Goal: Task Accomplishment & Management: Use online tool/utility

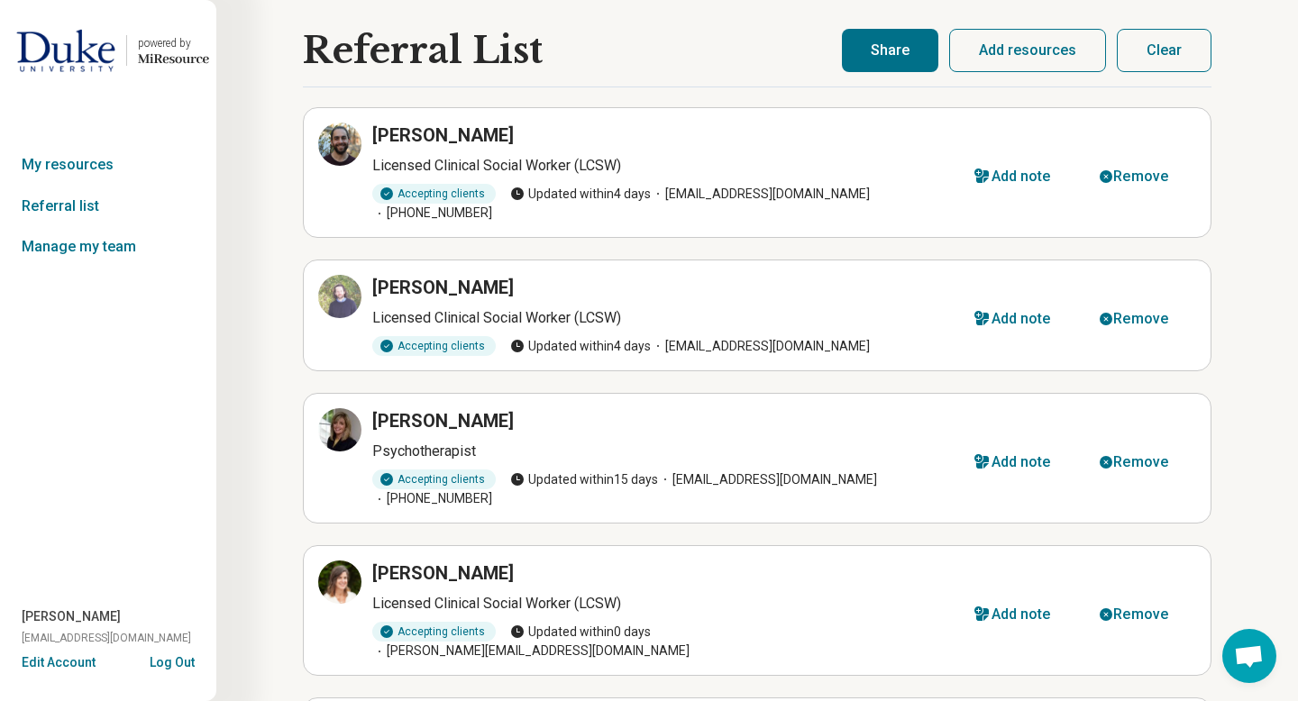
click at [875, 59] on button "Share" at bounding box center [890, 50] width 96 height 43
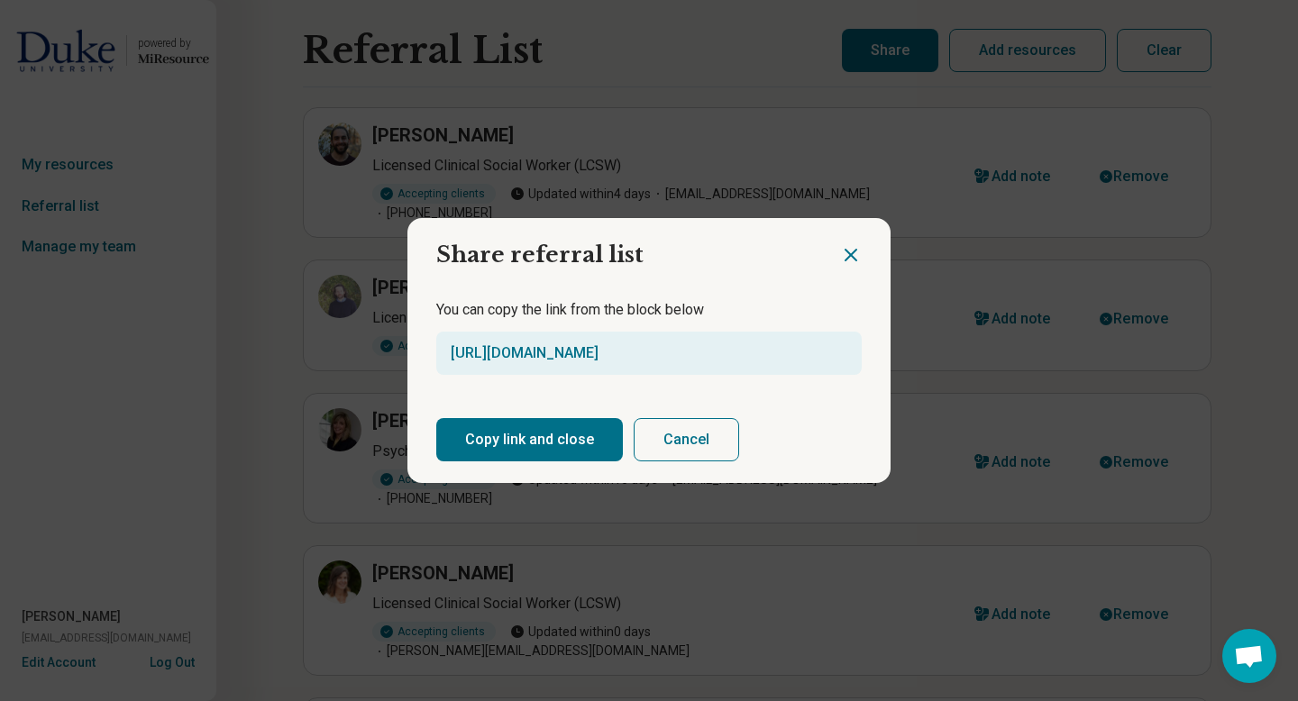
click at [548, 439] on button "Copy link and close" at bounding box center [529, 439] width 187 height 43
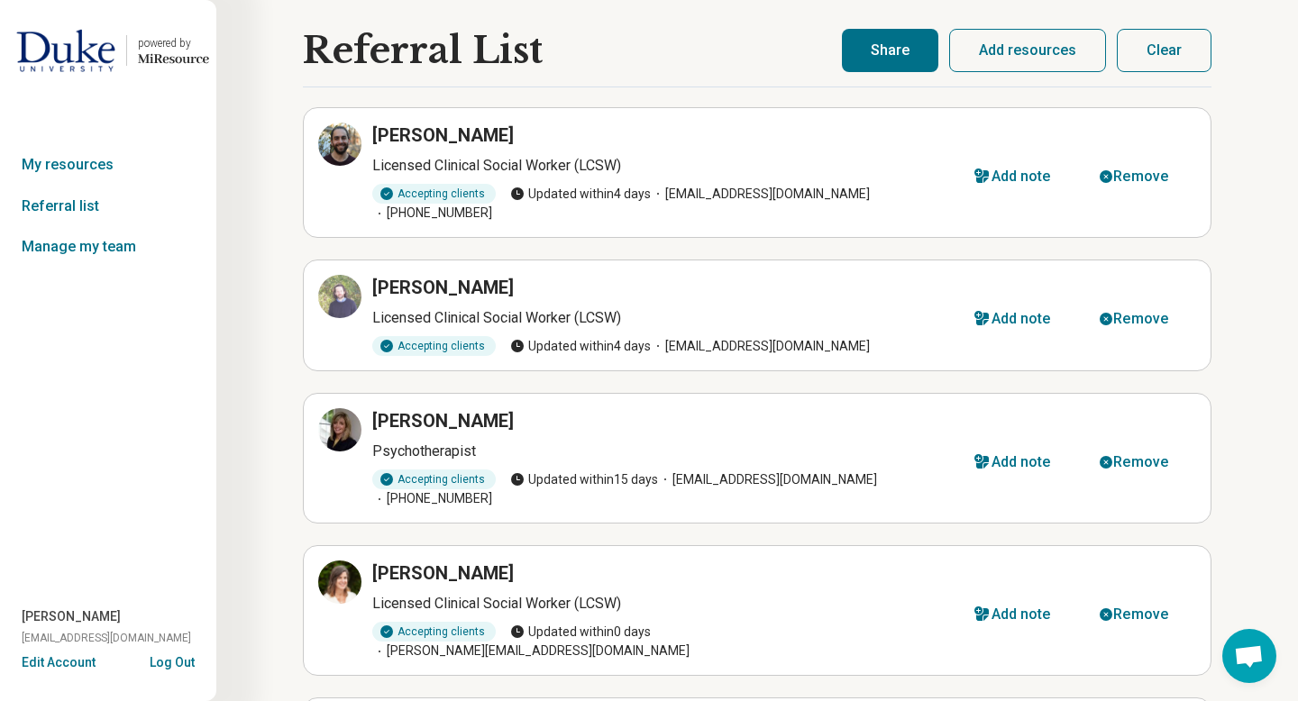
click at [903, 52] on button "Share" at bounding box center [890, 50] width 96 height 43
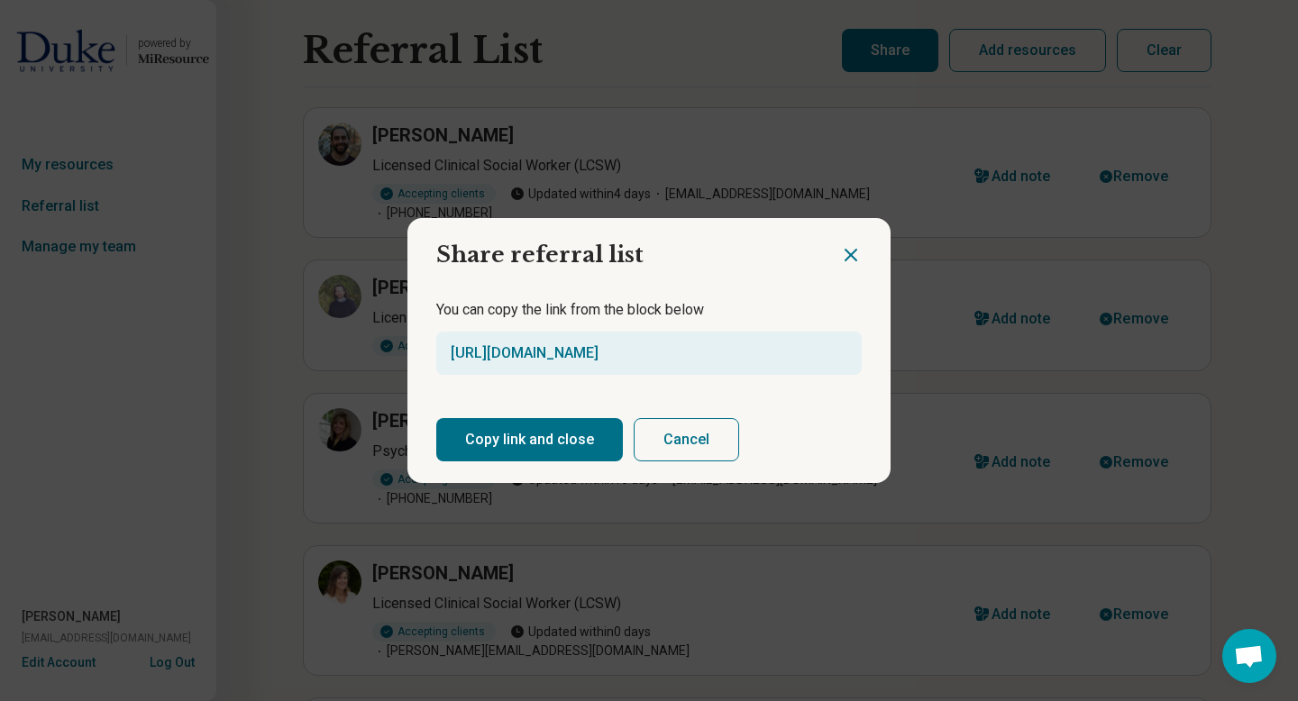
click at [510, 451] on button "Copy link and close" at bounding box center [529, 439] width 187 height 43
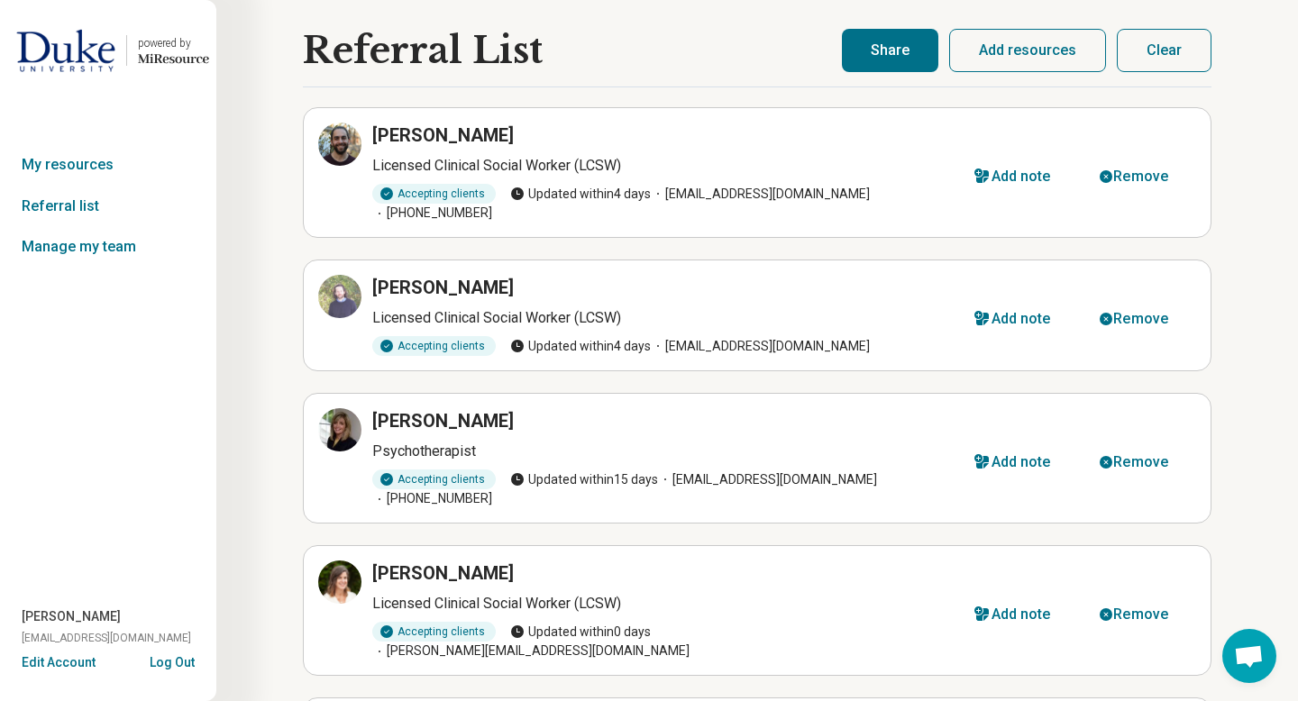
click at [1148, 64] on button "Clear" at bounding box center [1164, 50] width 95 height 43
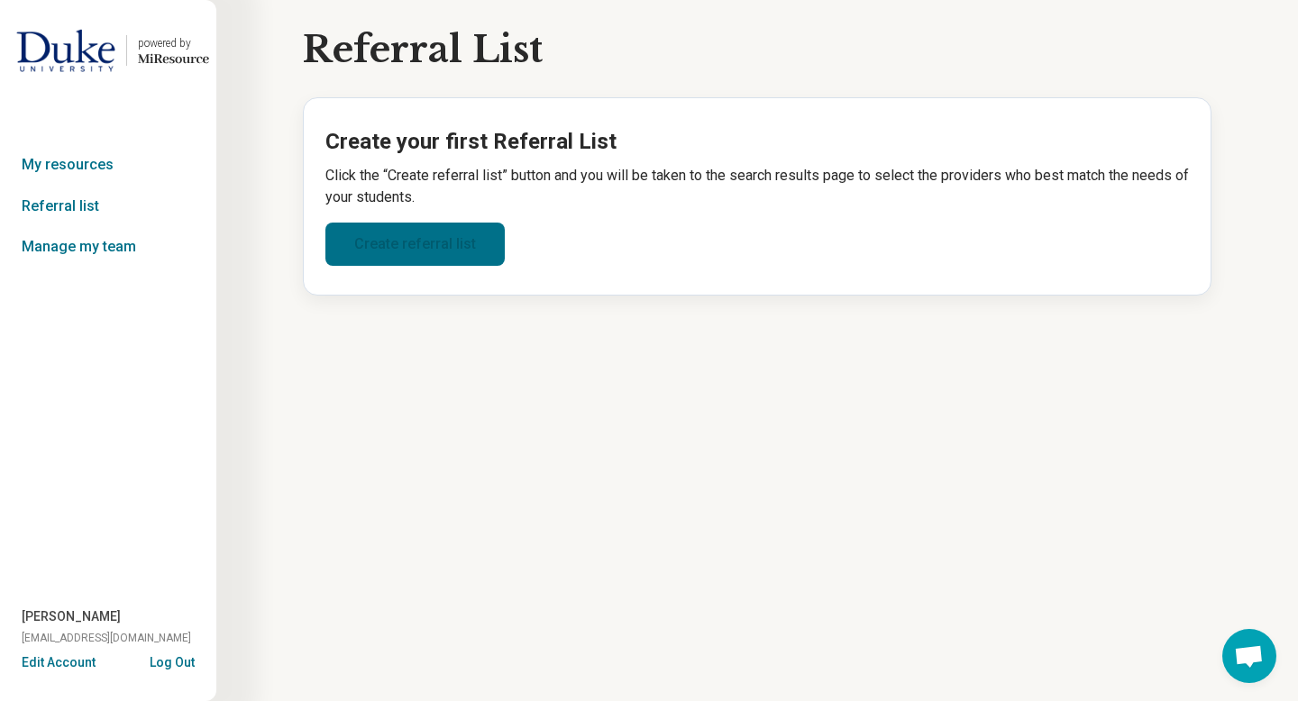
click at [454, 252] on link "Create referral list" at bounding box center [414, 244] width 179 height 43
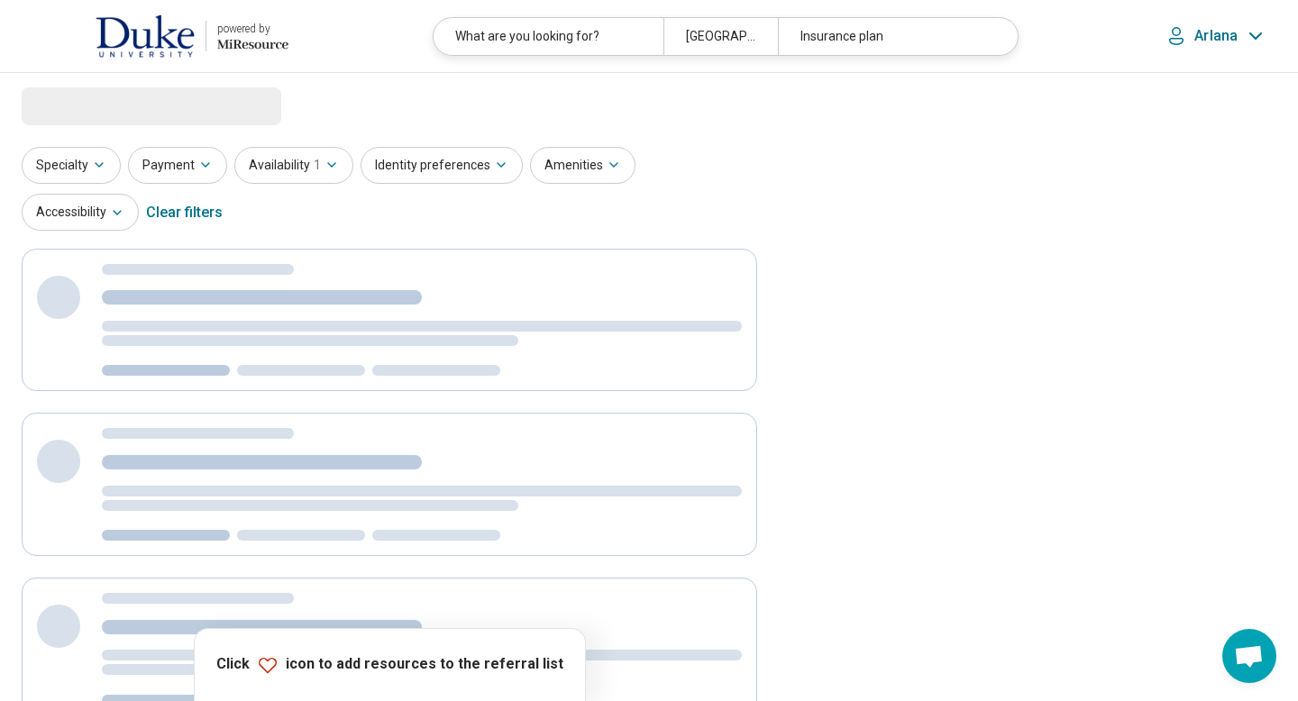
select select "***"
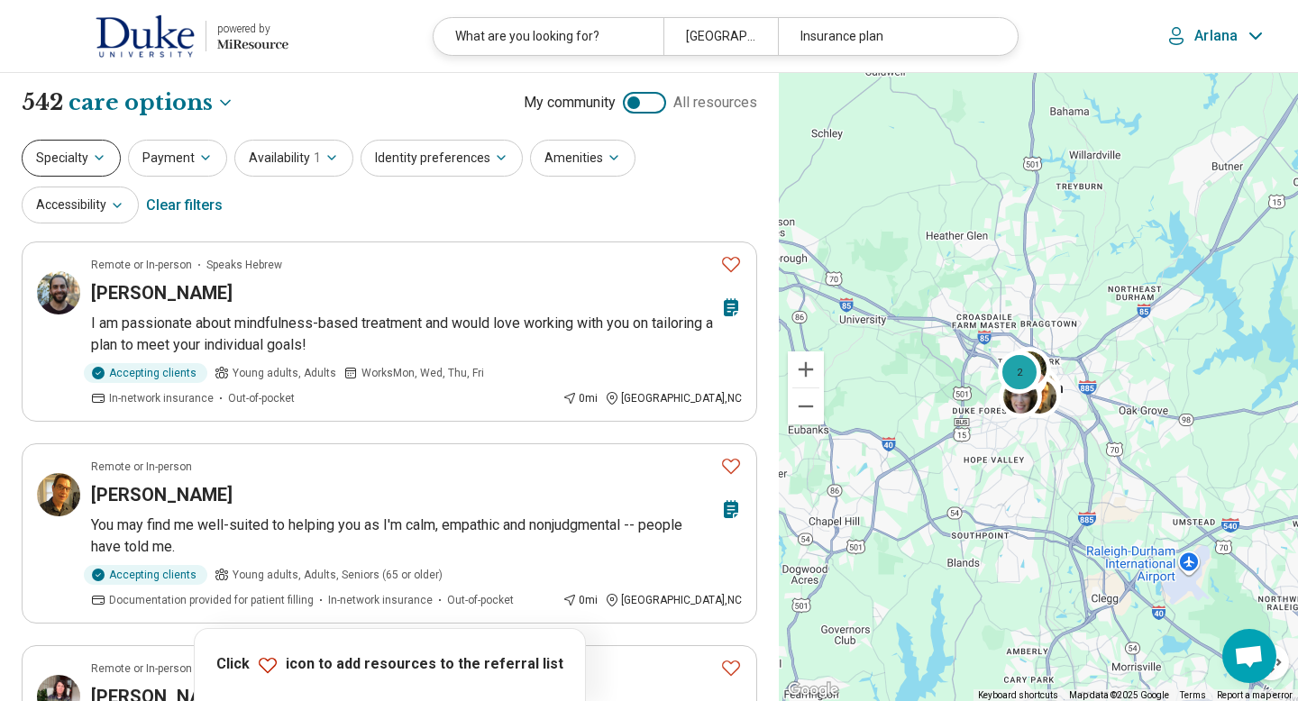
click at [89, 151] on button "Specialty" at bounding box center [71, 158] width 99 height 37
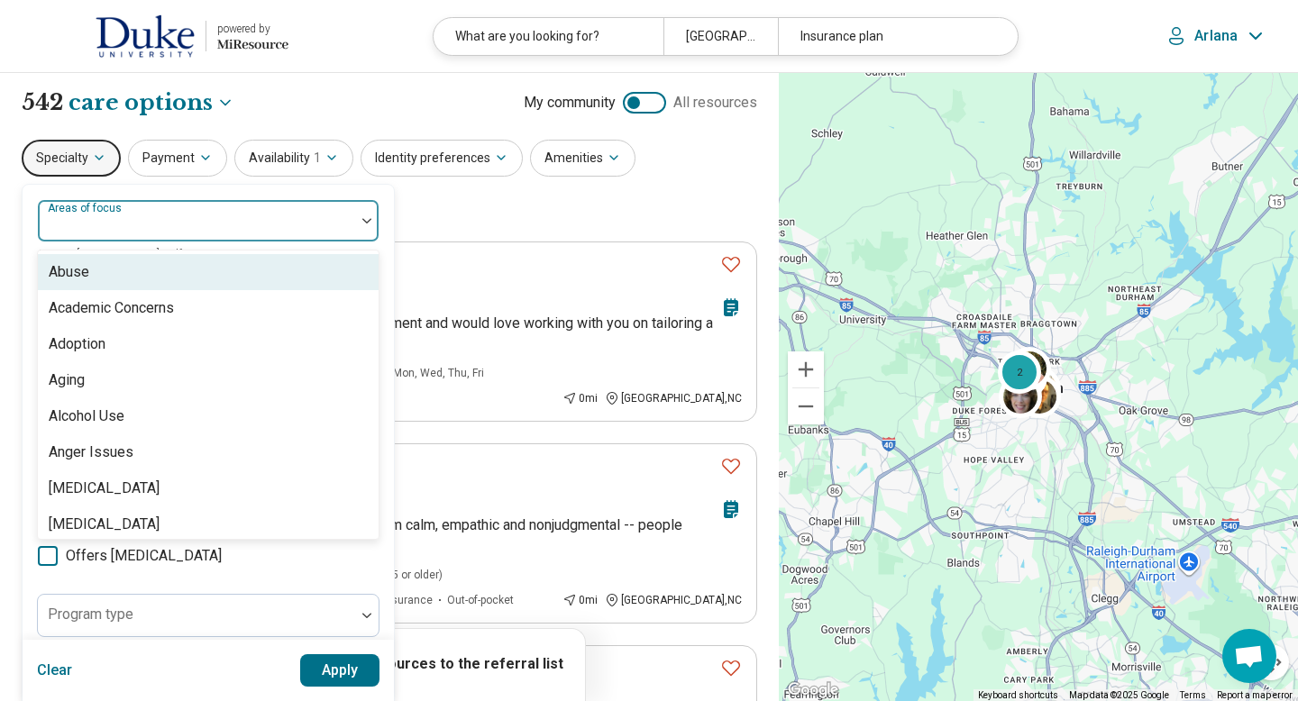
click at [97, 220] on div "Areas of focus" at bounding box center [208, 220] width 342 height 43
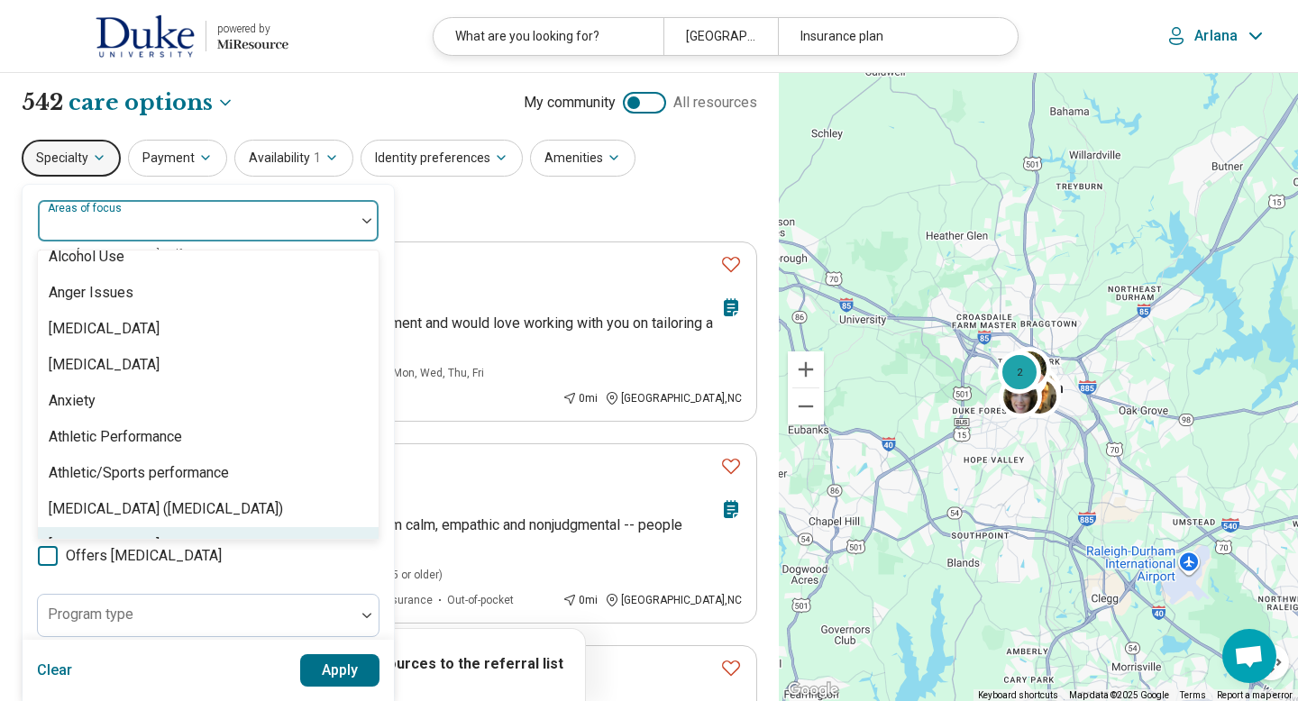
scroll to position [196, 0]
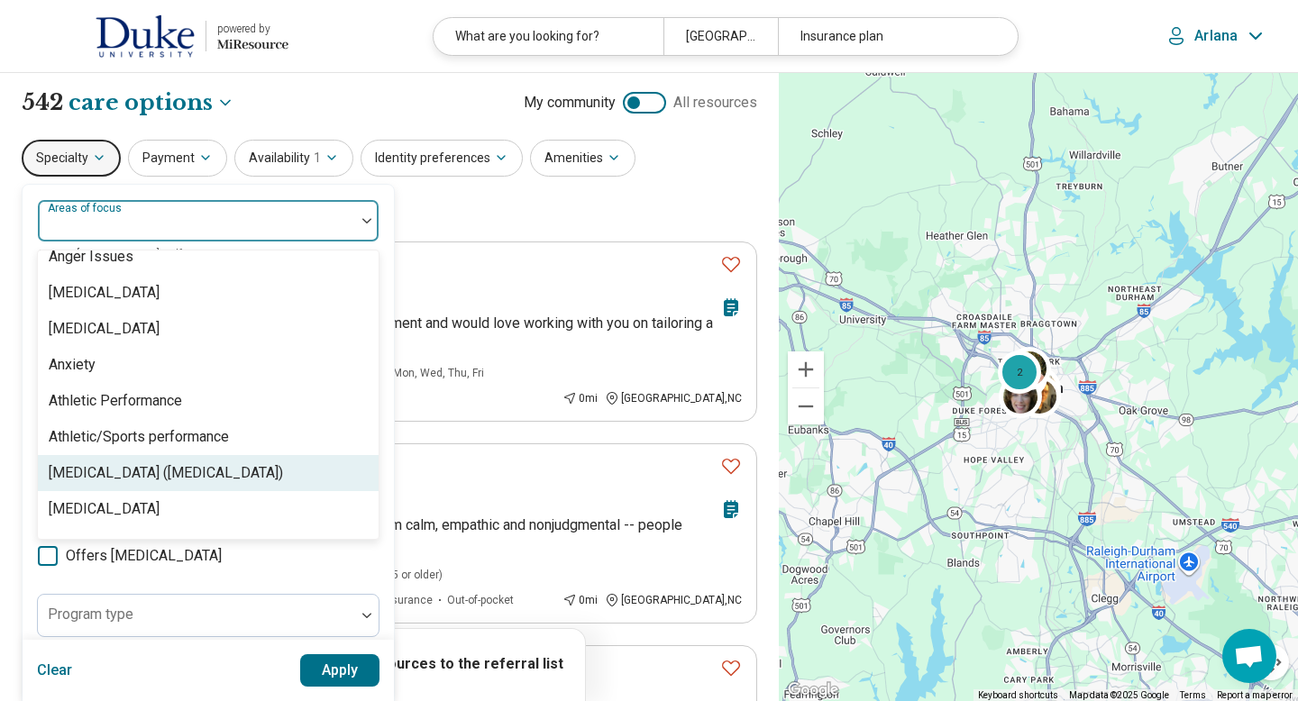
click at [115, 470] on div "[MEDICAL_DATA] ([MEDICAL_DATA])" at bounding box center [166, 473] width 234 height 22
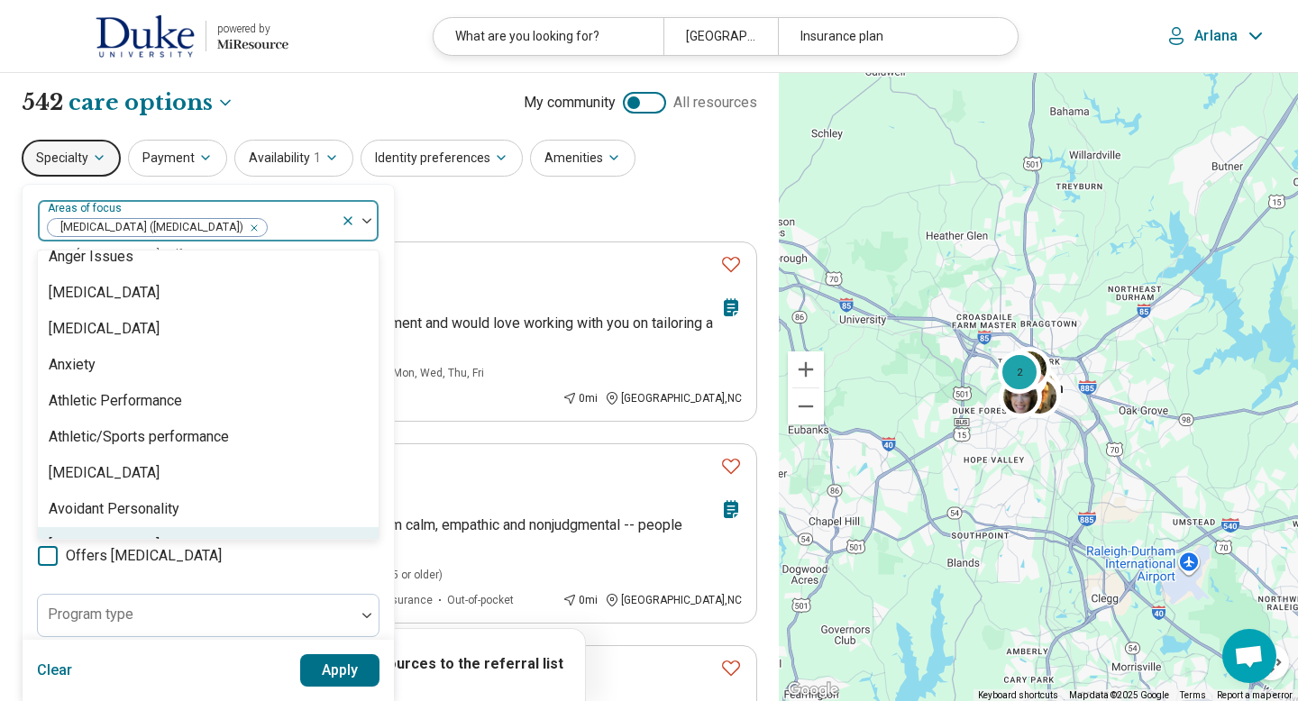
click at [351, 675] on button "Apply" at bounding box center [340, 670] width 80 height 32
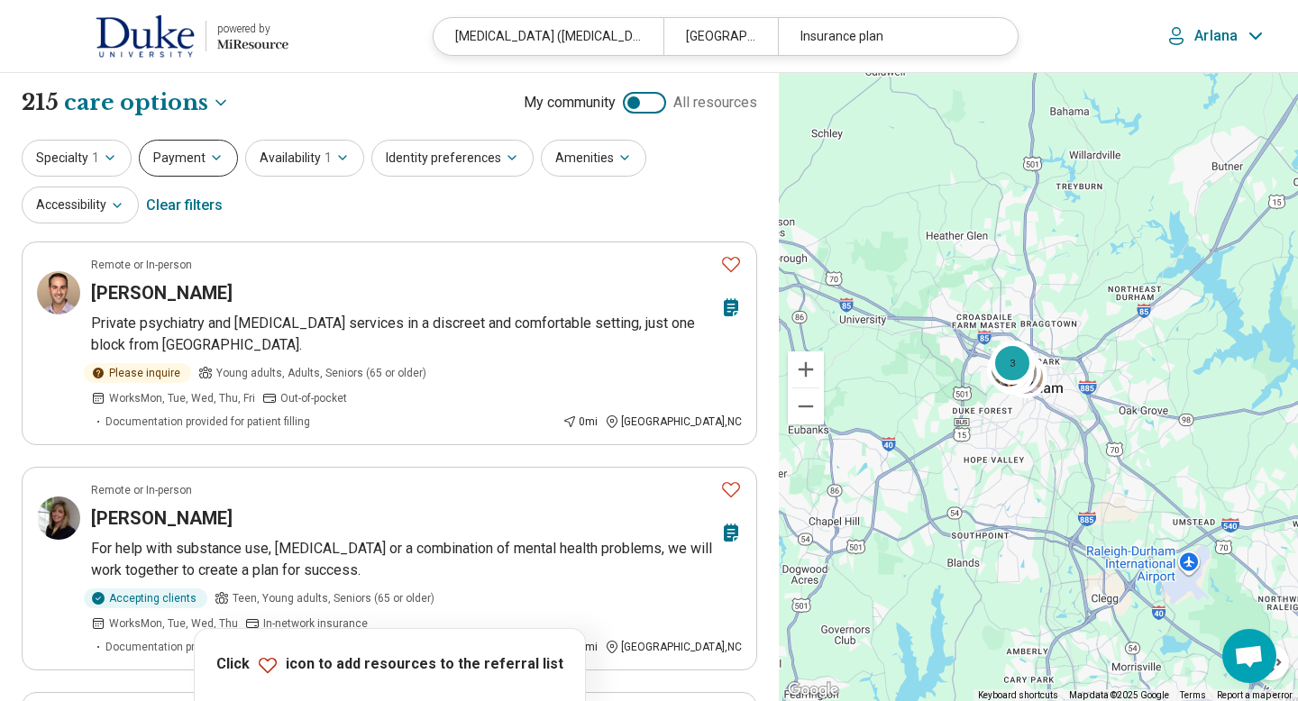
click at [178, 169] on button "Payment" at bounding box center [188, 158] width 99 height 37
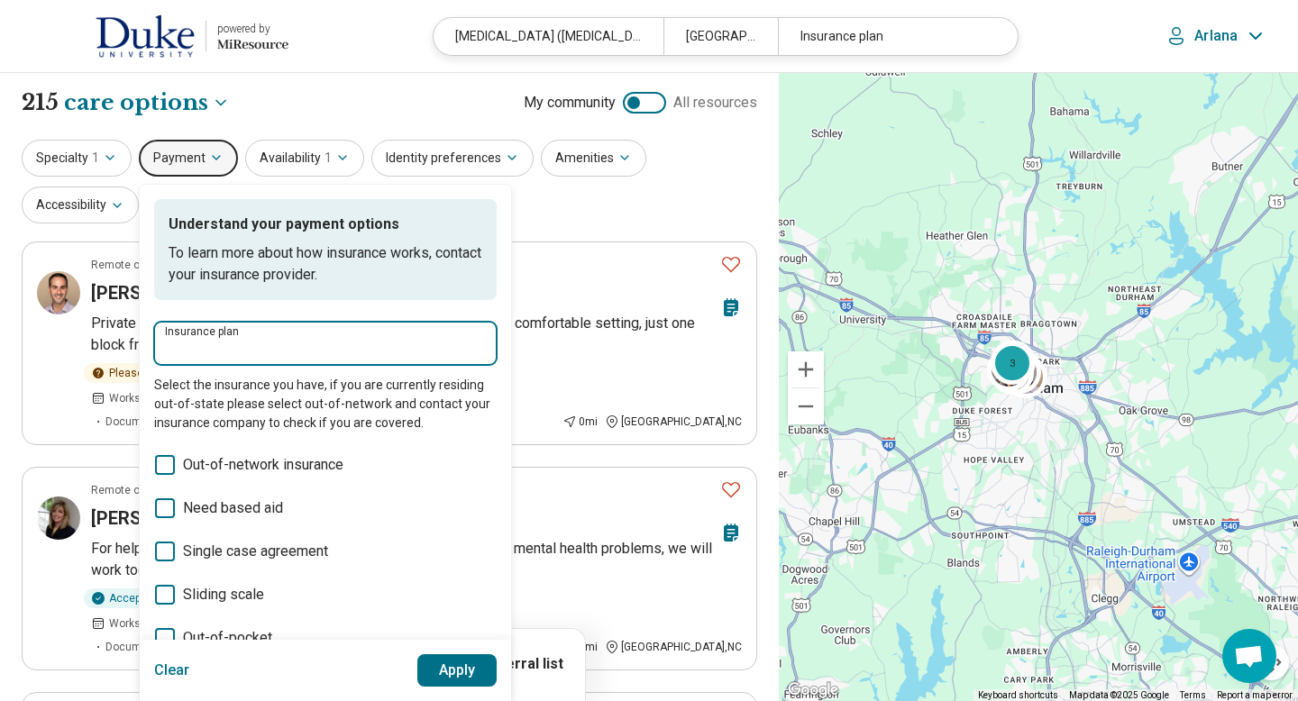
click at [234, 343] on input "Insurance plan" at bounding box center [325, 349] width 321 height 22
click at [198, 405] on div "DSHIP" at bounding box center [192, 397] width 79 height 36
type input "*****"
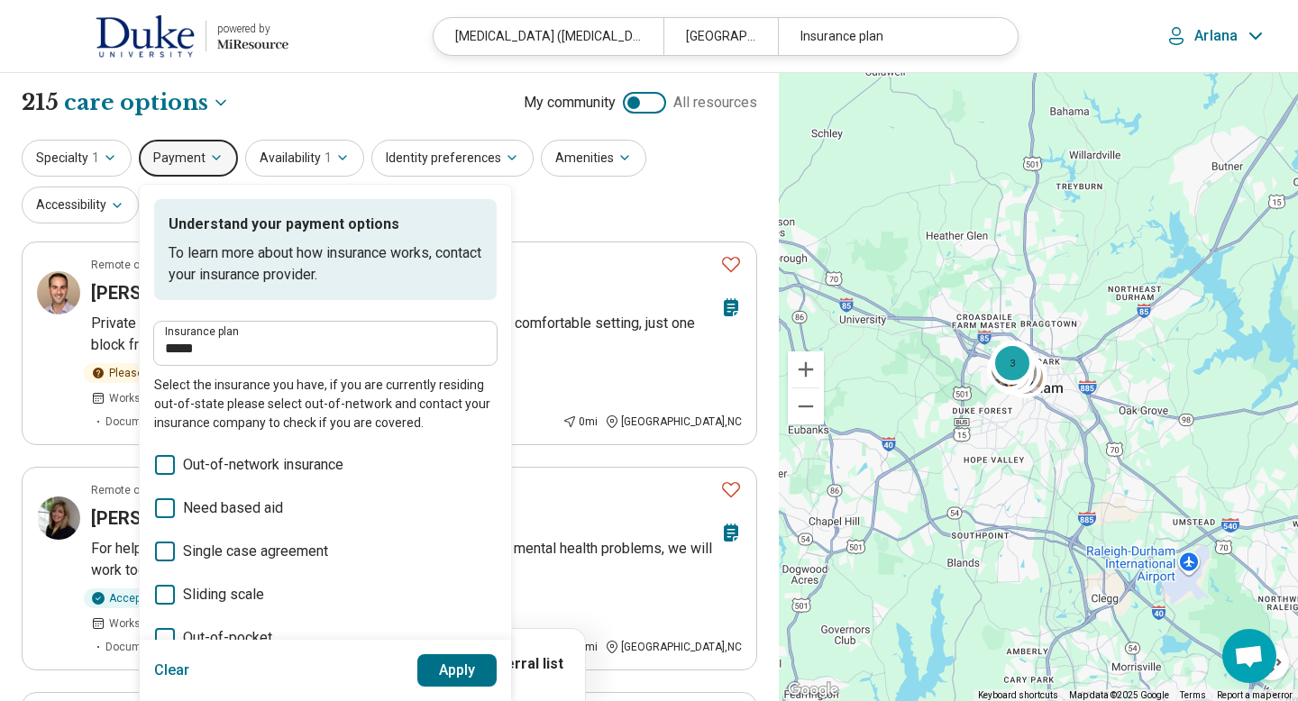
click at [443, 671] on button "Apply" at bounding box center [457, 670] width 80 height 32
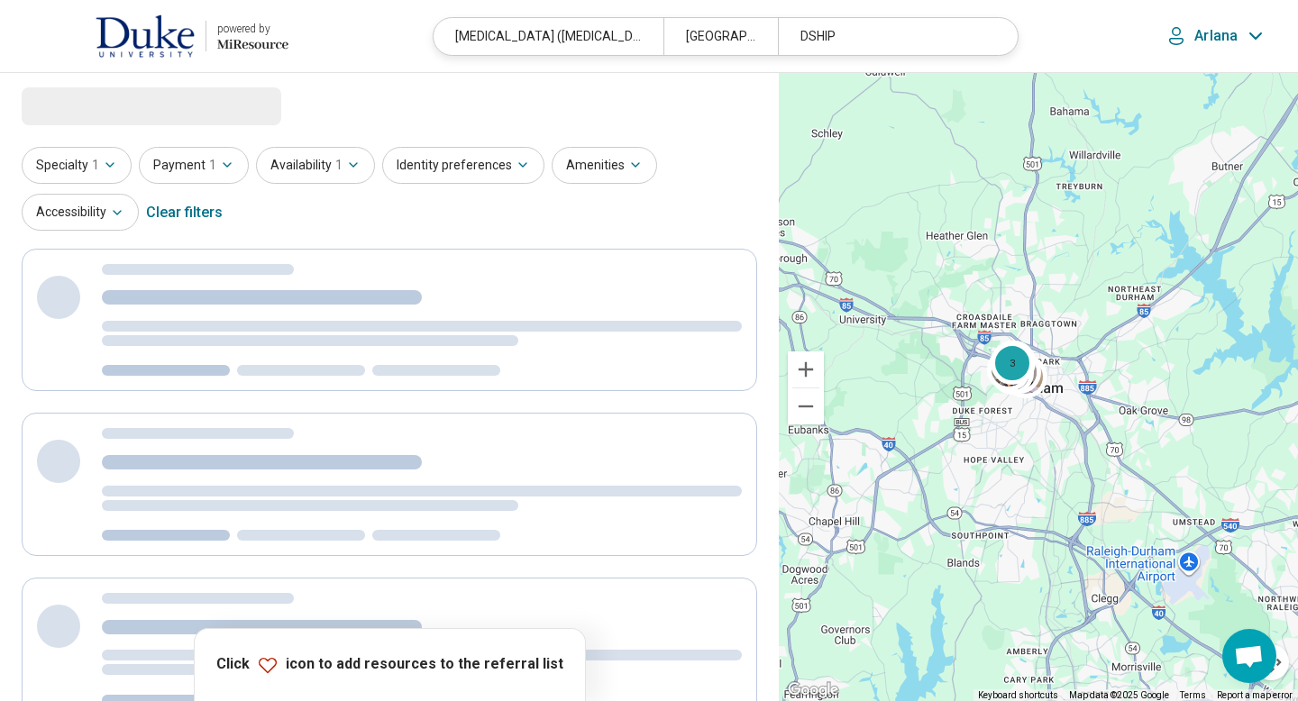
select select "***"
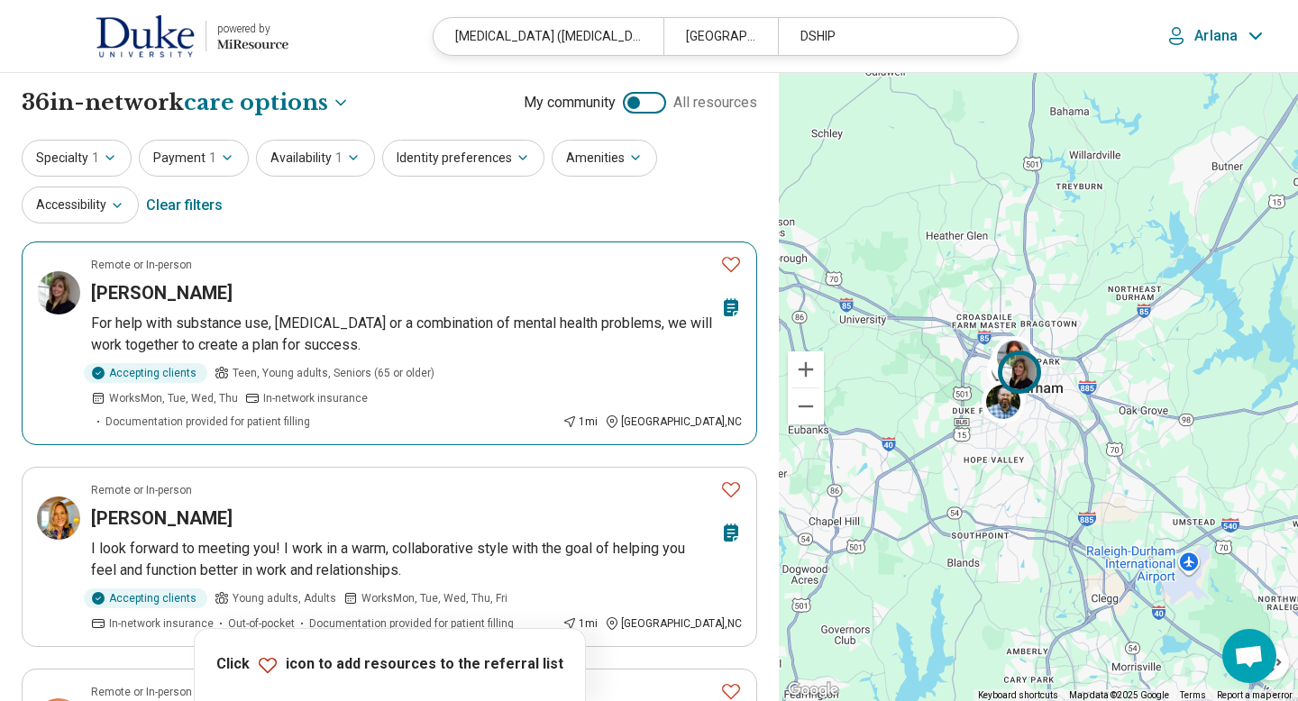
click at [737, 261] on icon "Favorite" at bounding box center [731, 264] width 22 height 22
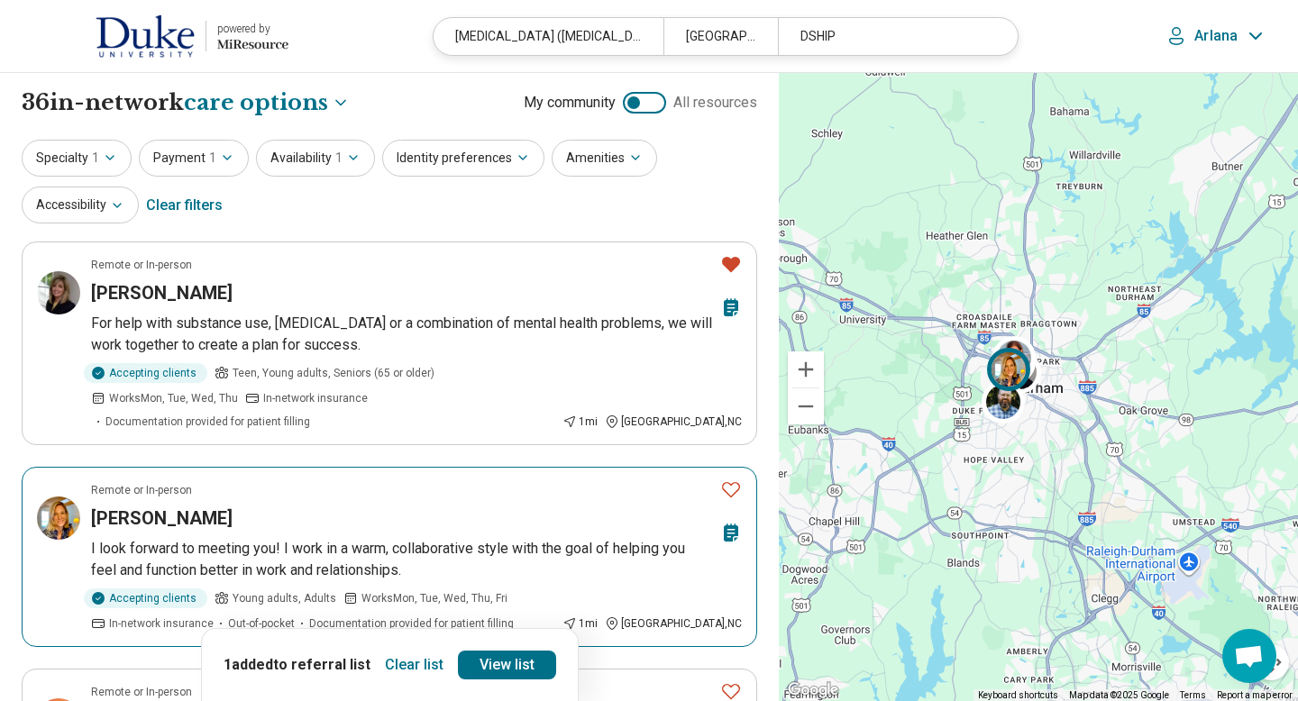
click at [732, 479] on icon "Favorite" at bounding box center [731, 490] width 22 height 22
click at [733, 482] on icon "Favorite" at bounding box center [731, 489] width 18 height 15
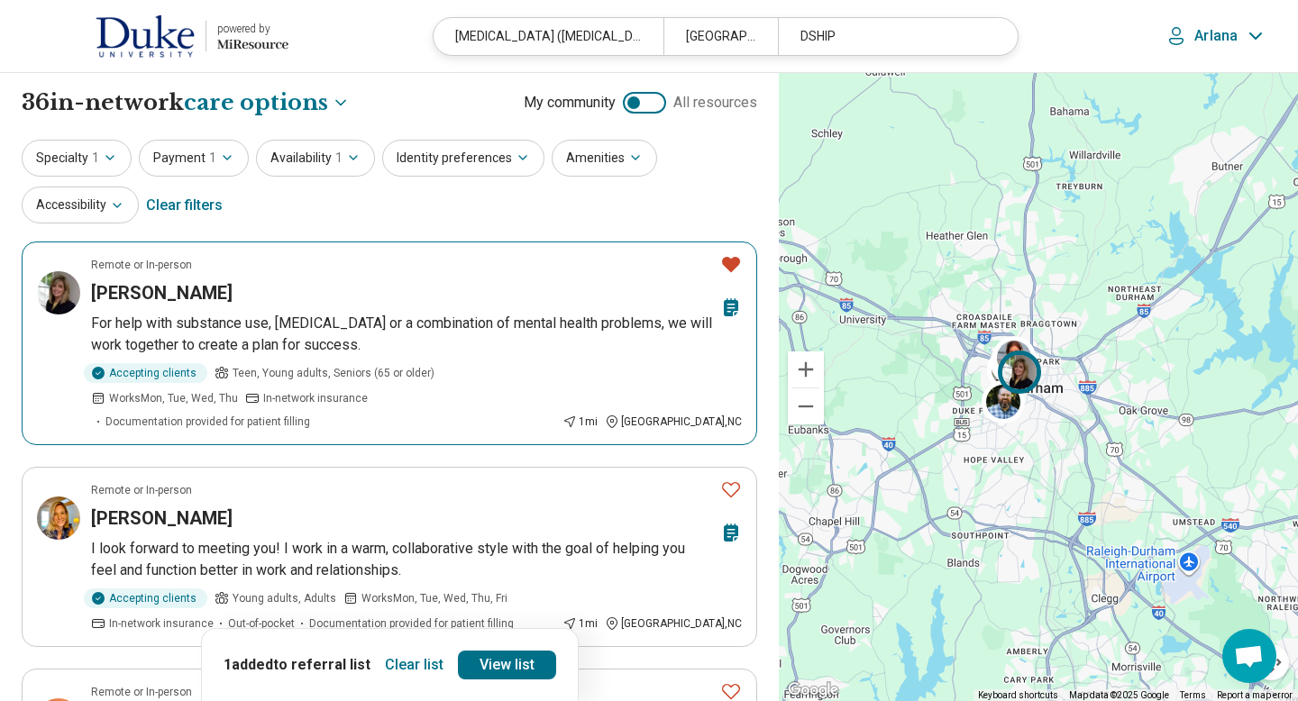
click at [731, 268] on icon "Favorite" at bounding box center [731, 264] width 18 height 15
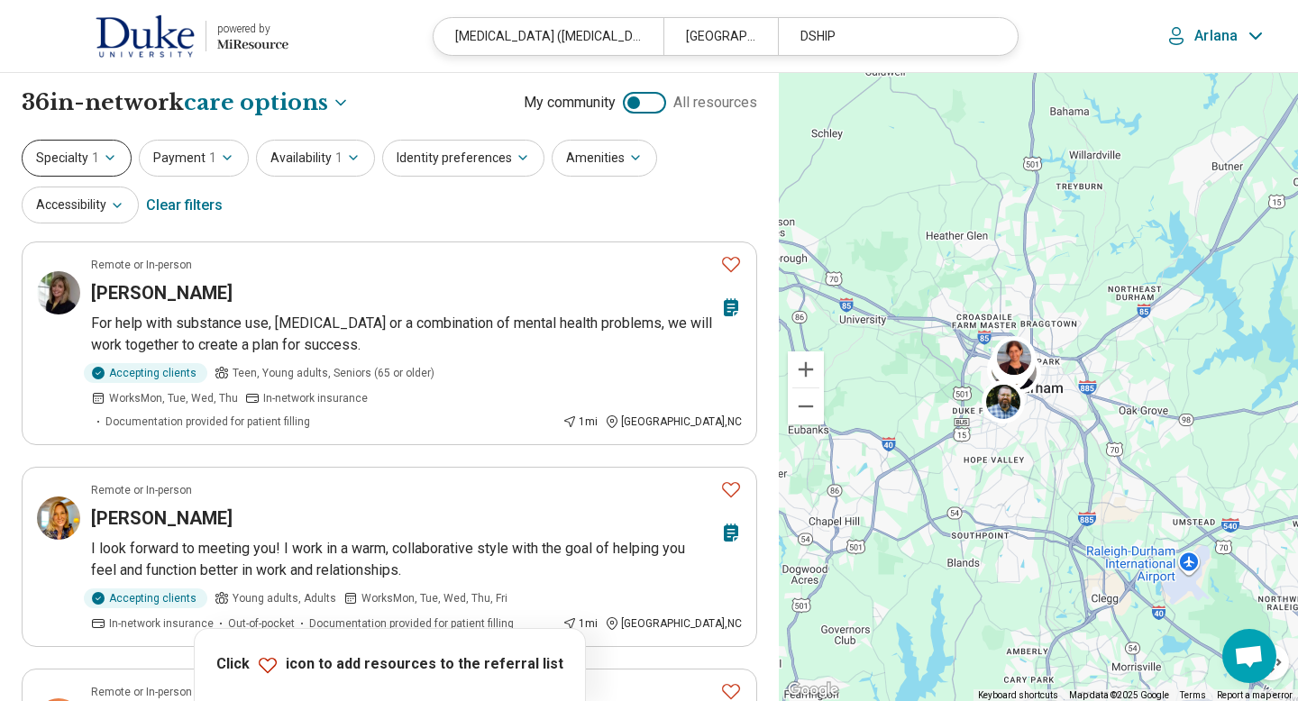
click at [110, 162] on icon "button" at bounding box center [110, 158] width 14 height 14
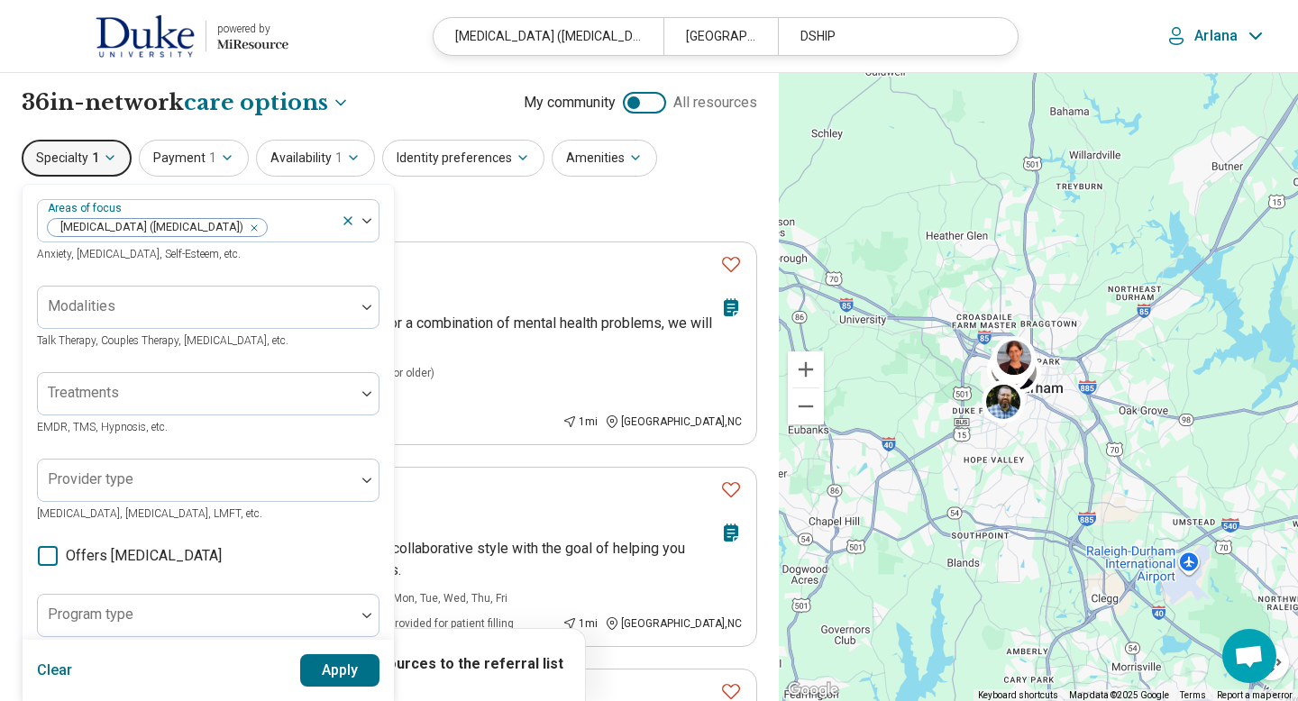
click at [55, 551] on icon at bounding box center [48, 556] width 20 height 20
click at [308, 672] on button "Apply" at bounding box center [340, 670] width 80 height 32
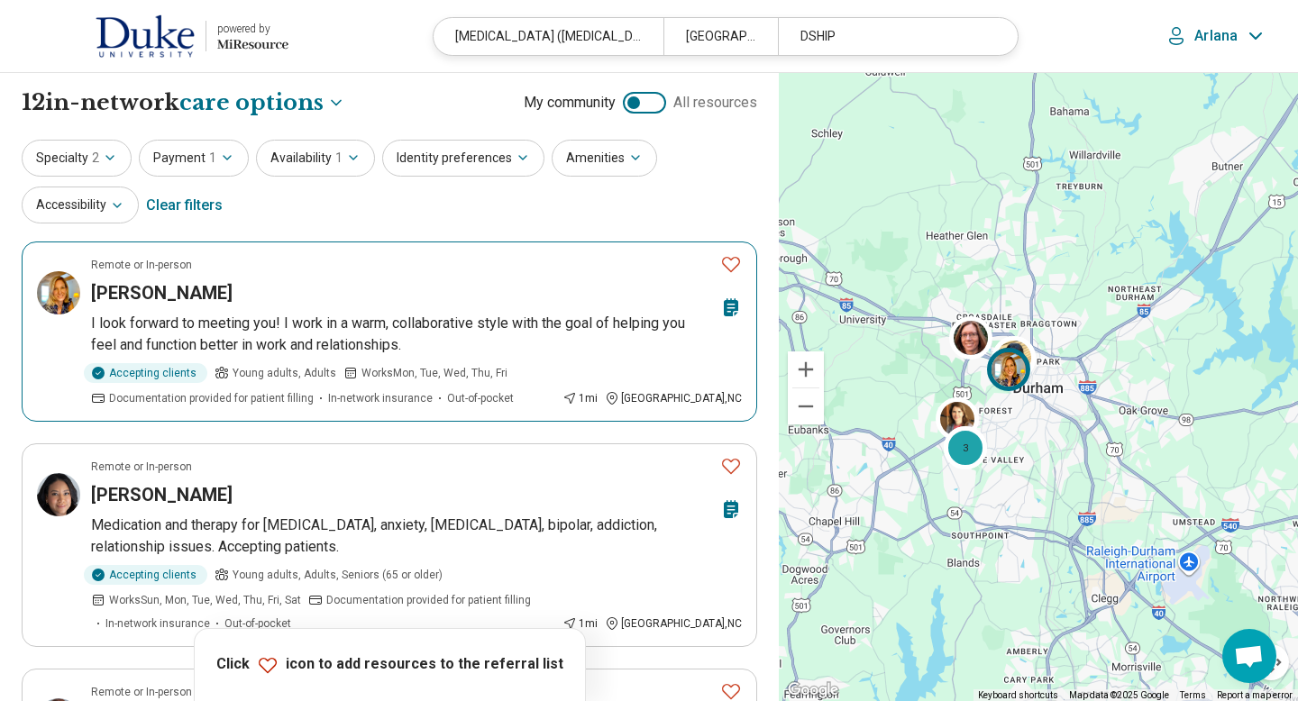
click at [730, 262] on icon "Favorite" at bounding box center [731, 264] width 22 height 22
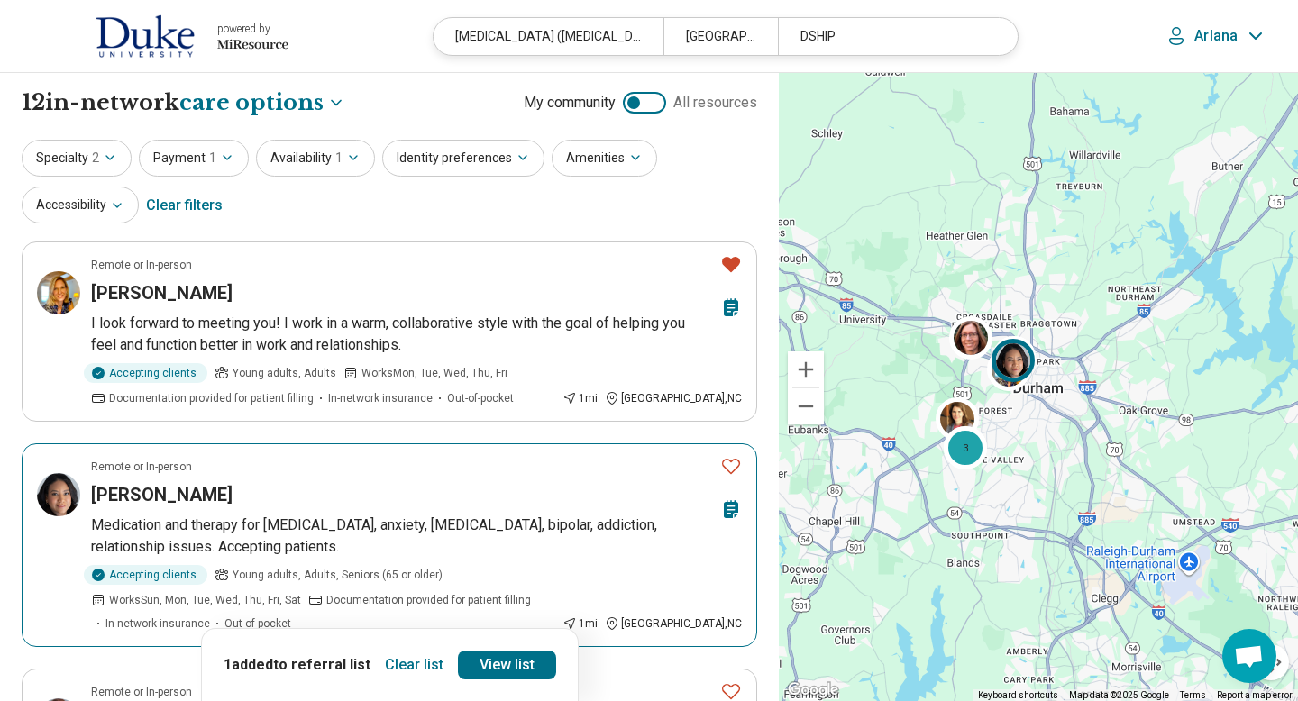
click at [726, 478] on button "Favorite" at bounding box center [731, 466] width 36 height 37
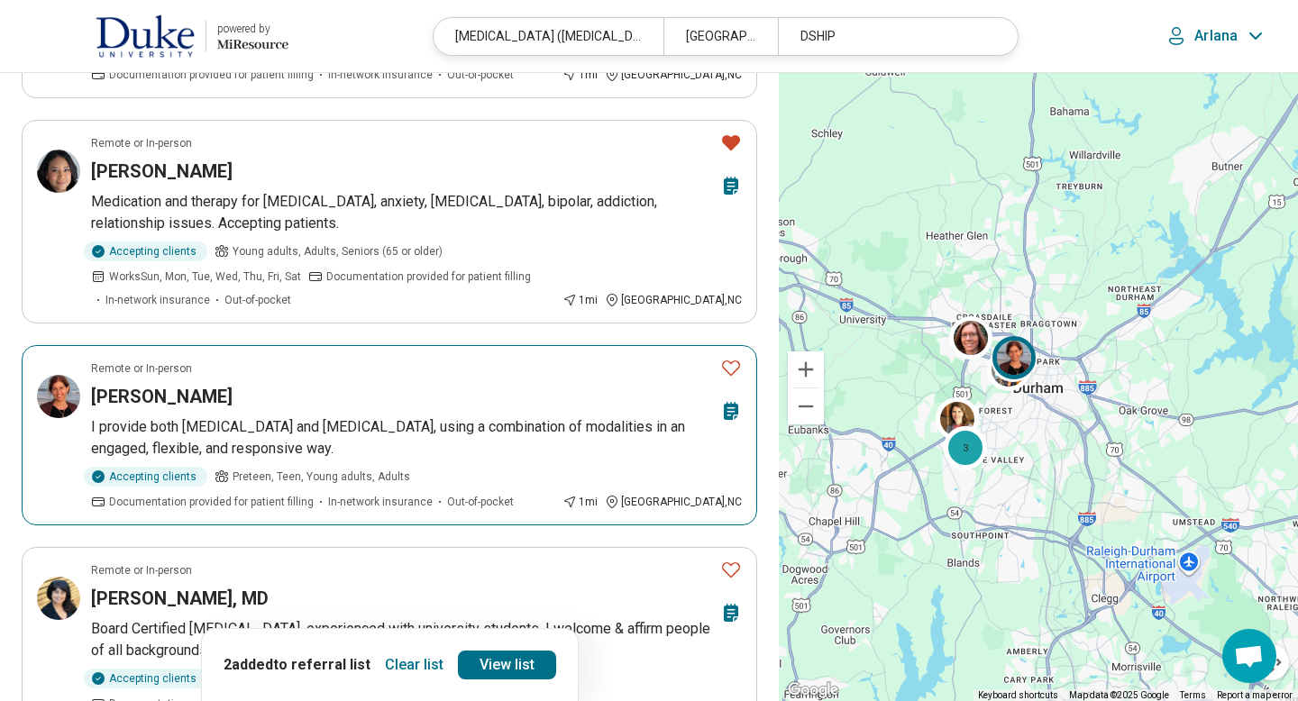
scroll to position [324, 0]
click at [734, 363] on icon "Favorite" at bounding box center [731, 367] width 22 height 22
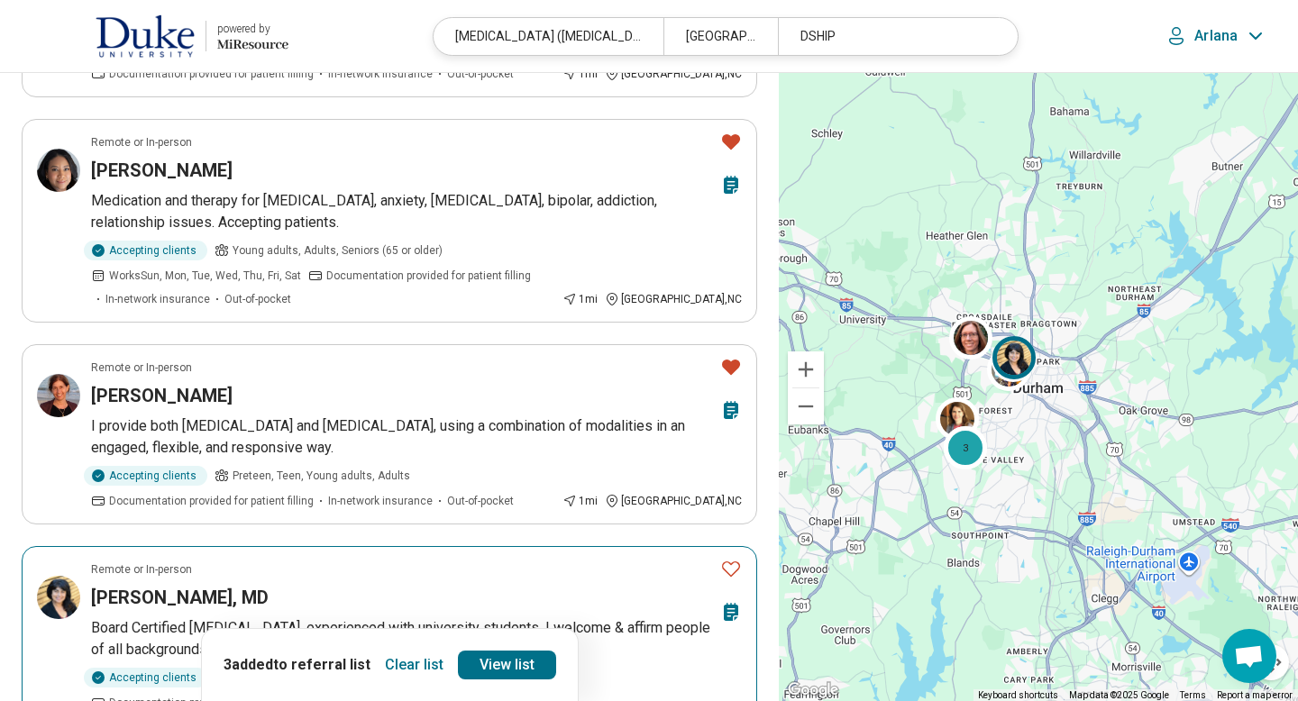
click at [730, 562] on icon "Favorite" at bounding box center [731, 569] width 22 height 22
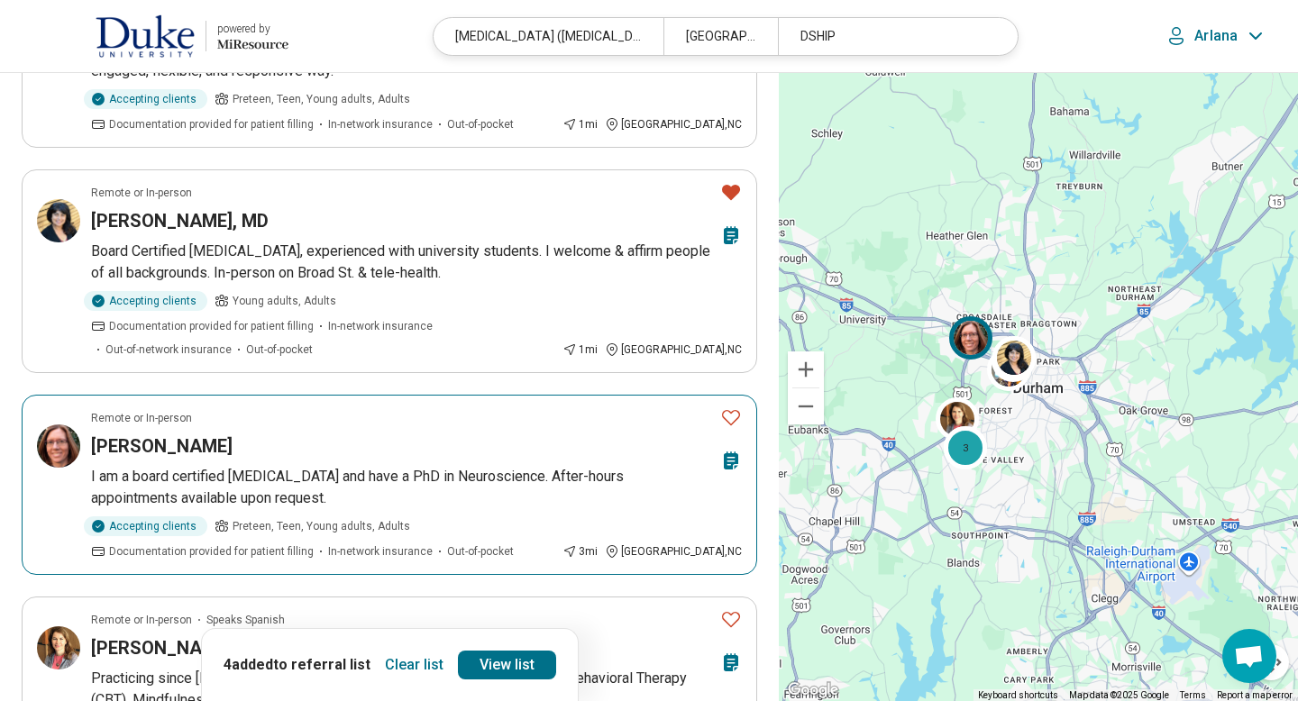
scroll to position [721, 0]
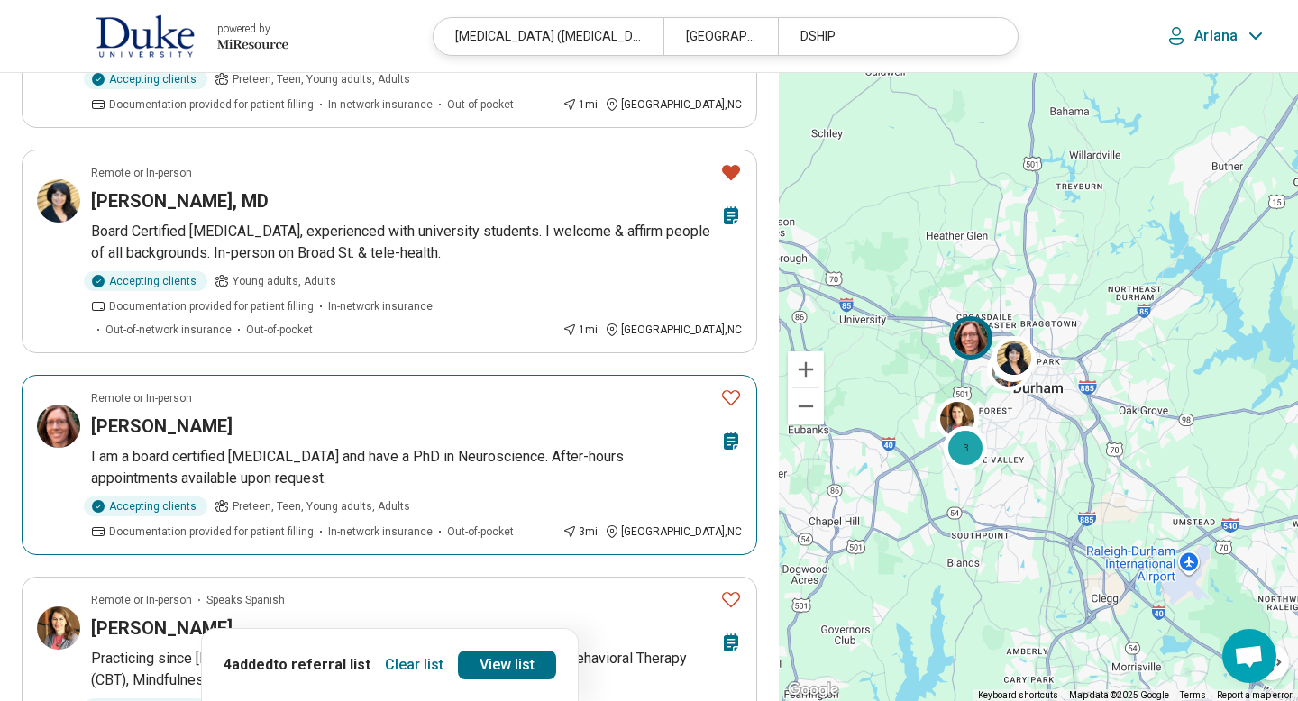
click at [735, 387] on icon "Favorite" at bounding box center [731, 398] width 22 height 22
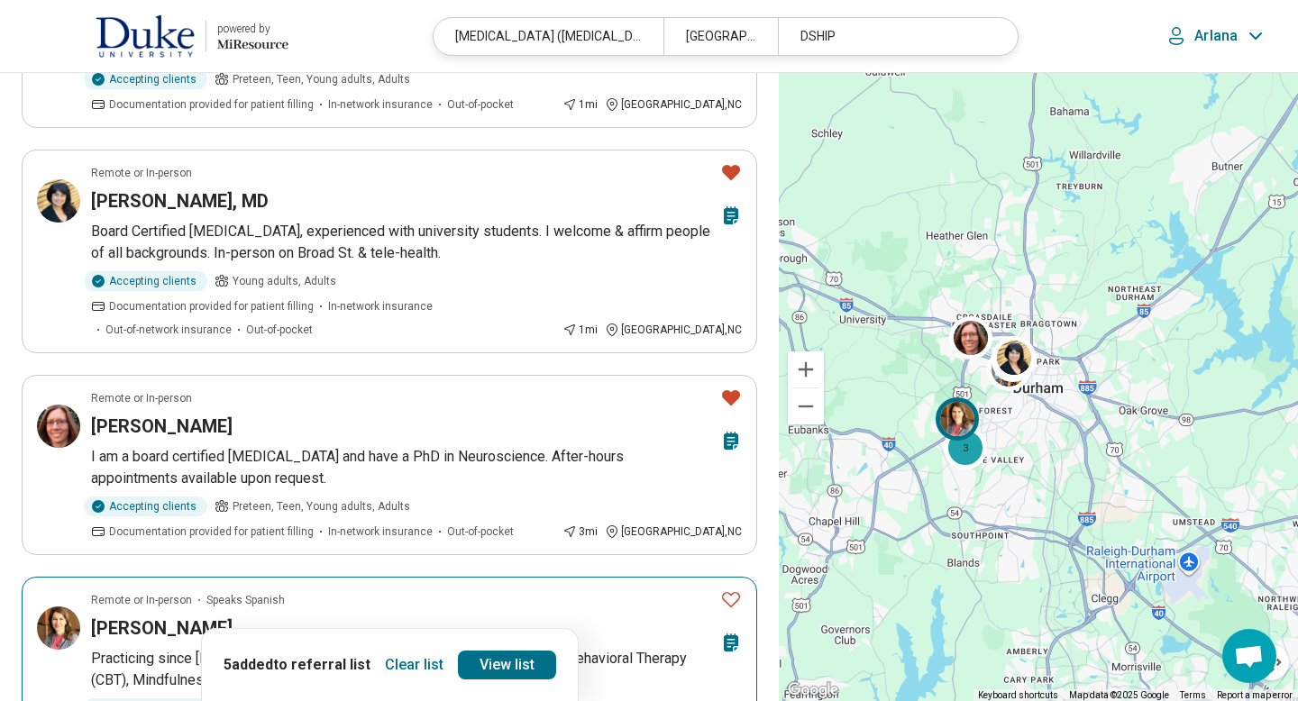
click at [735, 589] on icon "Favorite" at bounding box center [731, 600] width 22 height 22
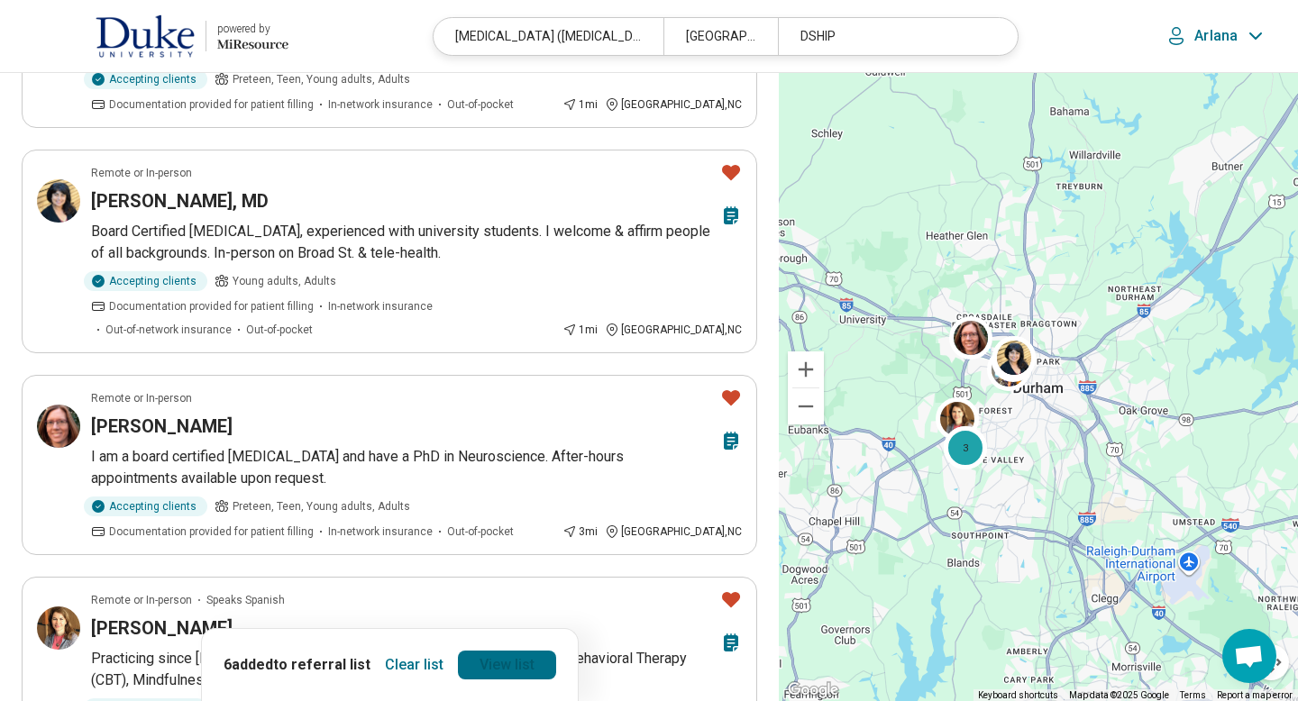
click at [518, 677] on link "View list" at bounding box center [507, 665] width 98 height 29
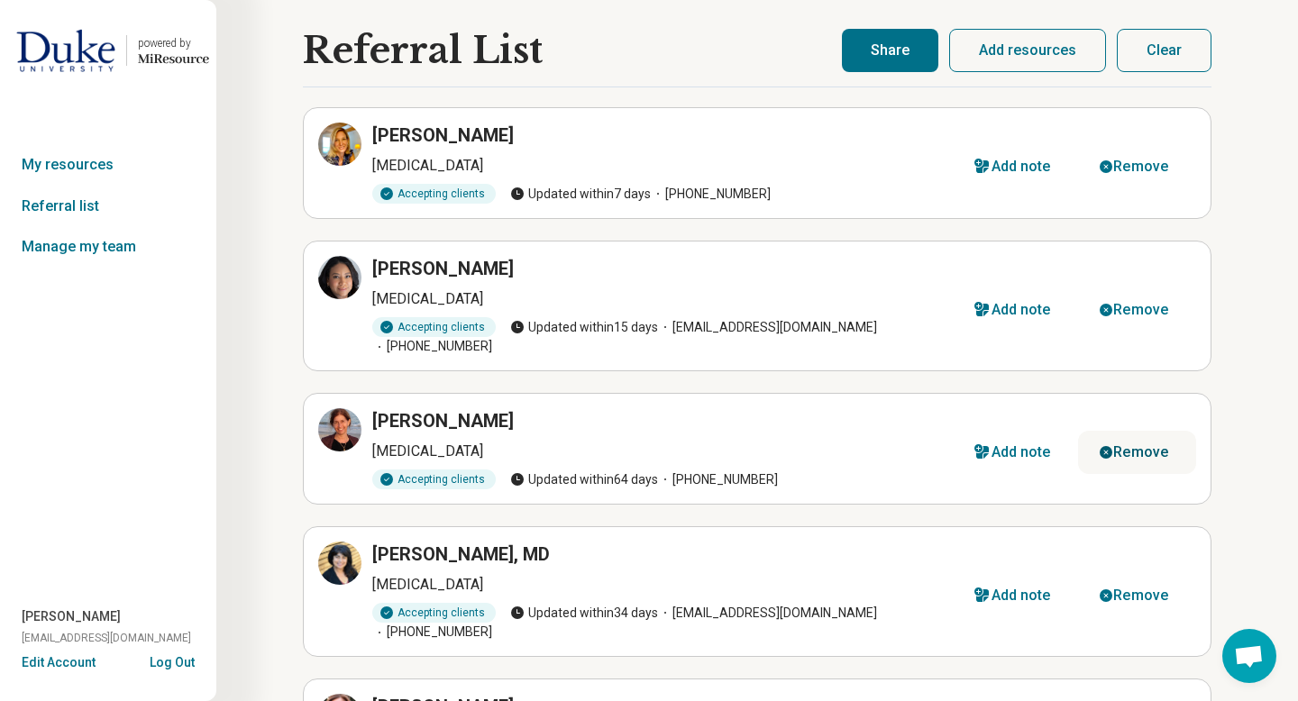
click at [1140, 445] on div "Remove" at bounding box center [1140, 452] width 55 height 14
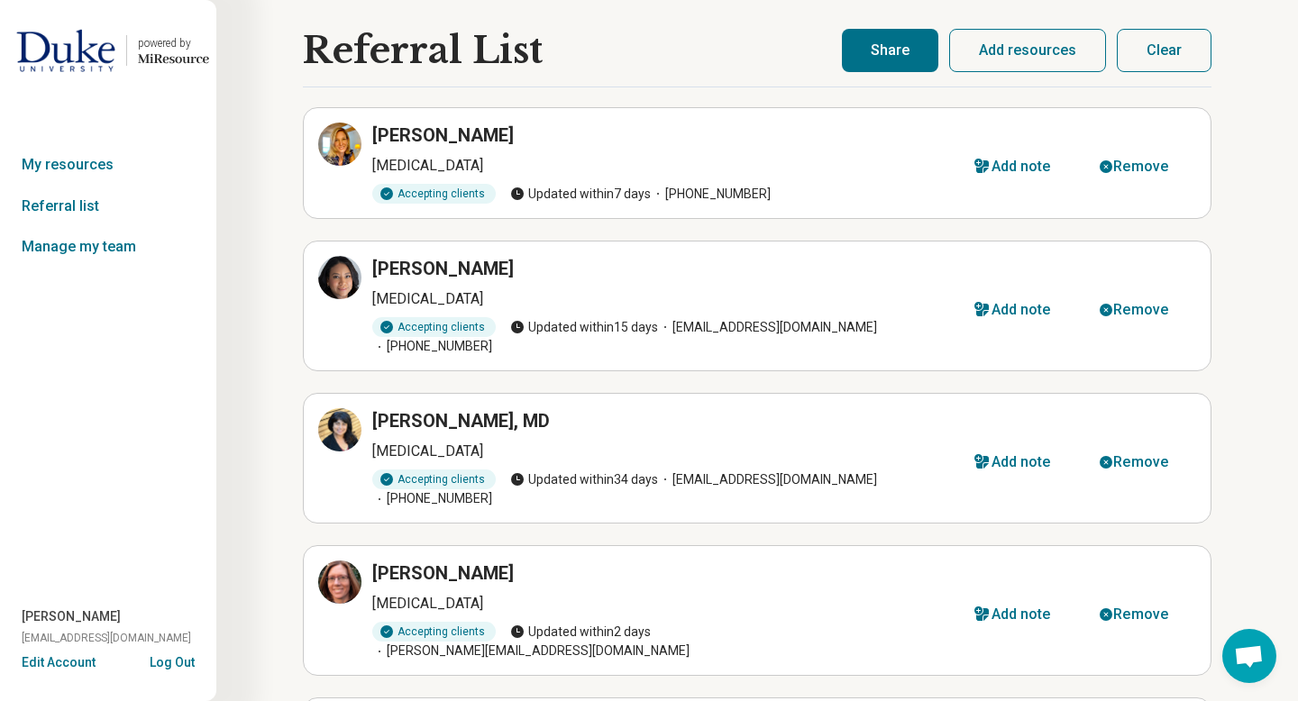
click at [917, 59] on button "Share" at bounding box center [890, 50] width 96 height 43
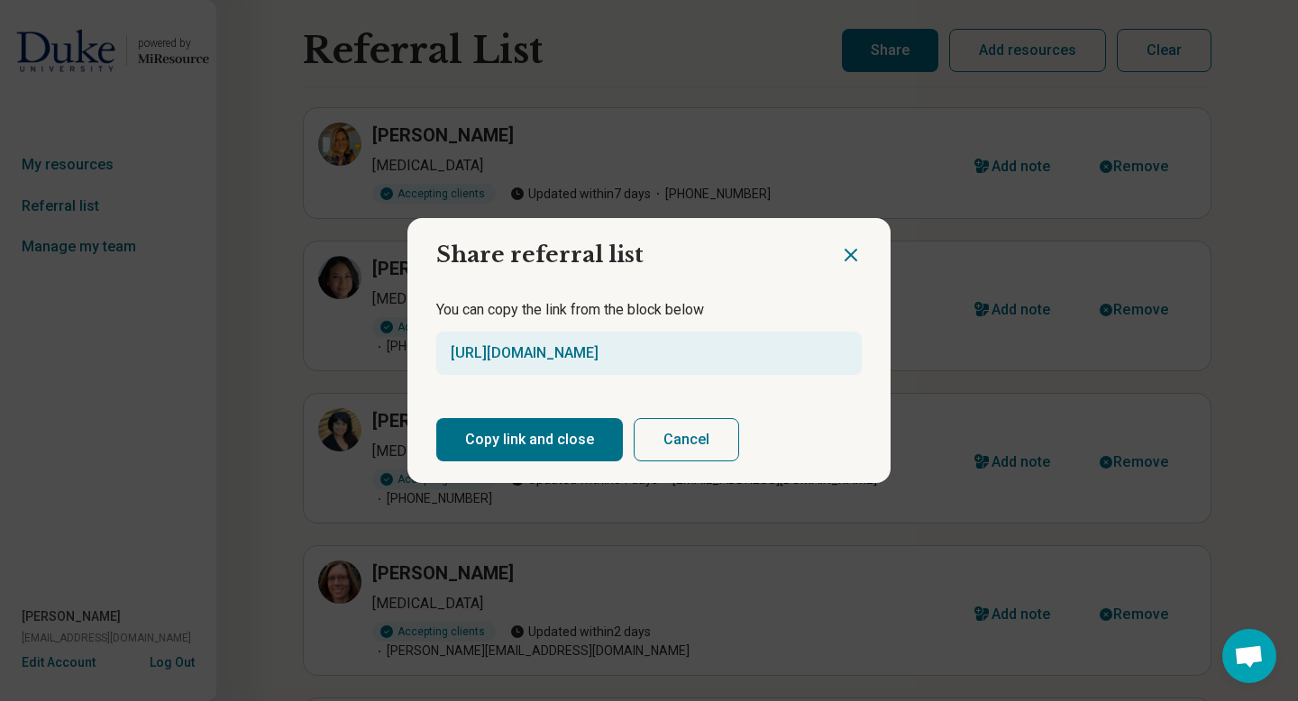
click at [536, 438] on button "Copy link and close" at bounding box center [529, 439] width 187 height 43
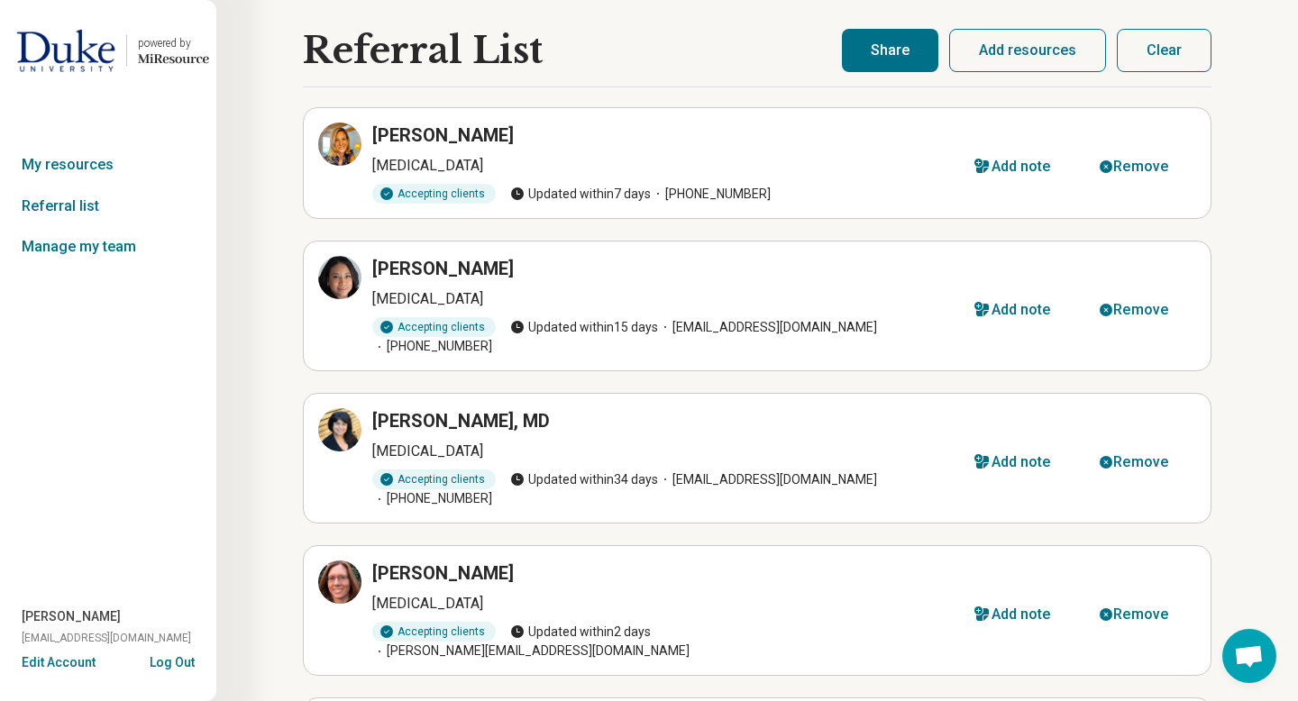
click at [1140, 50] on button "Clear" at bounding box center [1164, 50] width 95 height 43
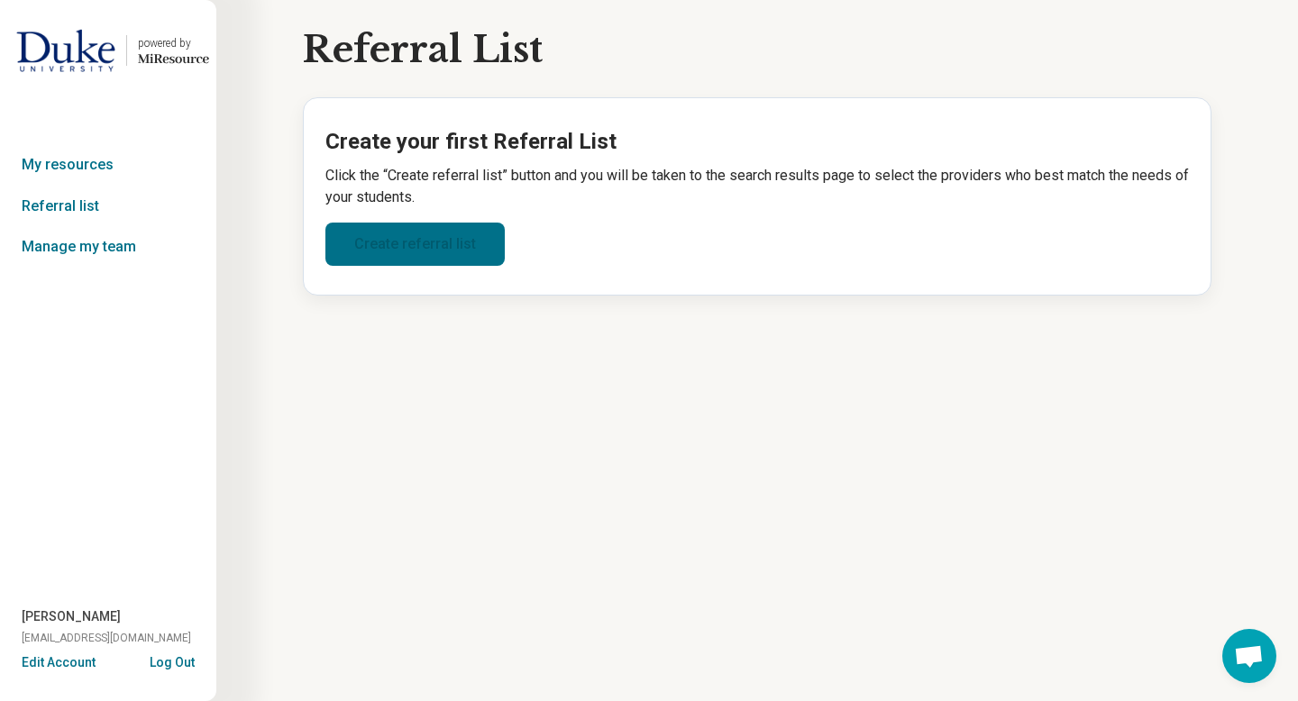
click at [487, 247] on link "Create referral list" at bounding box center [414, 244] width 179 height 43
select select "***"
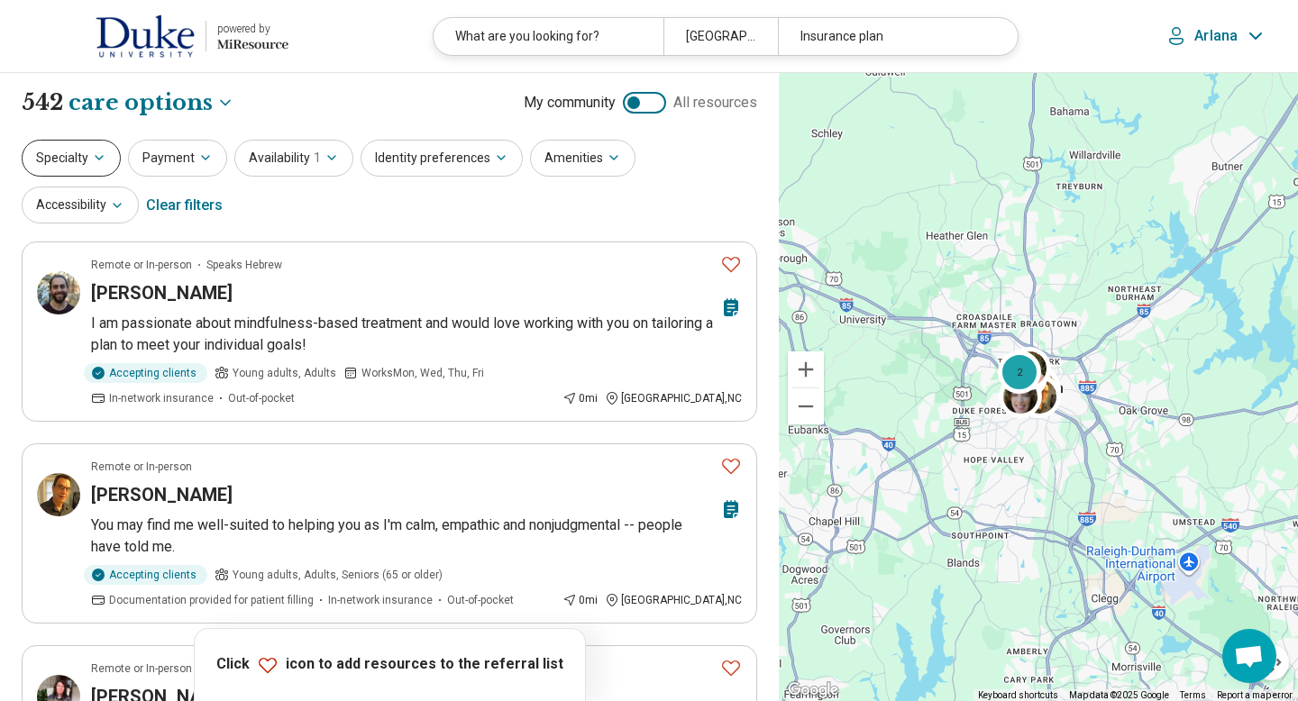
click at [100, 164] on icon "button" at bounding box center [99, 158] width 14 height 14
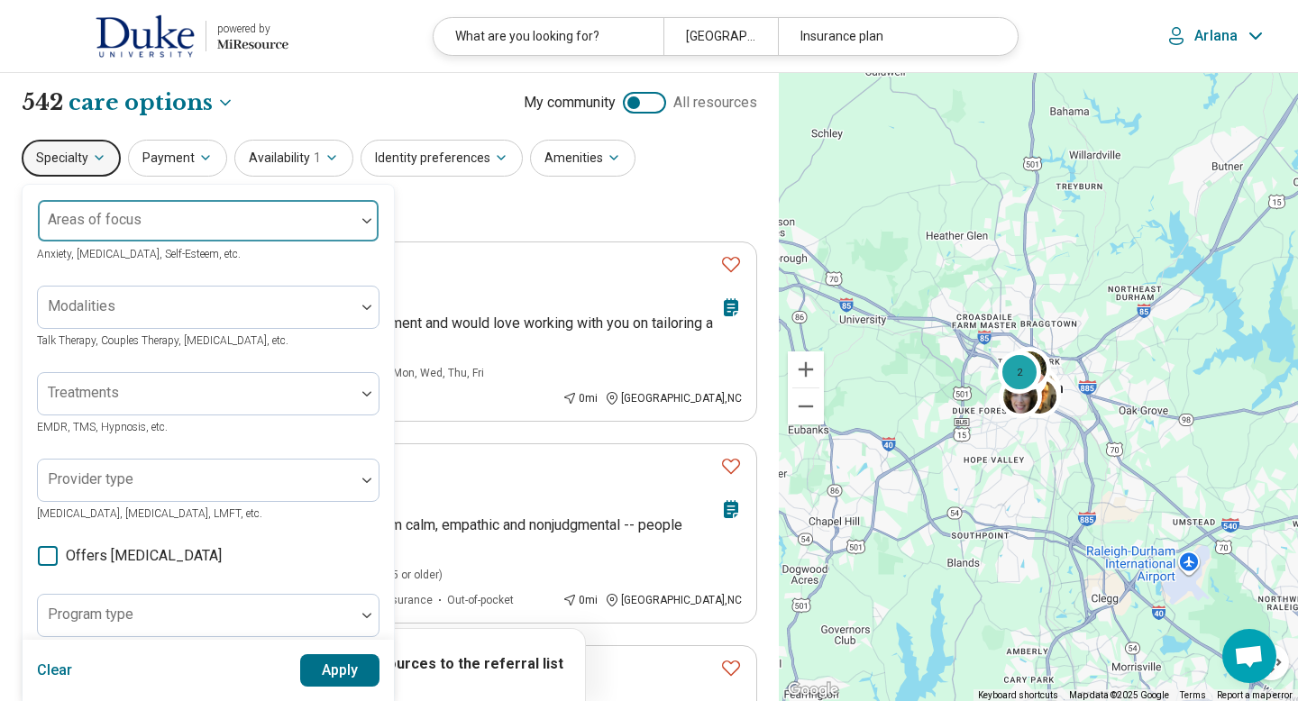
click at [114, 223] on div "Areas of focus" at bounding box center [208, 220] width 342 height 43
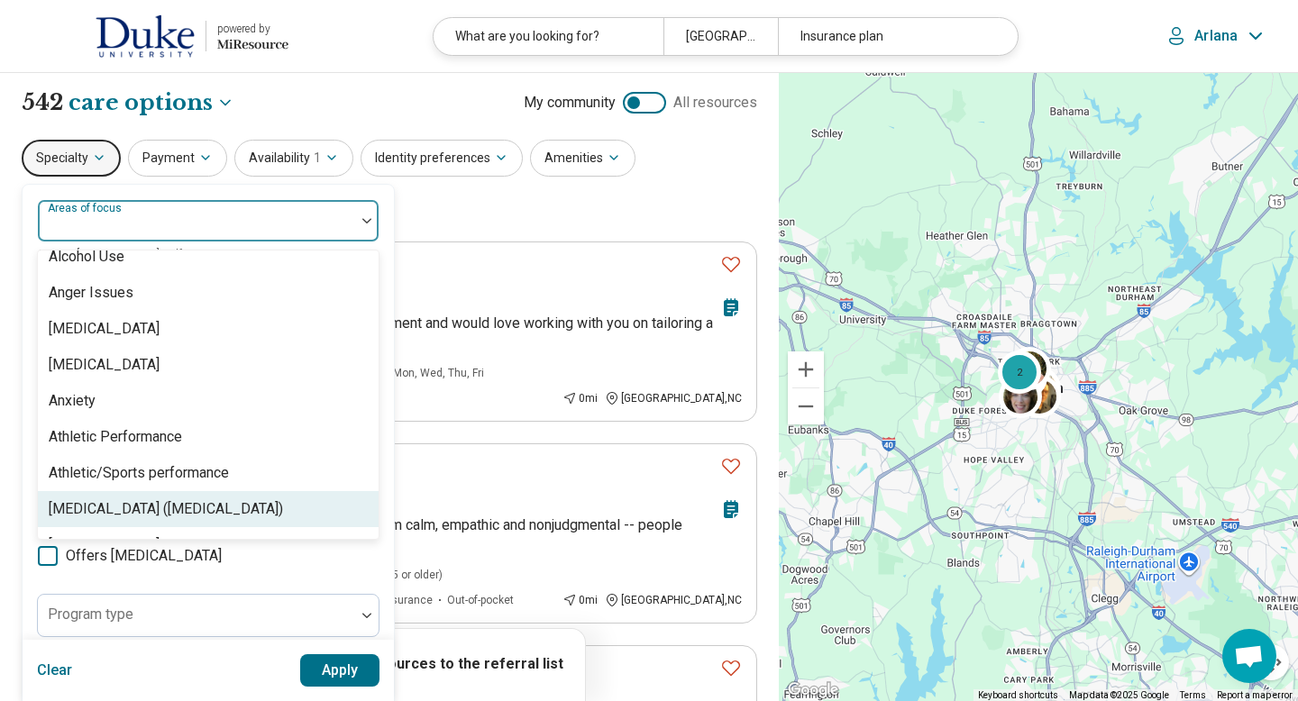
scroll to position [196, 0]
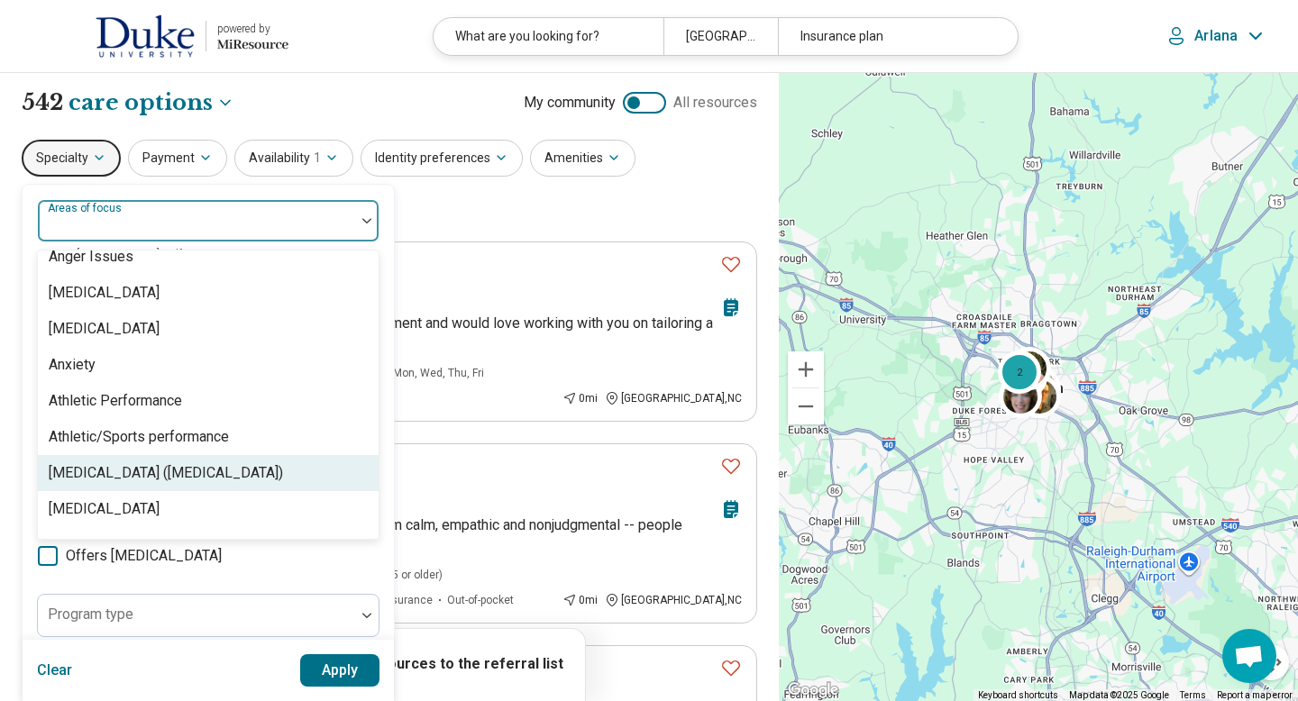
click at [92, 467] on div "[MEDICAL_DATA] ([MEDICAL_DATA])" at bounding box center [166, 473] width 234 height 22
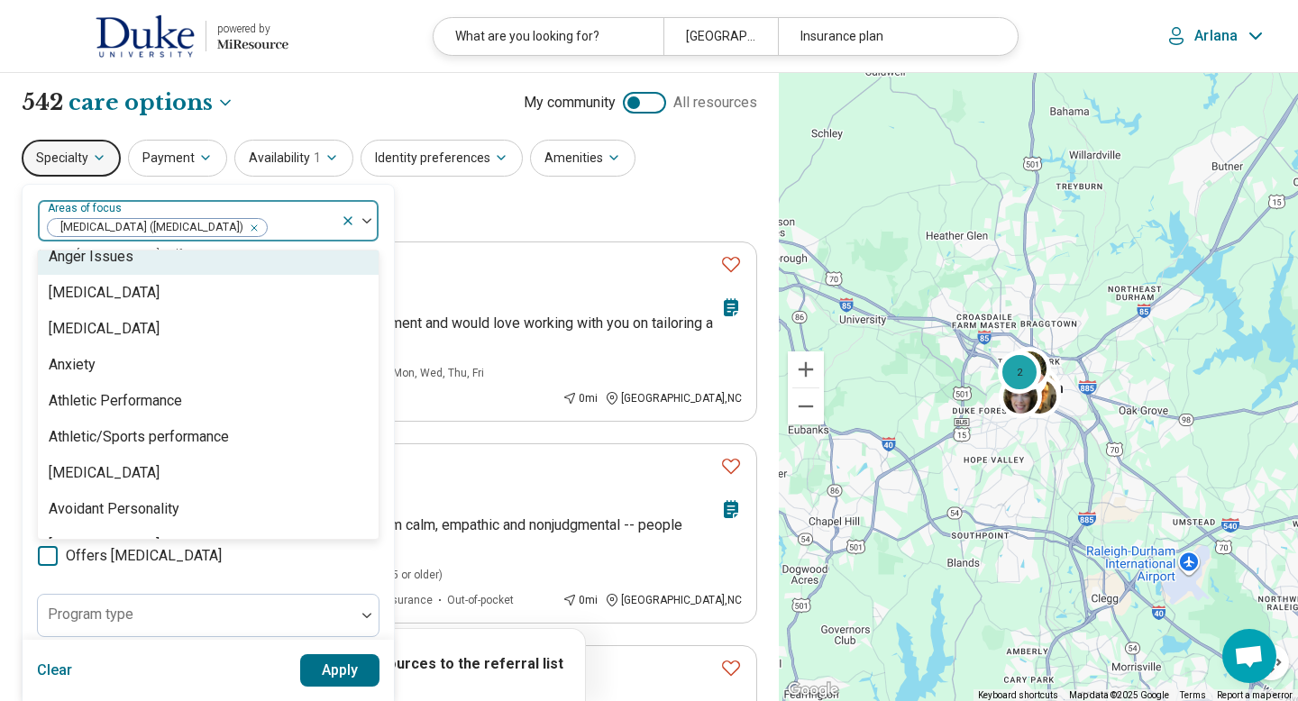
click at [368, 222] on img at bounding box center [366, 220] width 9 height 5
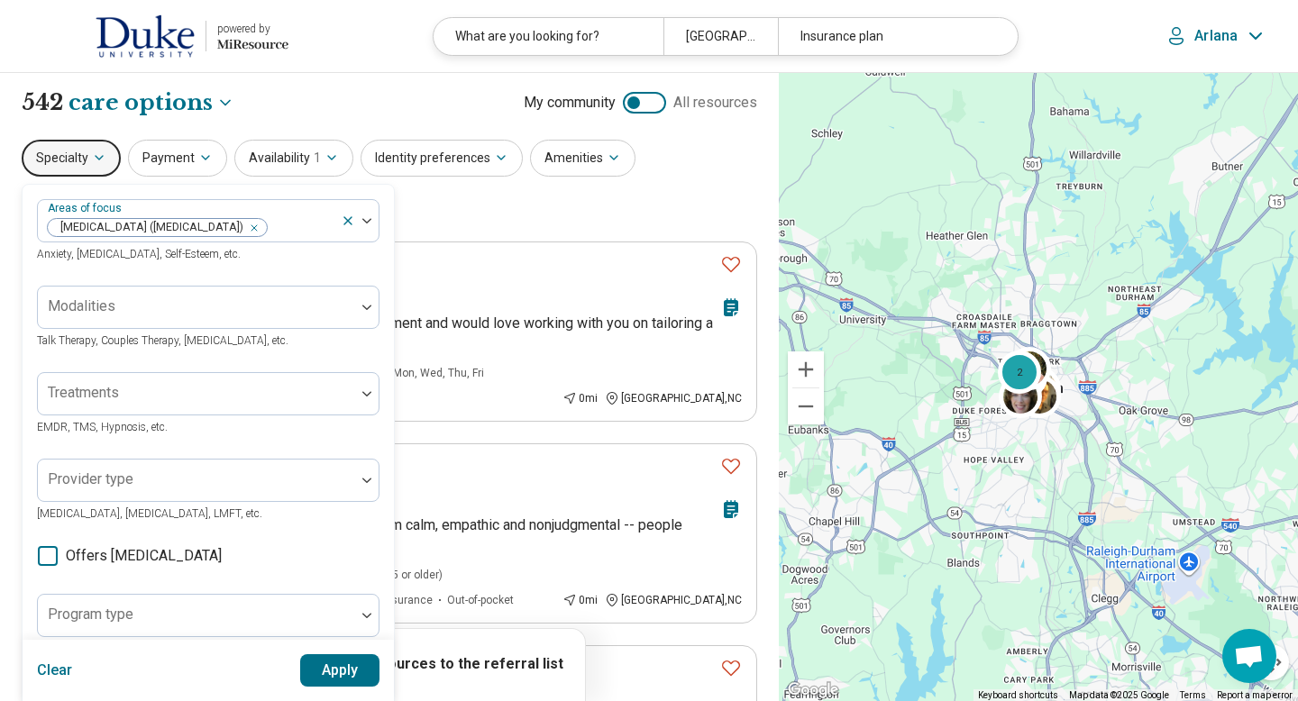
click at [51, 557] on icon at bounding box center [48, 556] width 20 height 20
click at [314, 671] on button "Apply" at bounding box center [340, 670] width 80 height 32
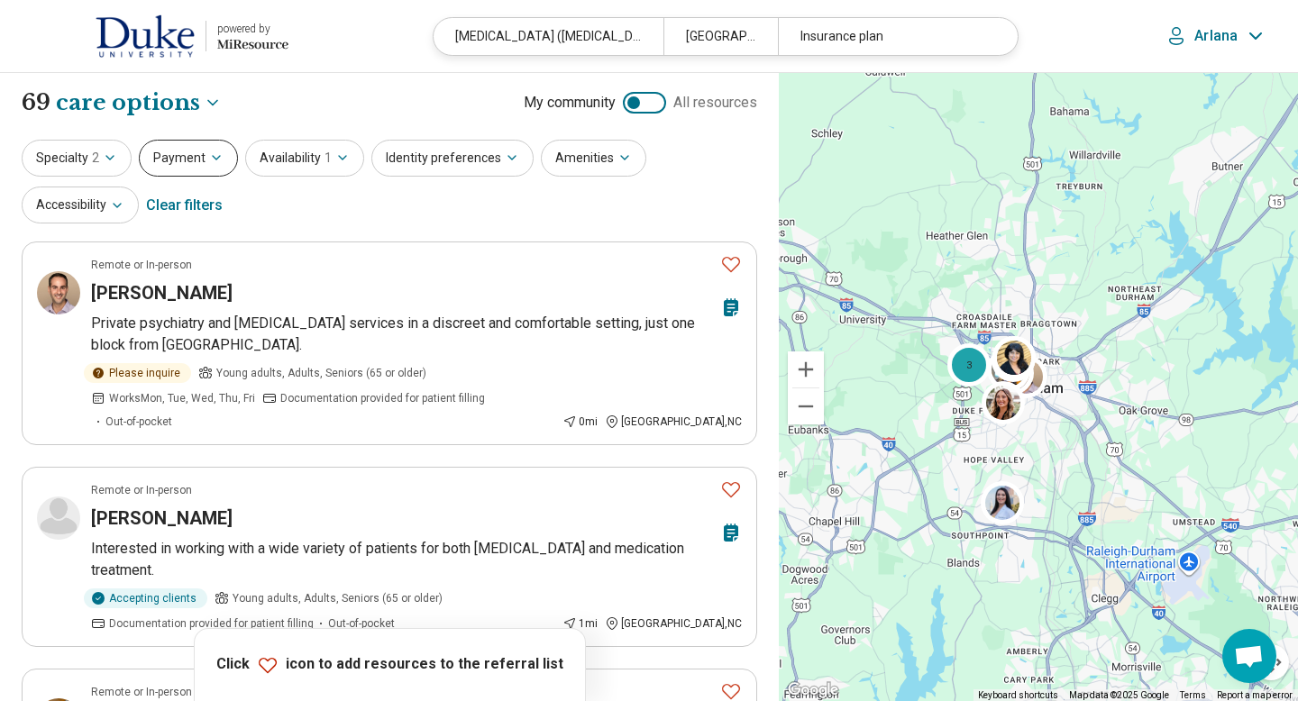
click at [177, 166] on button "Payment" at bounding box center [188, 158] width 99 height 37
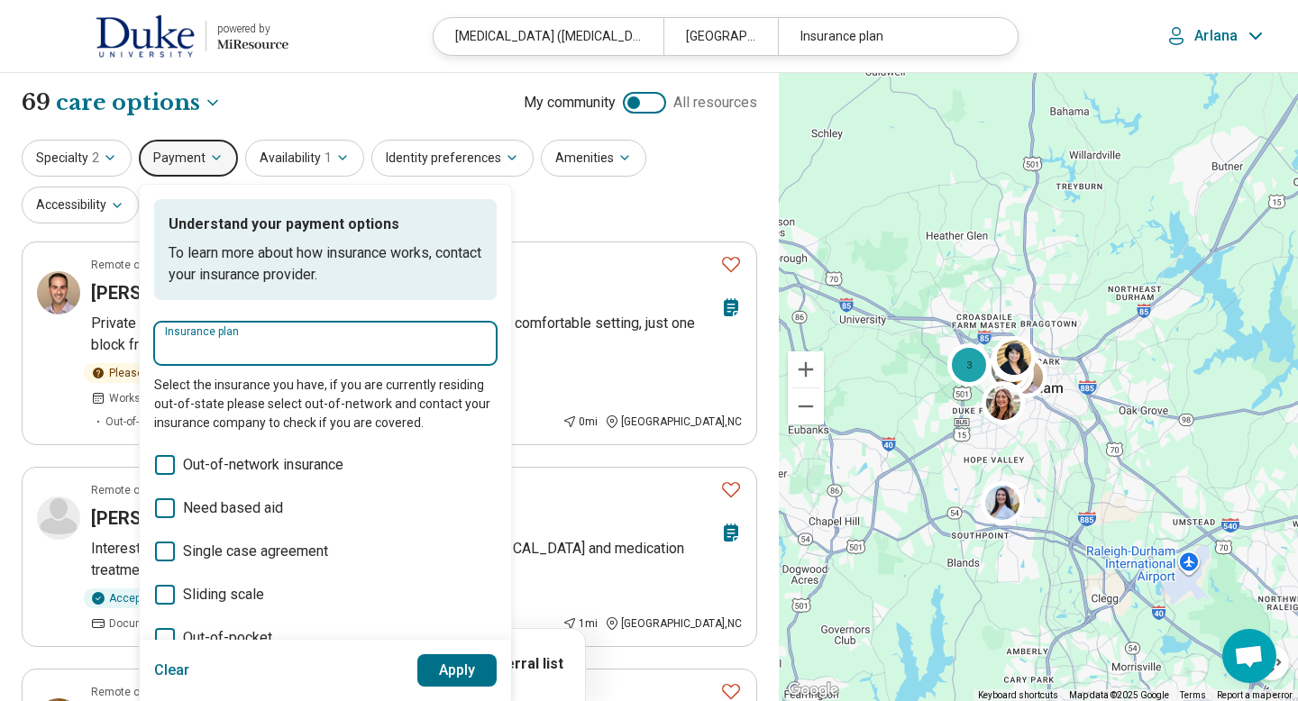
click at [199, 342] on input "Insurance plan" at bounding box center [325, 349] width 321 height 22
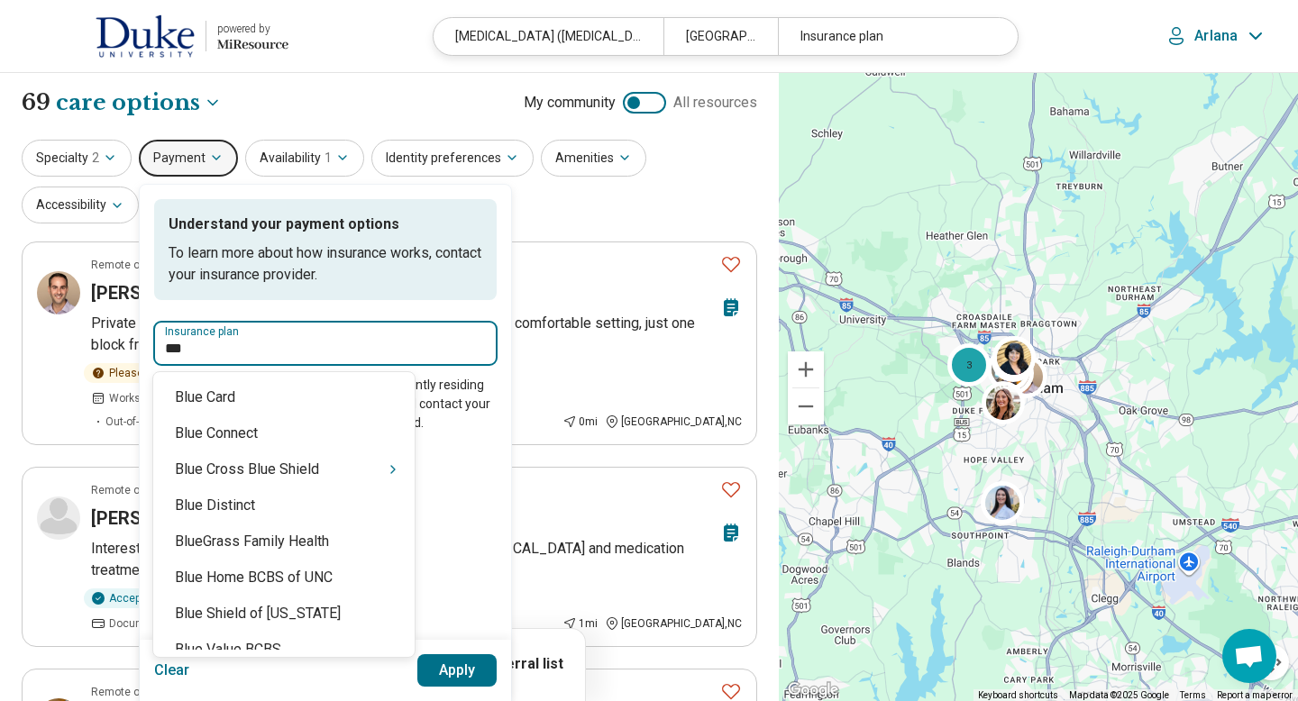
type input "****"
click at [386, 469] on icon "Suggestions" at bounding box center [393, 469] width 14 height 14
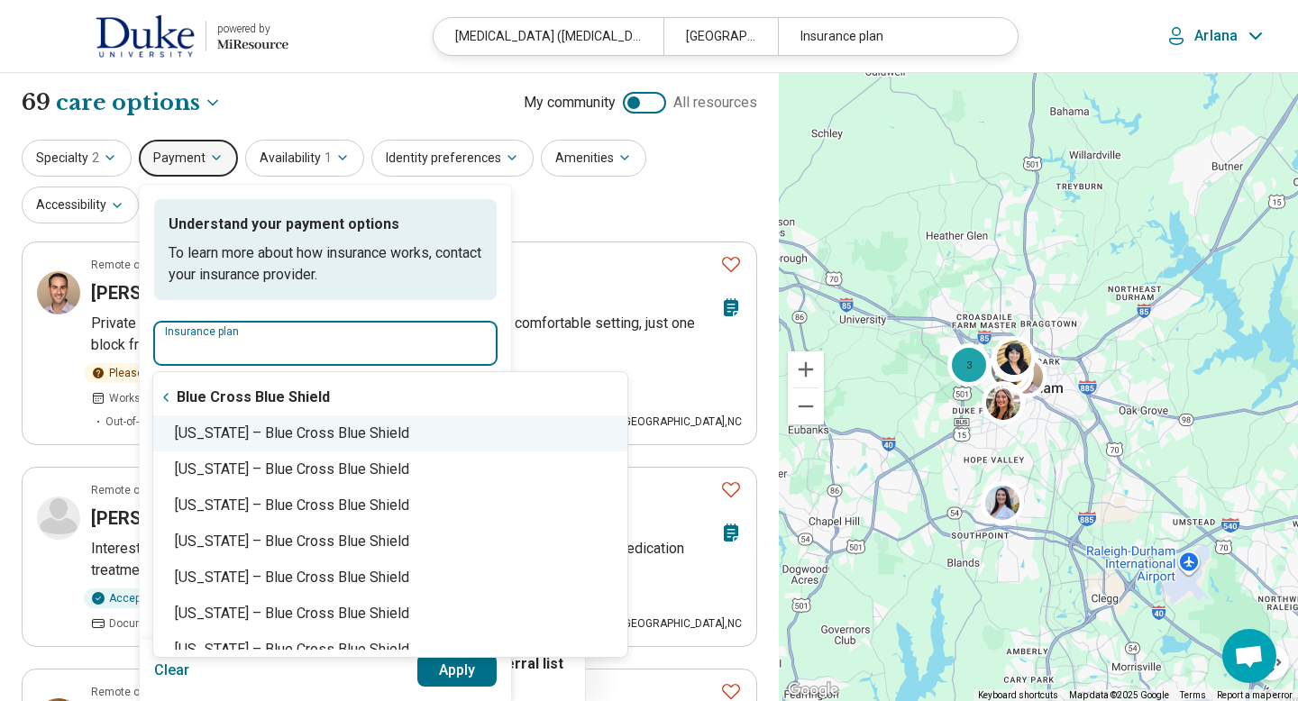
click at [349, 442] on div "[US_STATE] – Blue Cross Blue Shield" at bounding box center [390, 434] width 474 height 36
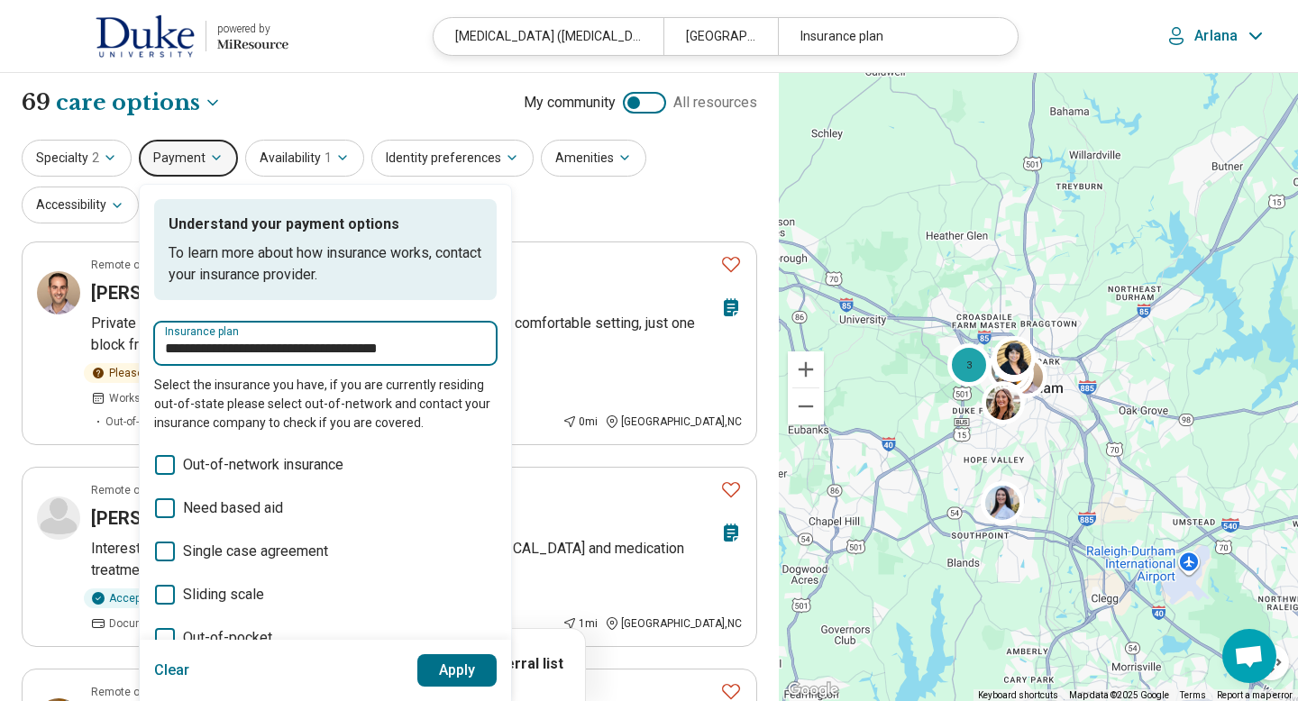
type input "**********"
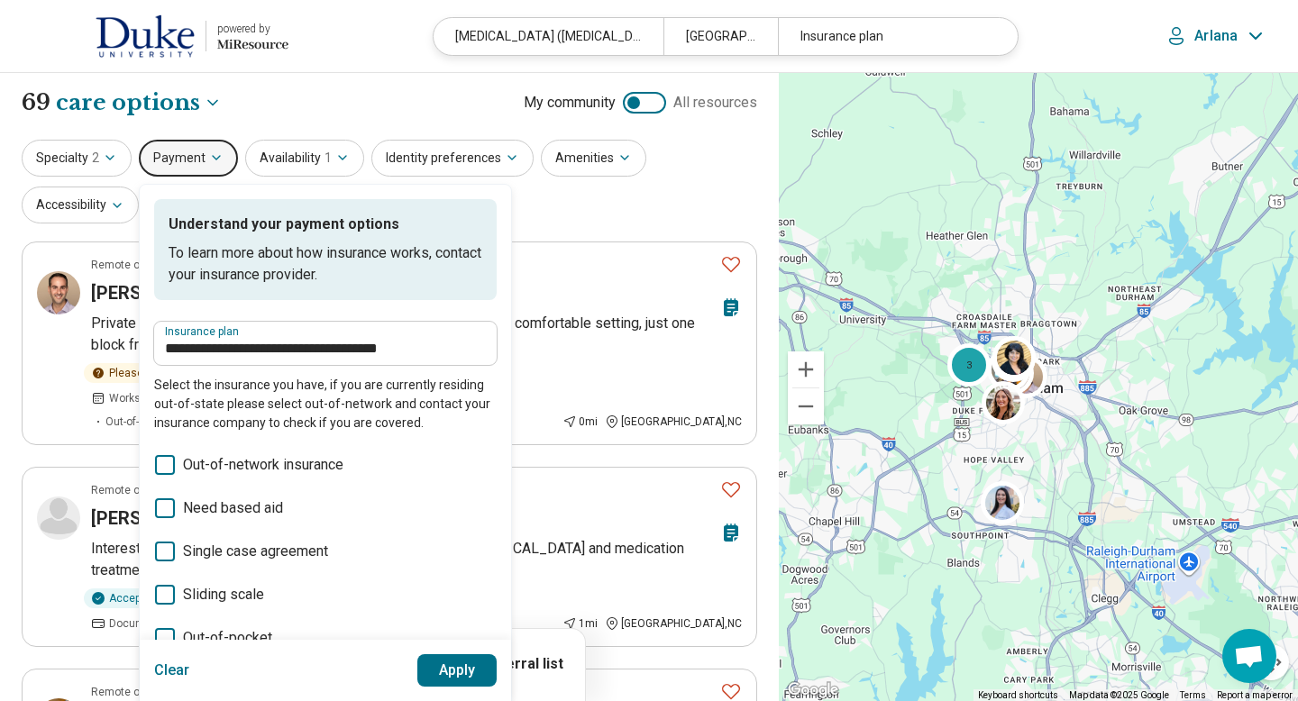
click at [427, 660] on button "Apply" at bounding box center [457, 670] width 80 height 32
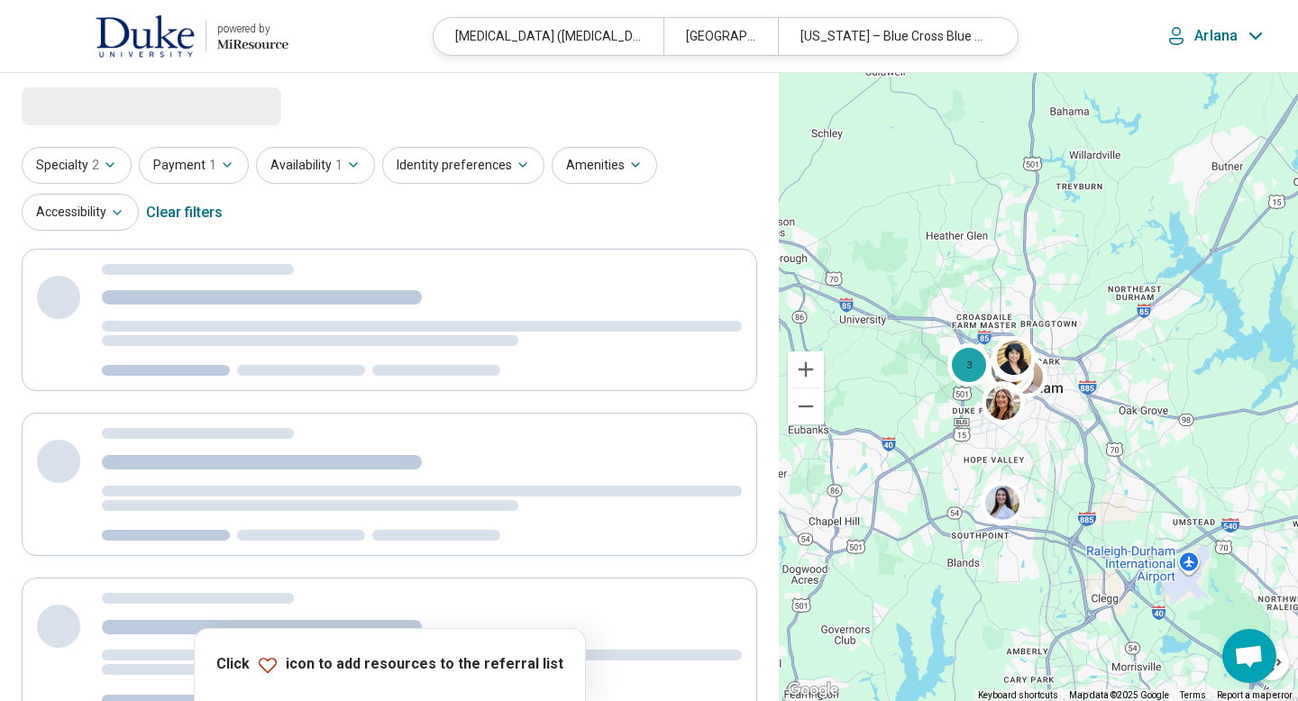
select select "***"
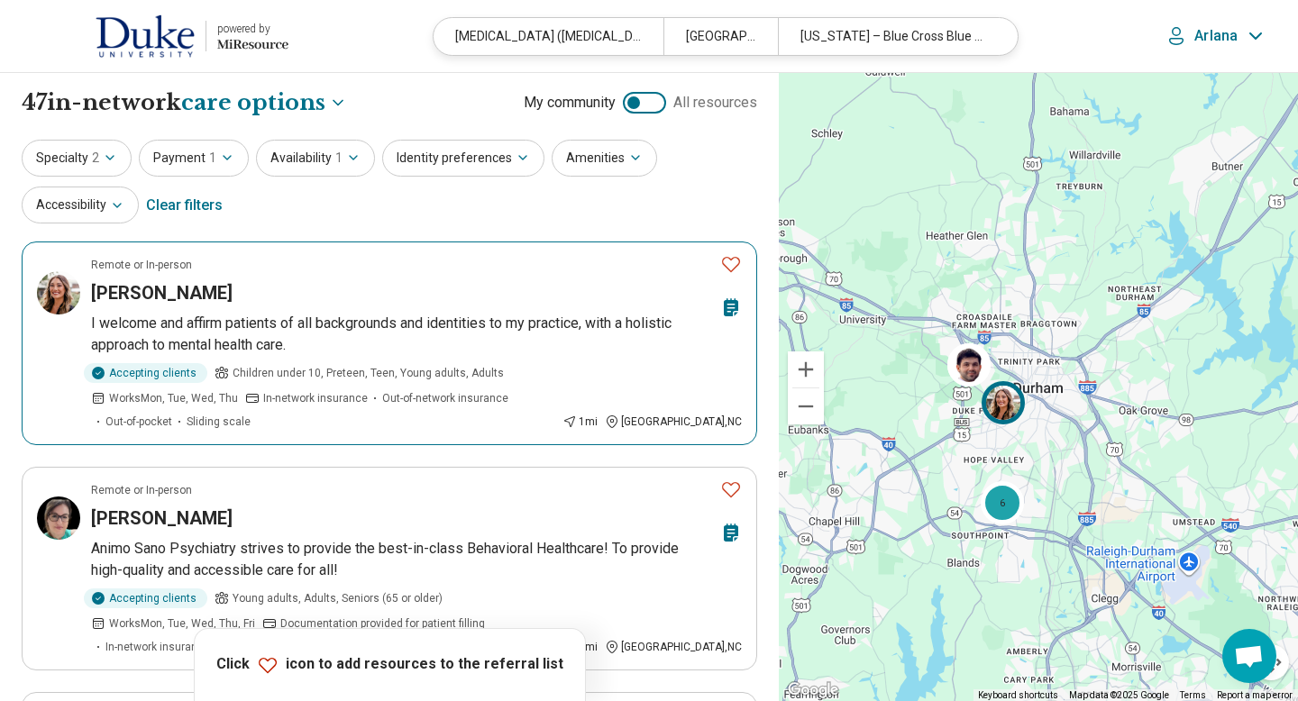
click at [729, 269] on icon "Favorite" at bounding box center [731, 264] width 22 height 22
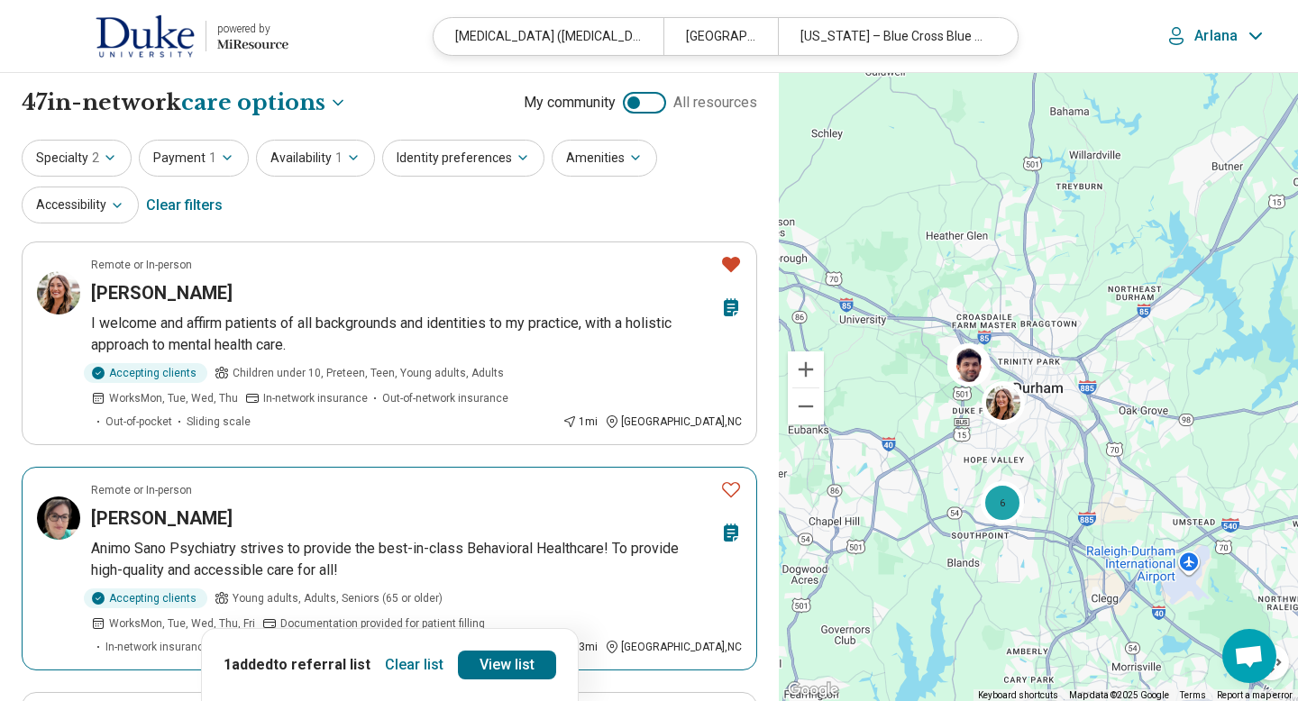
click at [725, 495] on icon "Favorite" at bounding box center [731, 490] width 22 height 22
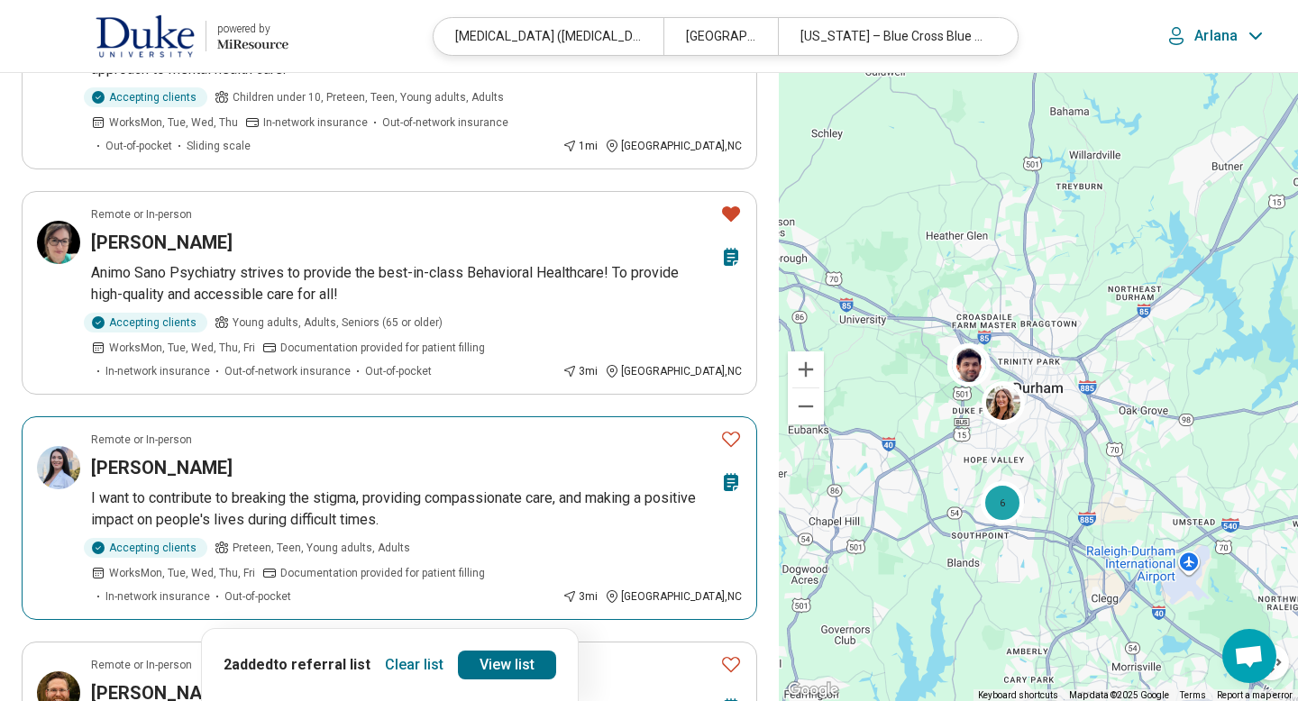
scroll to position [288, 0]
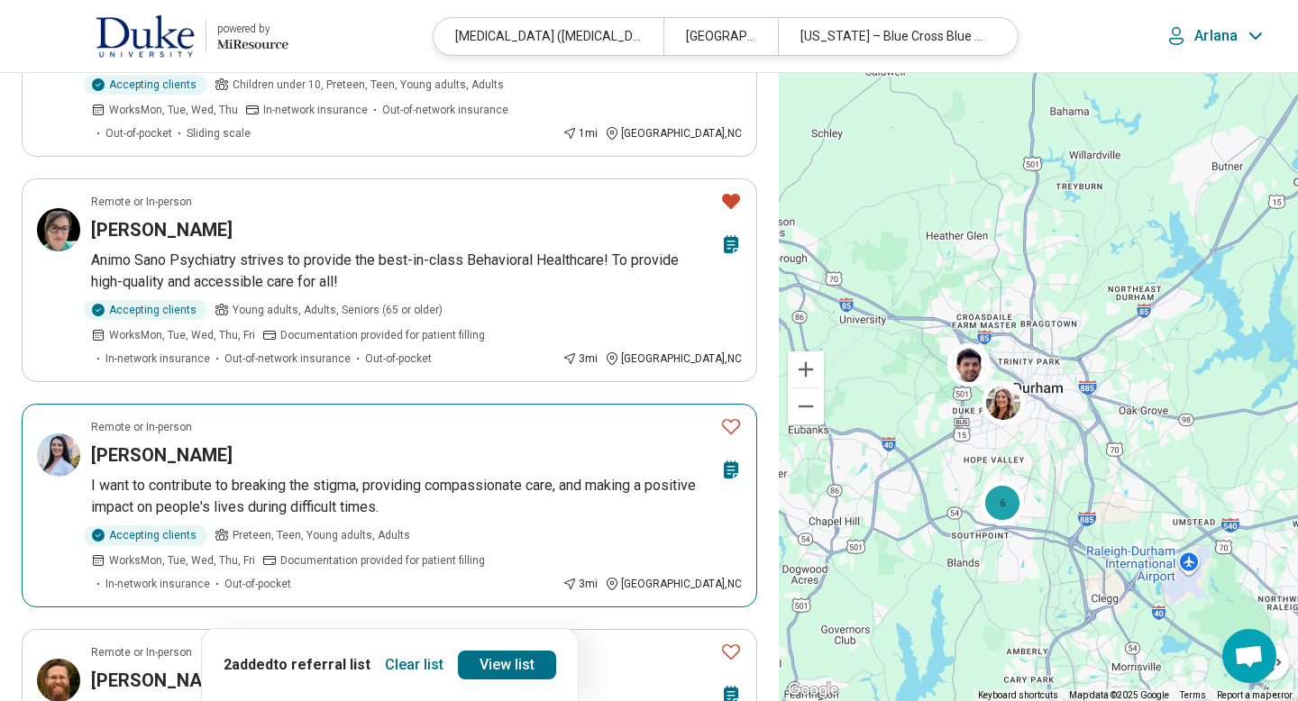
click at [732, 428] on icon "Favorite" at bounding box center [731, 427] width 22 height 22
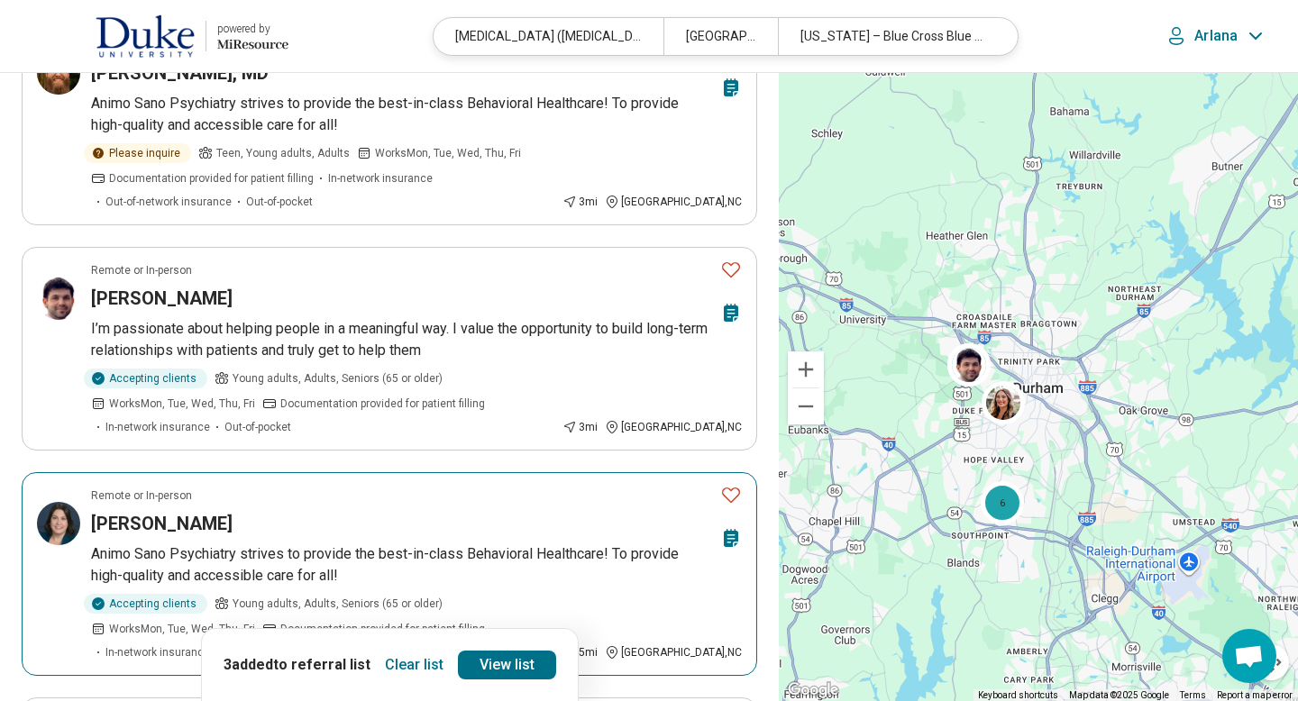
scroll to position [901, 0]
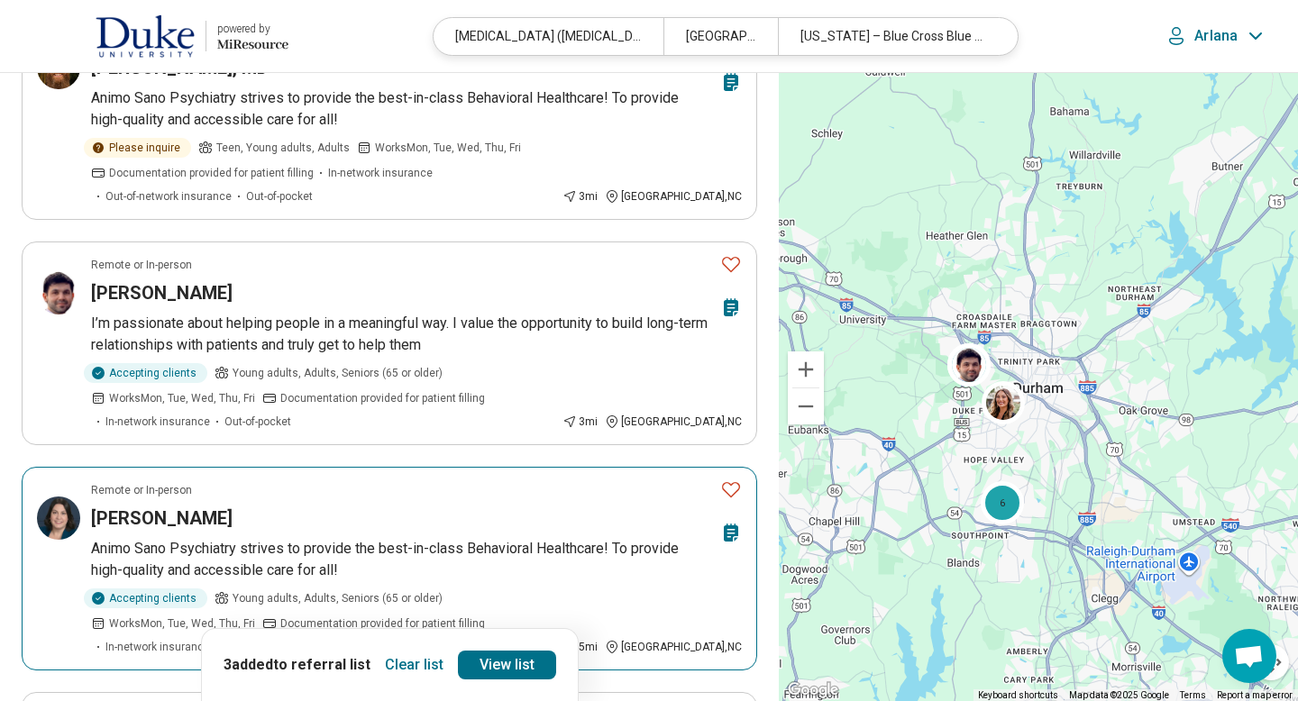
click at [735, 479] on icon "Favorite" at bounding box center [731, 490] width 22 height 22
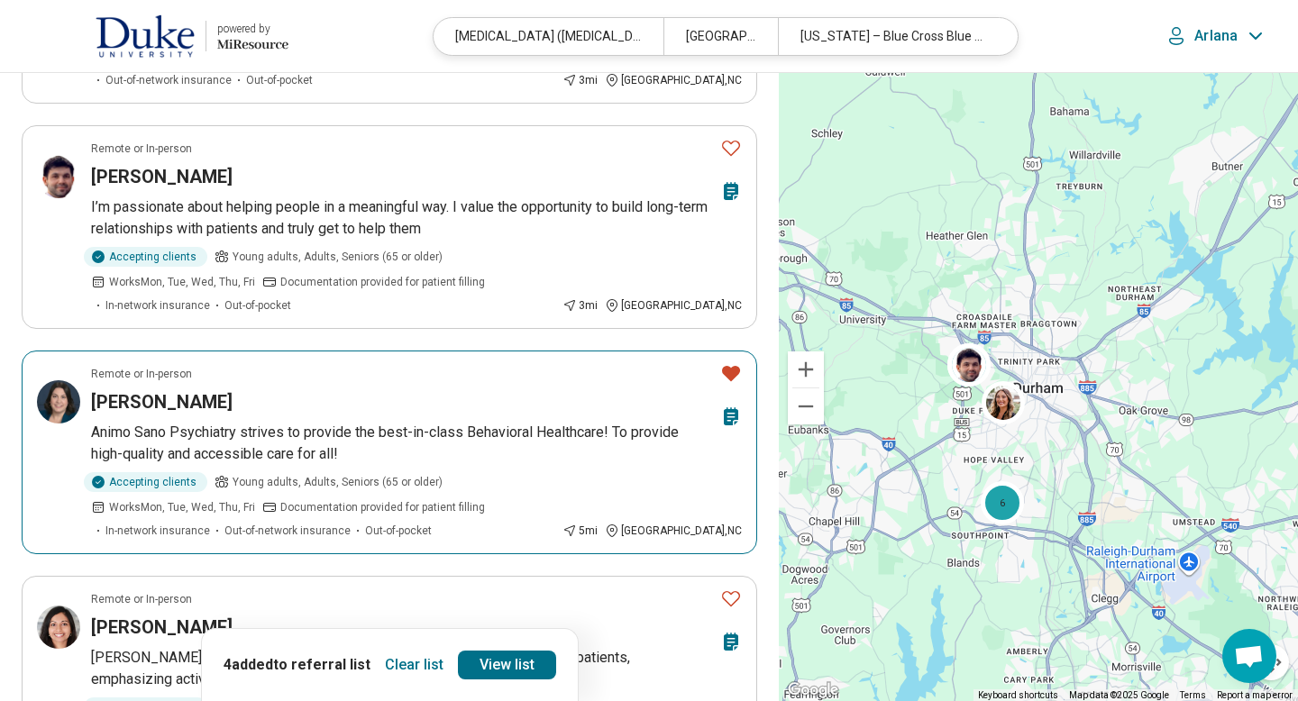
scroll to position [1046, 0]
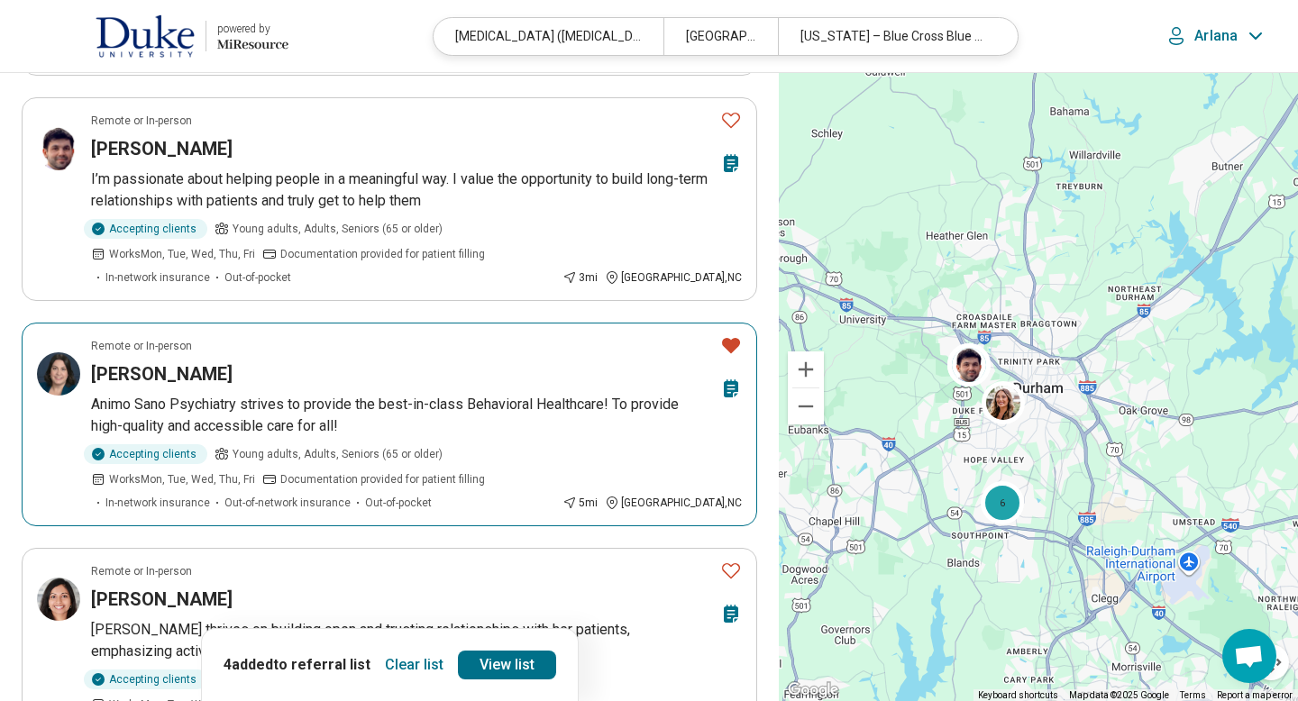
click at [724, 338] on icon "Favorite" at bounding box center [731, 345] width 18 height 15
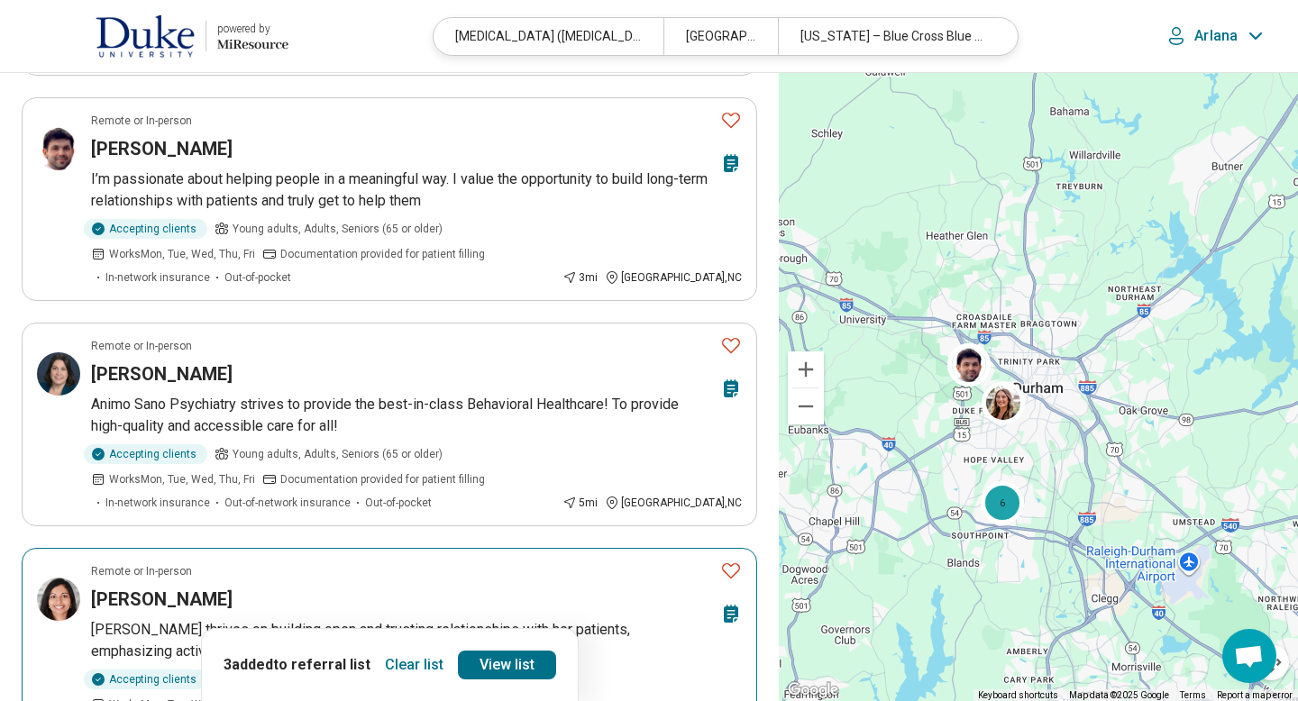
click at [732, 560] on icon "Favorite" at bounding box center [731, 571] width 22 height 22
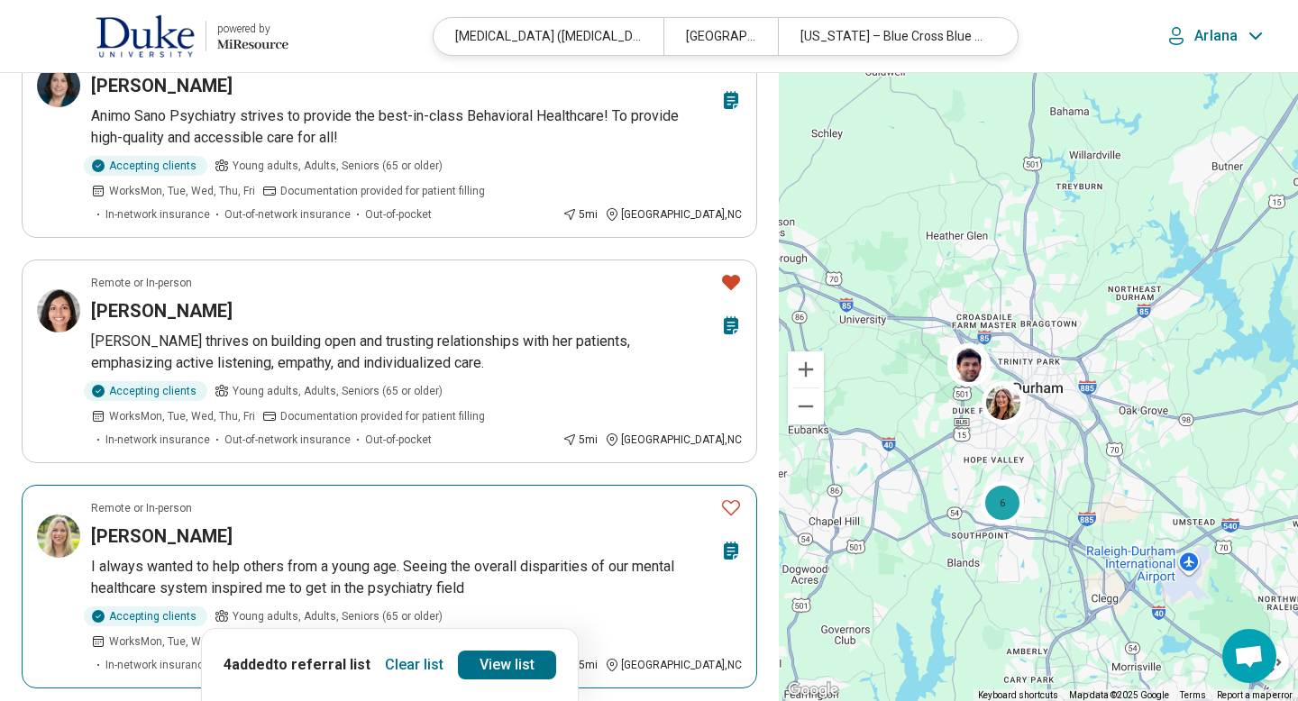
scroll to position [1370, 0]
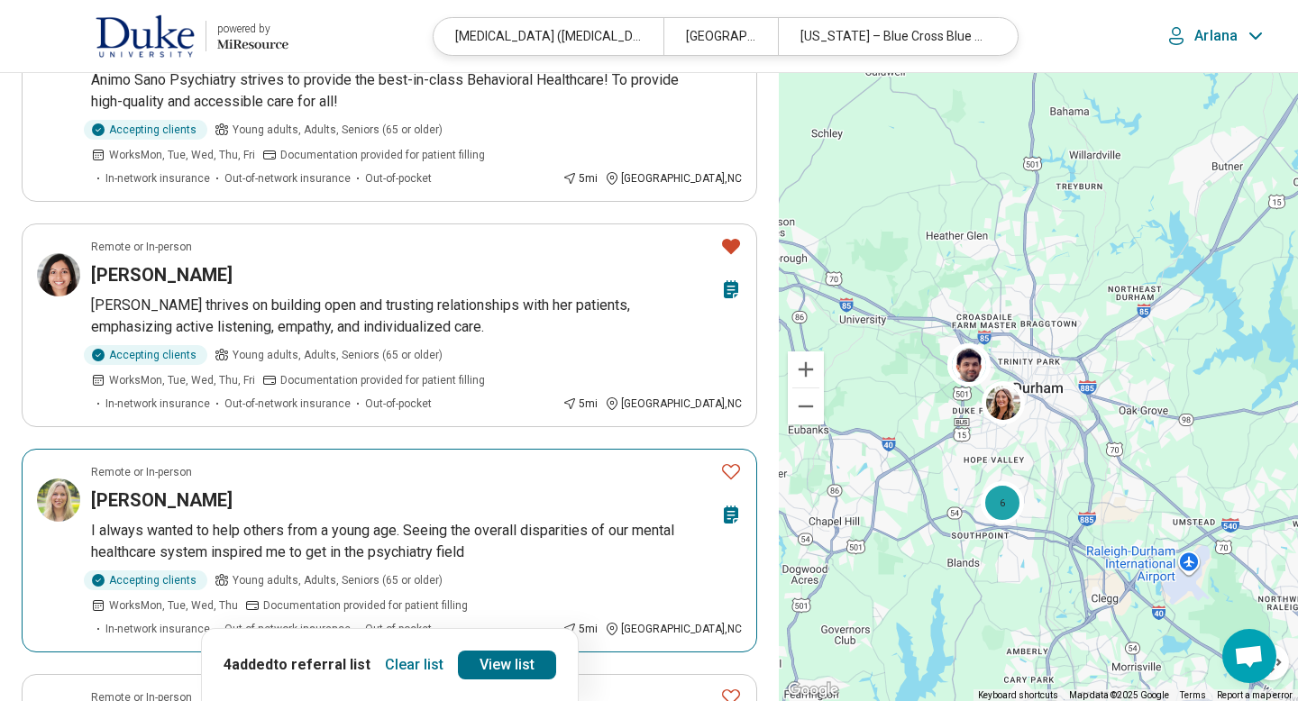
click at [735, 464] on icon "Favorite" at bounding box center [731, 471] width 18 height 15
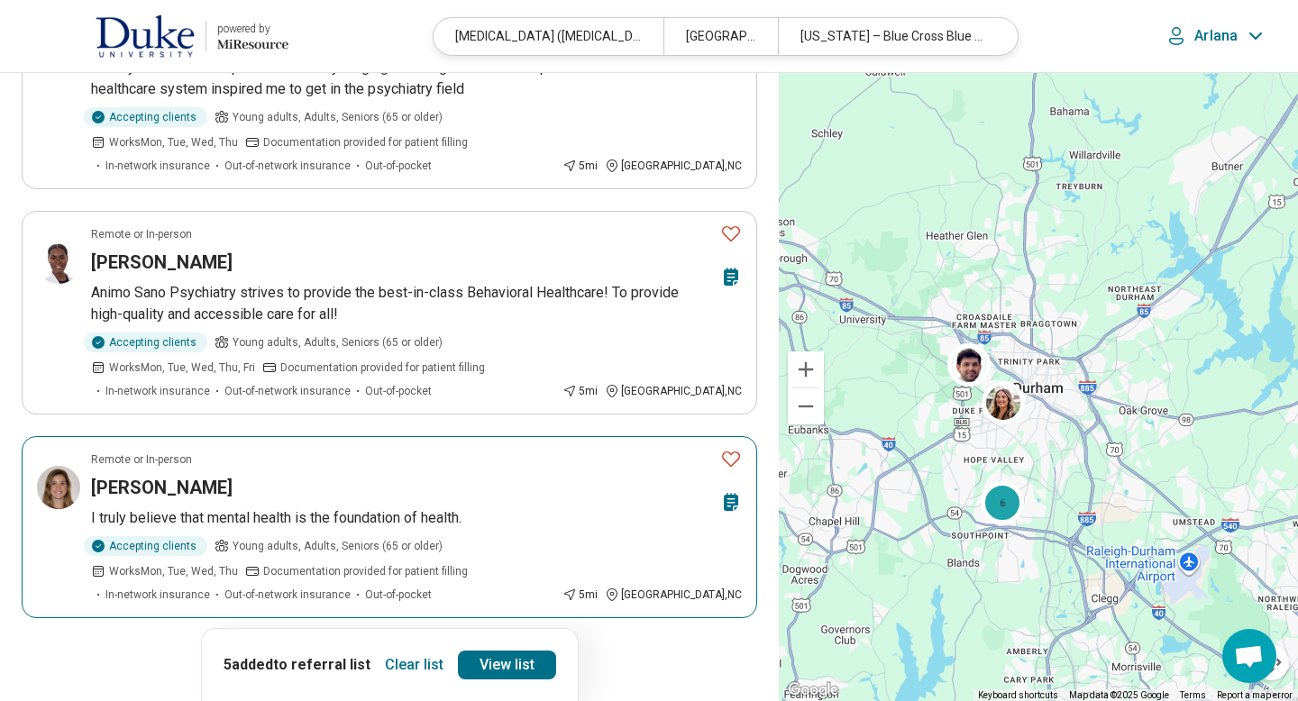
scroll to position [1839, 0]
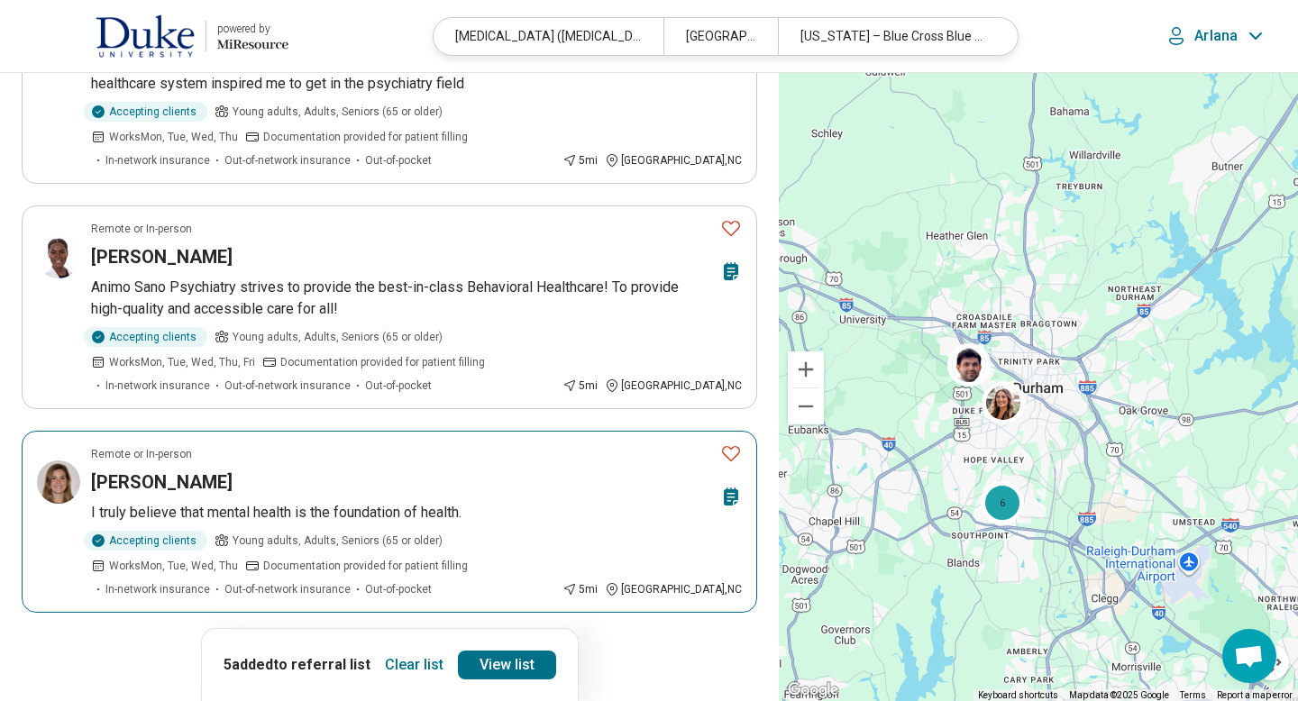
click at [731, 443] on icon "Favorite" at bounding box center [731, 454] width 22 height 22
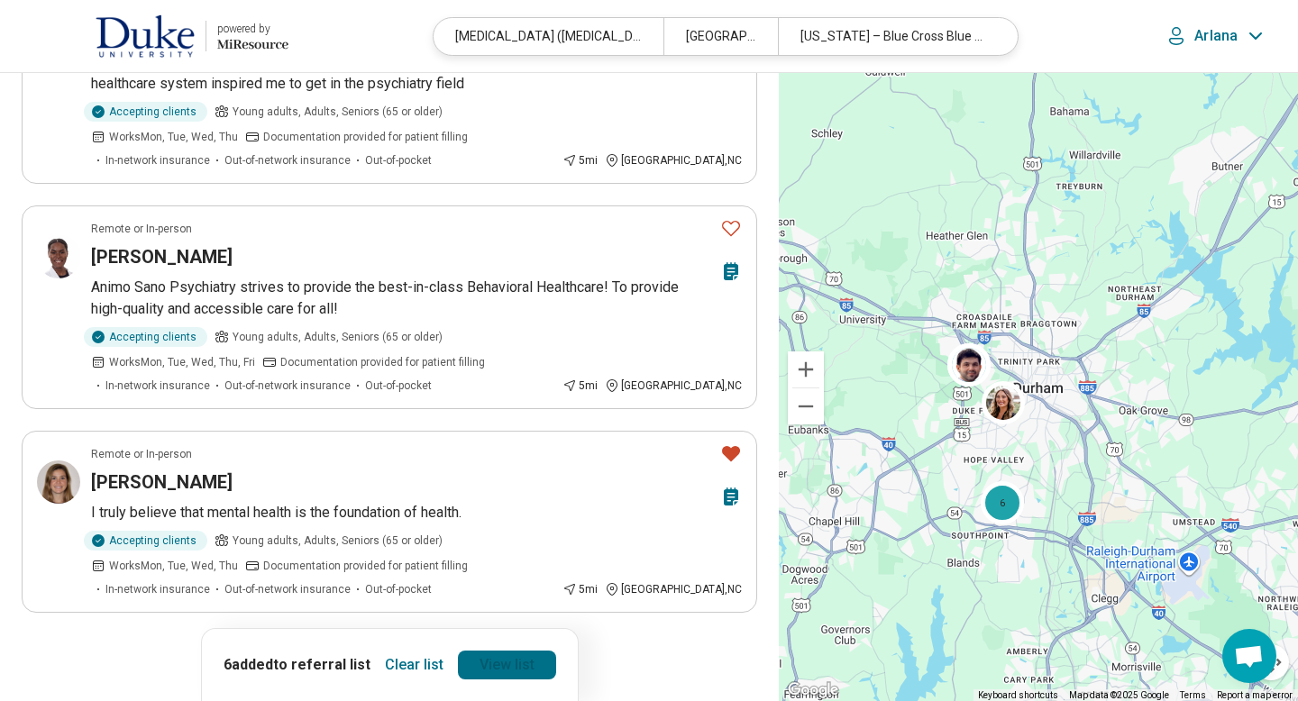
click at [471, 671] on link "View list" at bounding box center [507, 665] width 98 height 29
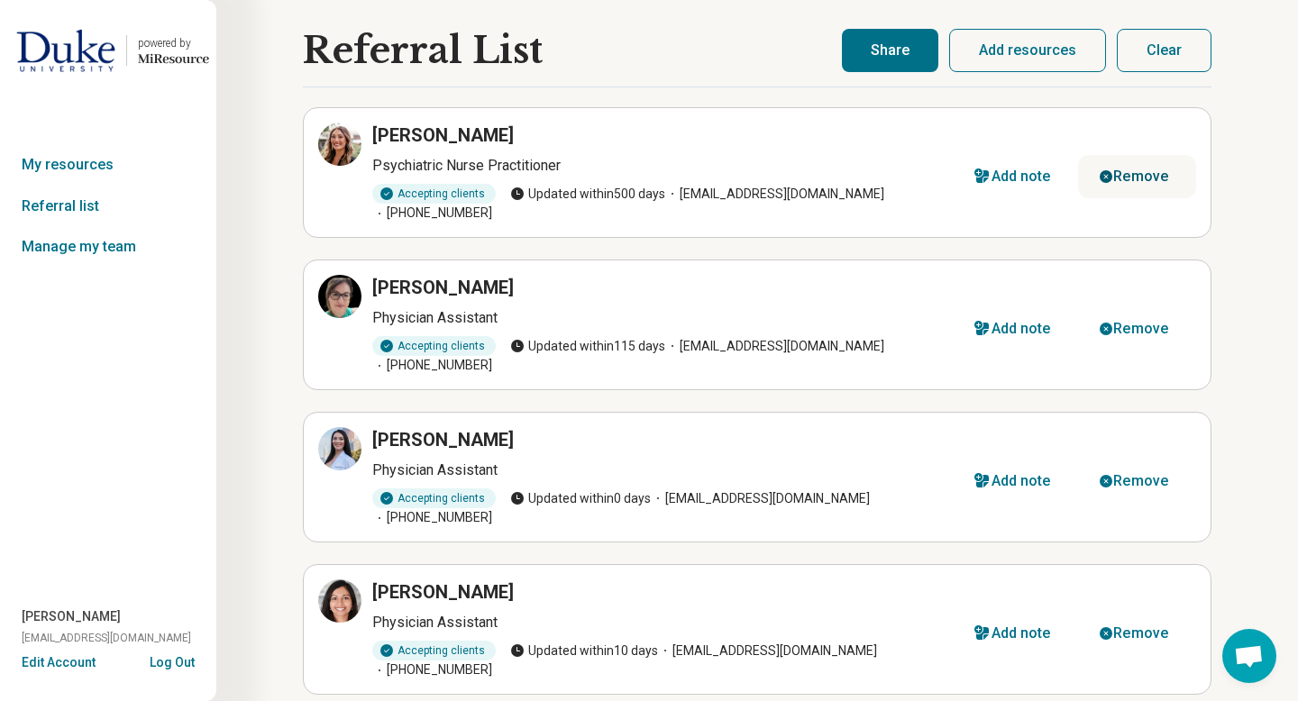
click at [1154, 174] on div "Remove" at bounding box center [1140, 176] width 55 height 14
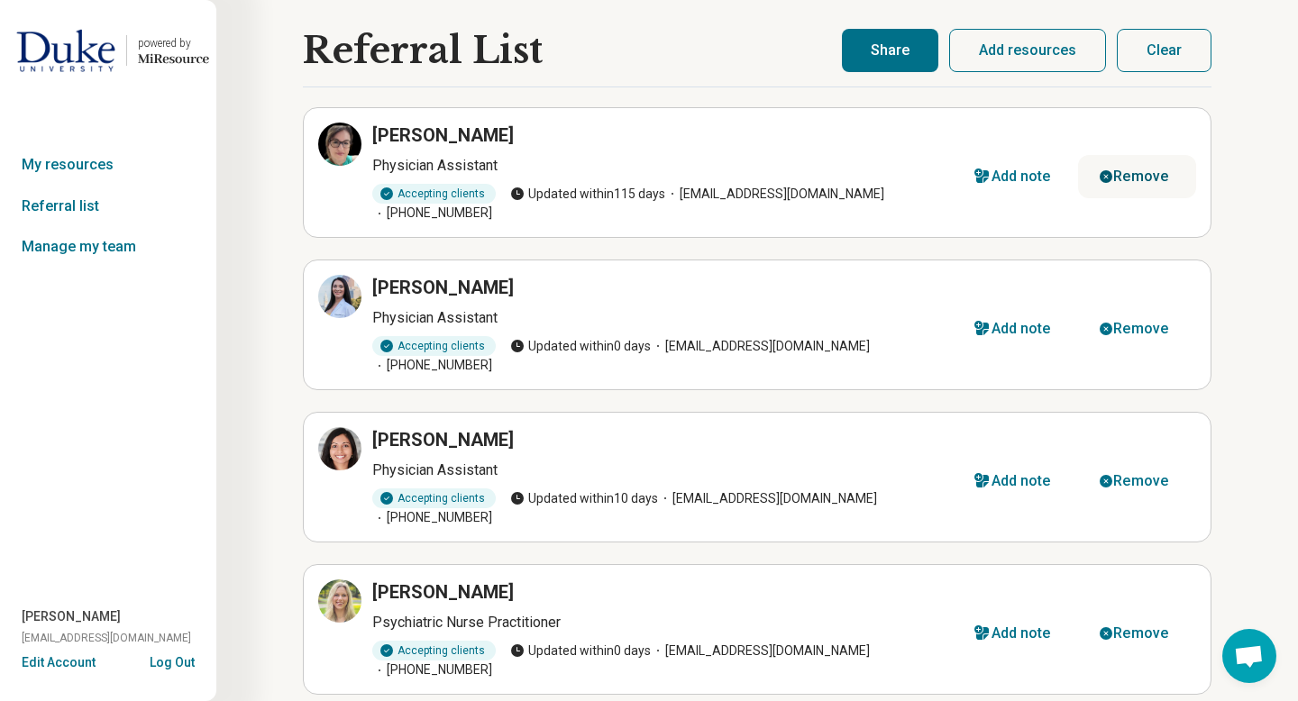
click at [1142, 176] on div "Remove" at bounding box center [1140, 176] width 55 height 14
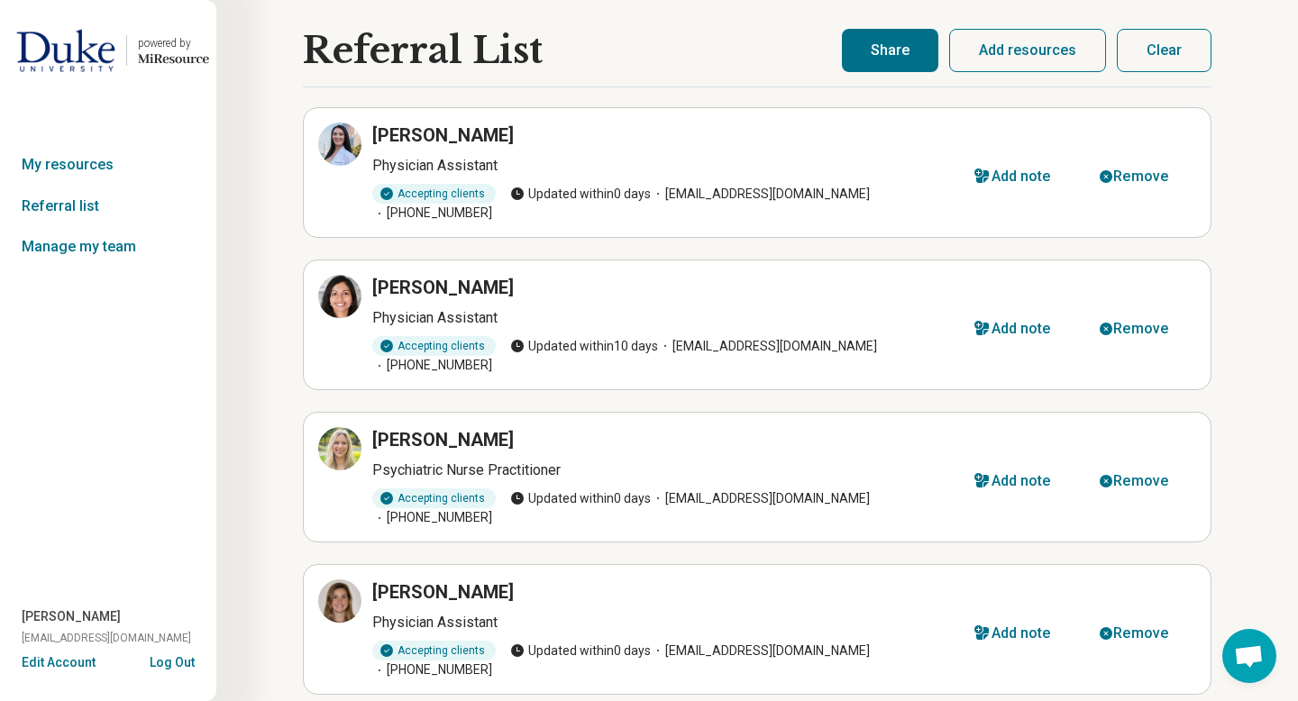
click at [1003, 53] on button "Add resources" at bounding box center [1027, 50] width 157 height 43
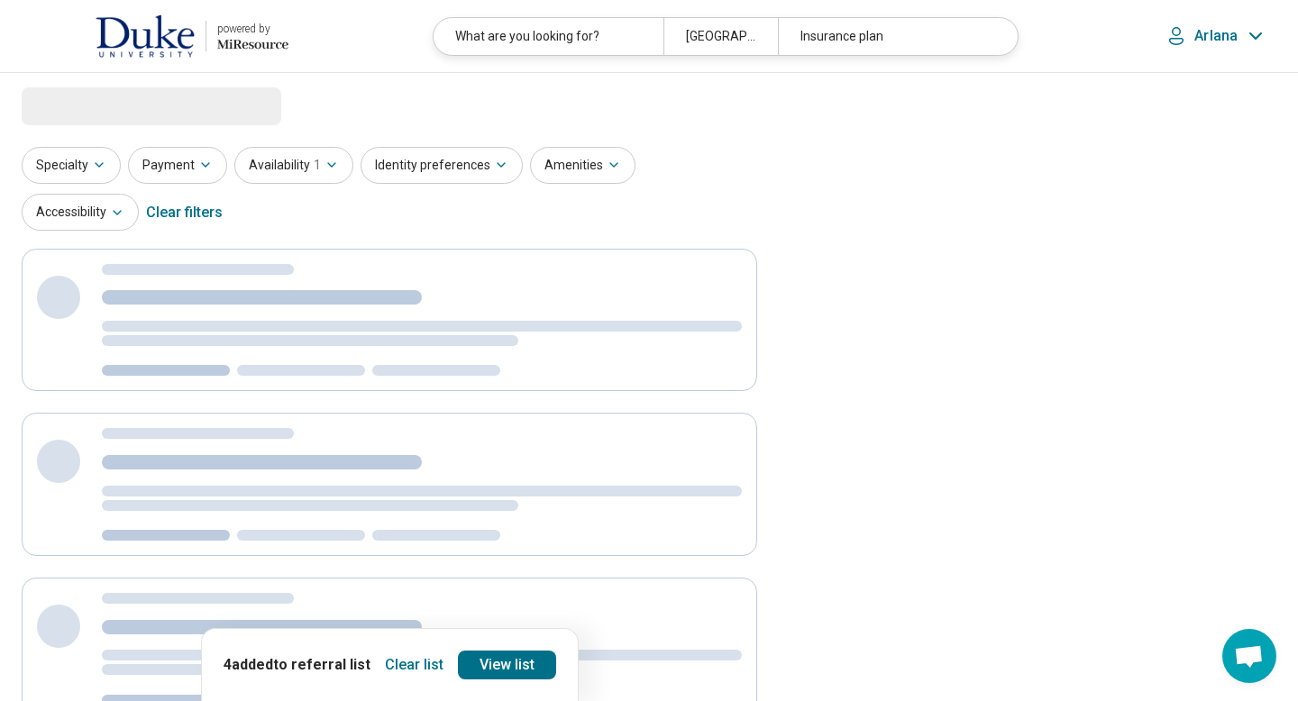
select select "***"
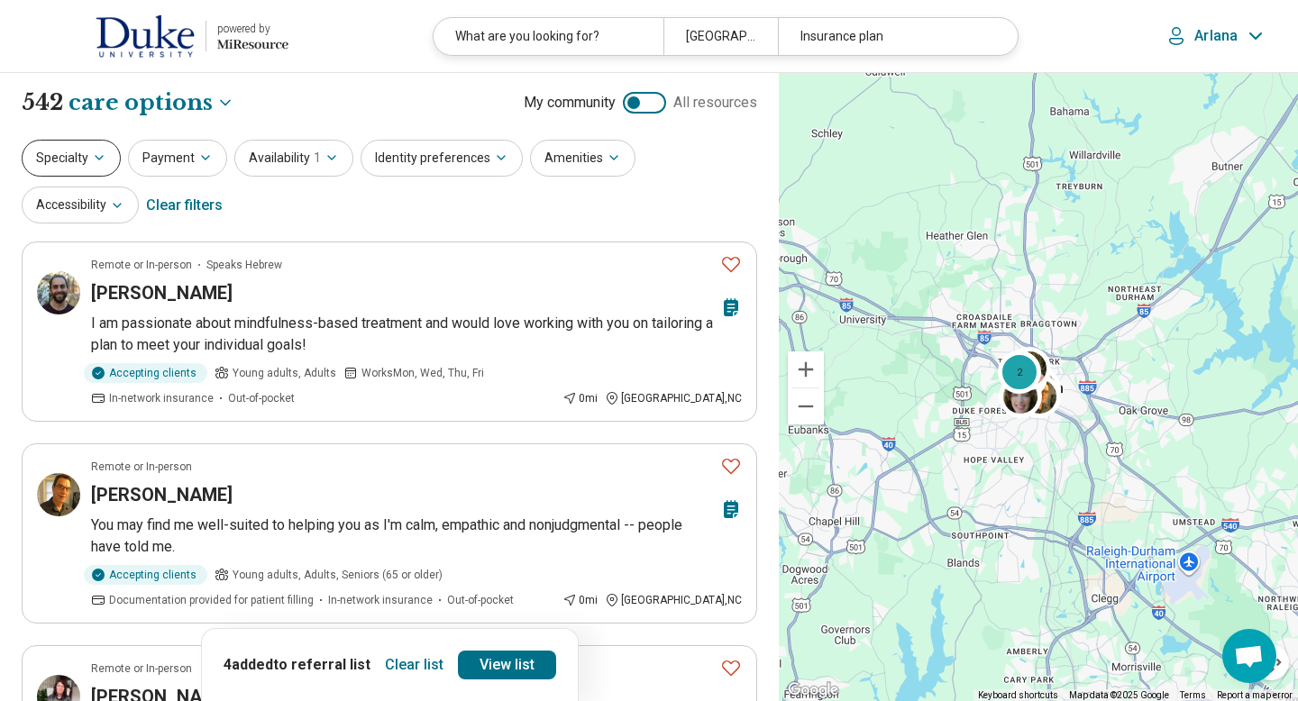
click at [103, 157] on icon "button" at bounding box center [99, 158] width 14 height 14
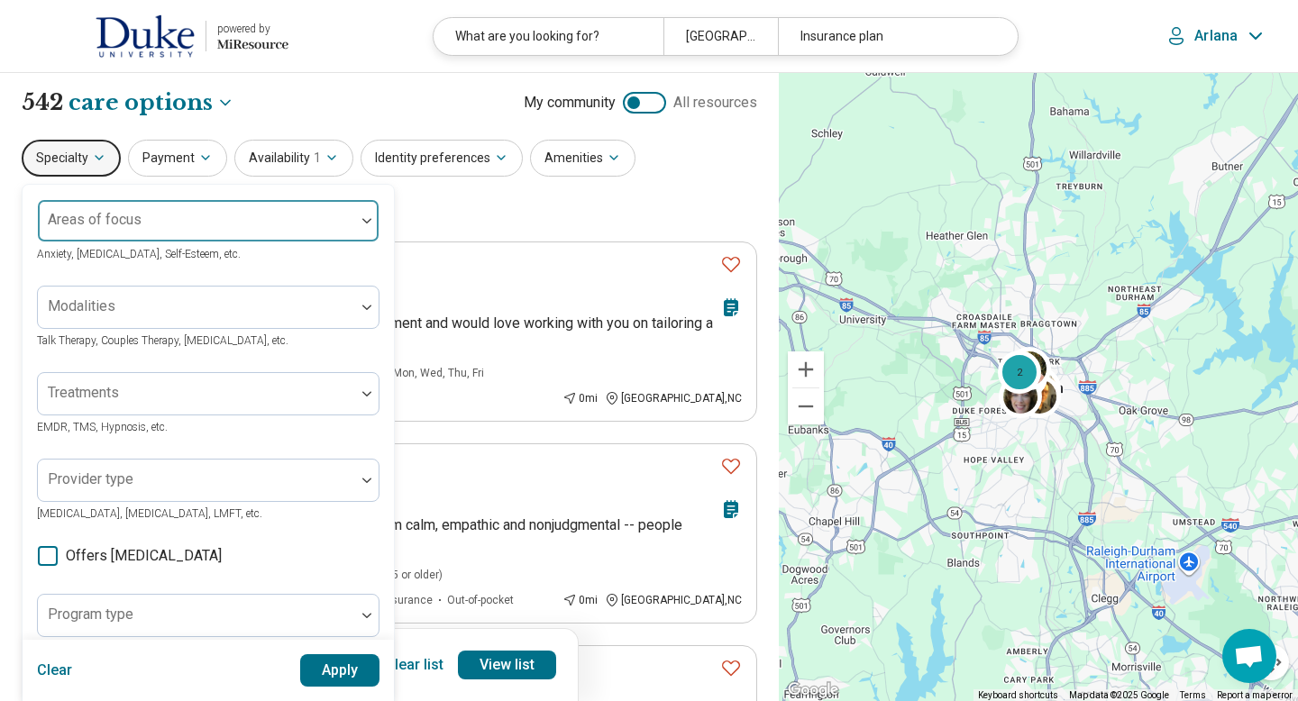
click at [93, 222] on div "Areas of focus" at bounding box center [208, 220] width 342 height 43
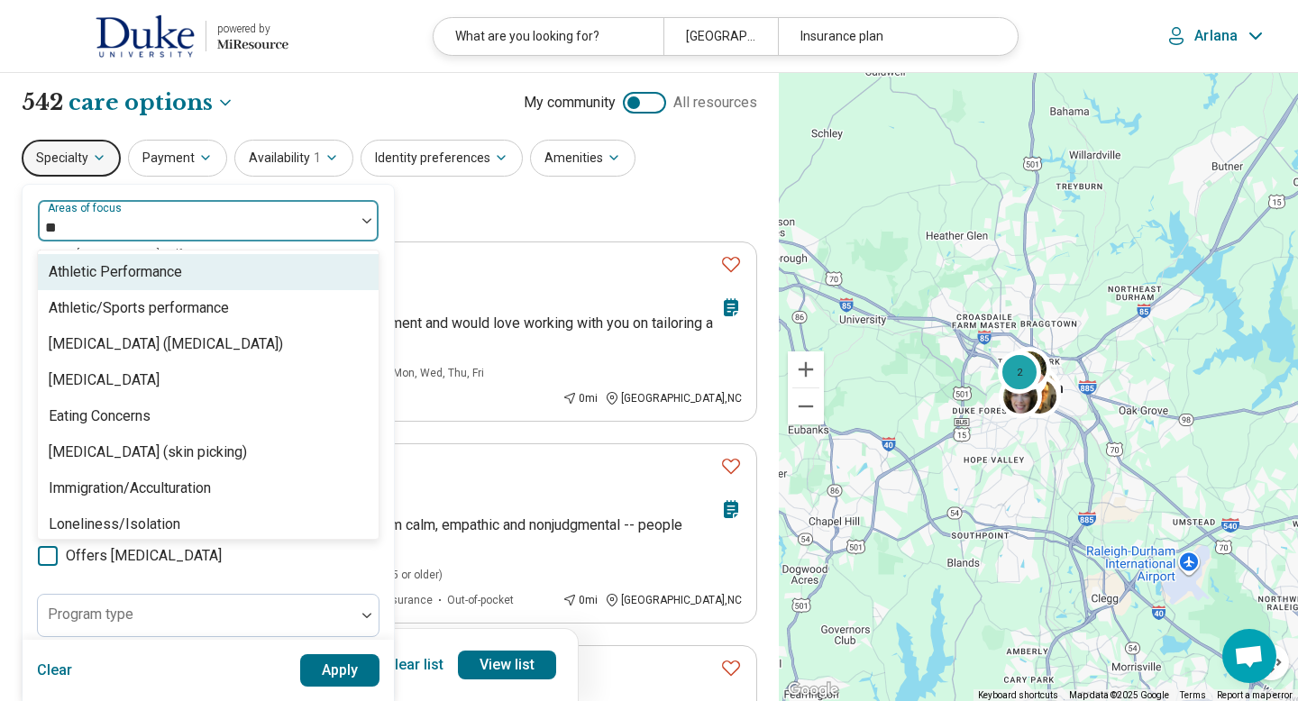
type input "***"
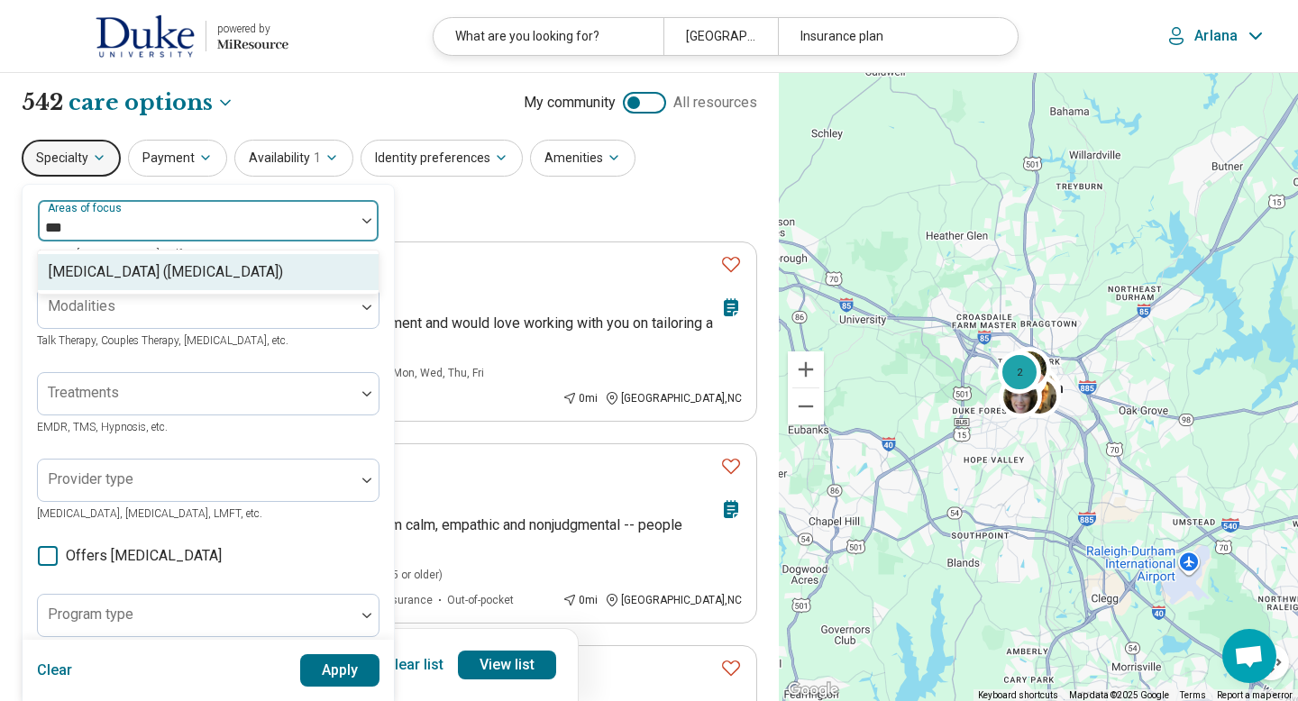
click at [93, 276] on div "[MEDICAL_DATA] ([MEDICAL_DATA])" at bounding box center [166, 272] width 234 height 22
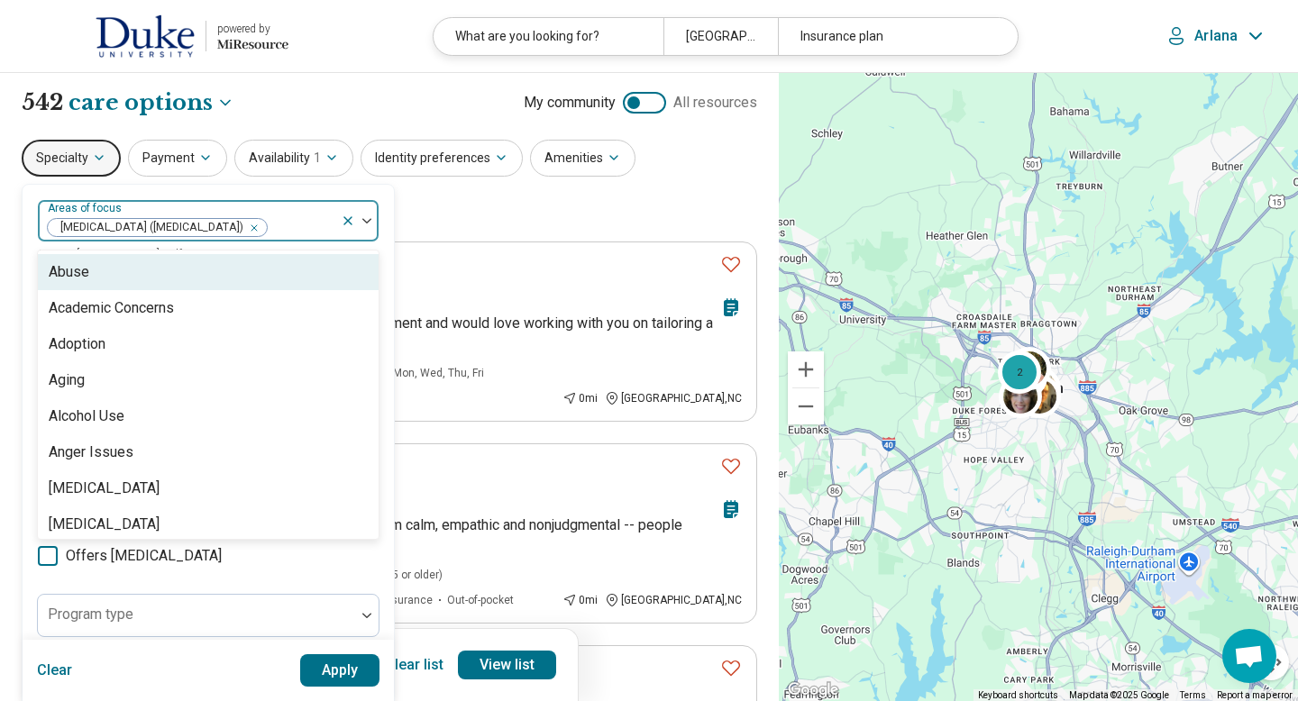
click at [318, 678] on button "Apply" at bounding box center [340, 670] width 80 height 32
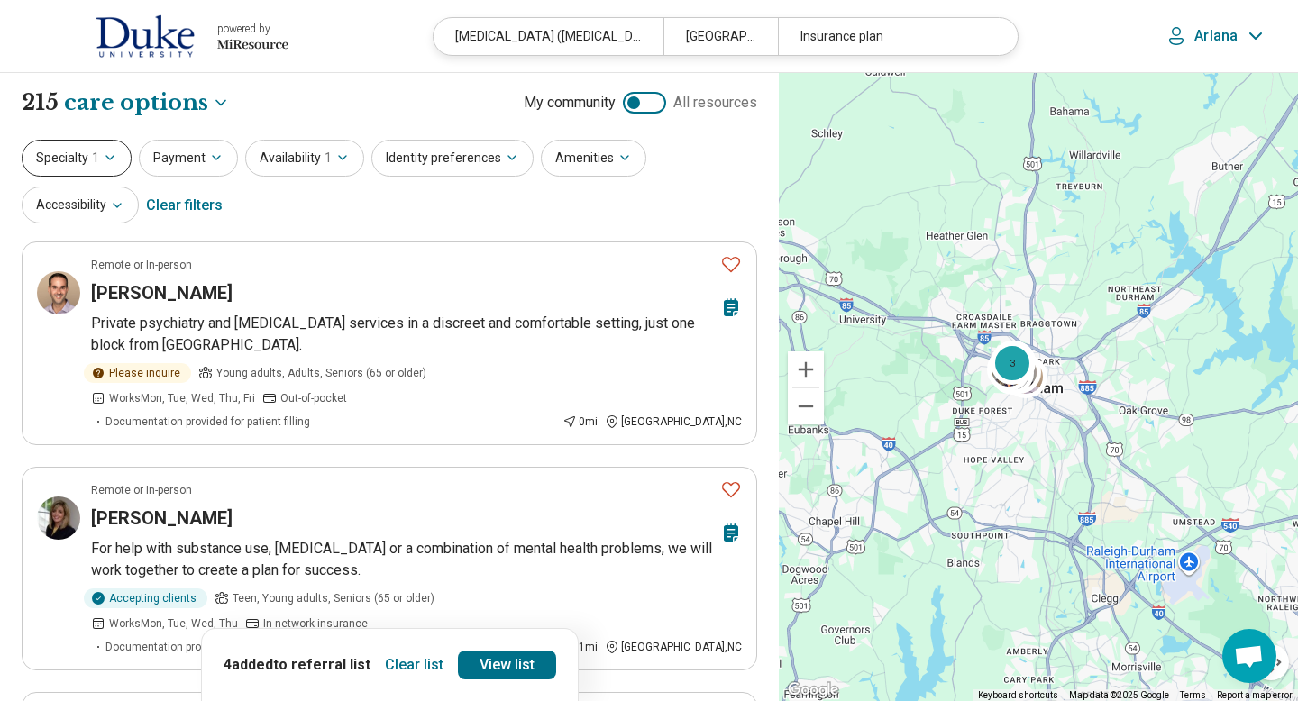
click at [112, 158] on icon "button" at bounding box center [110, 158] width 14 height 14
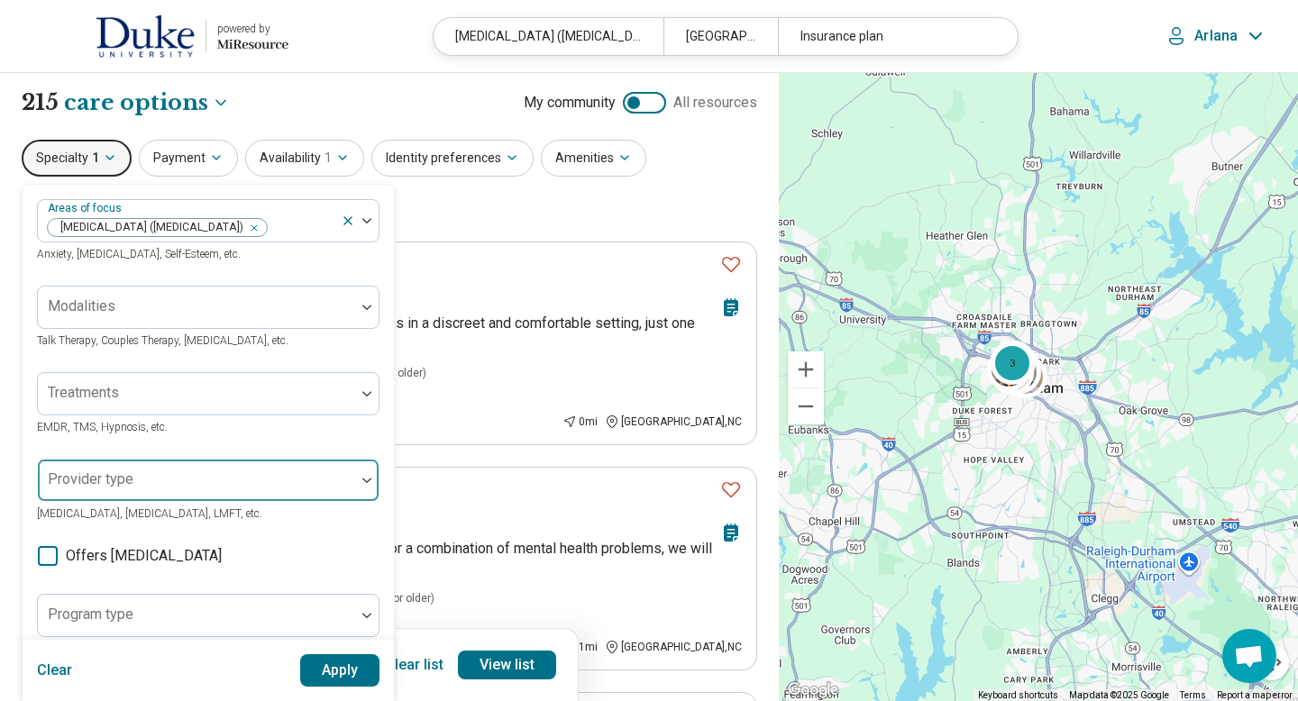
click at [101, 475] on div "Provider type" at bounding box center [208, 480] width 342 height 43
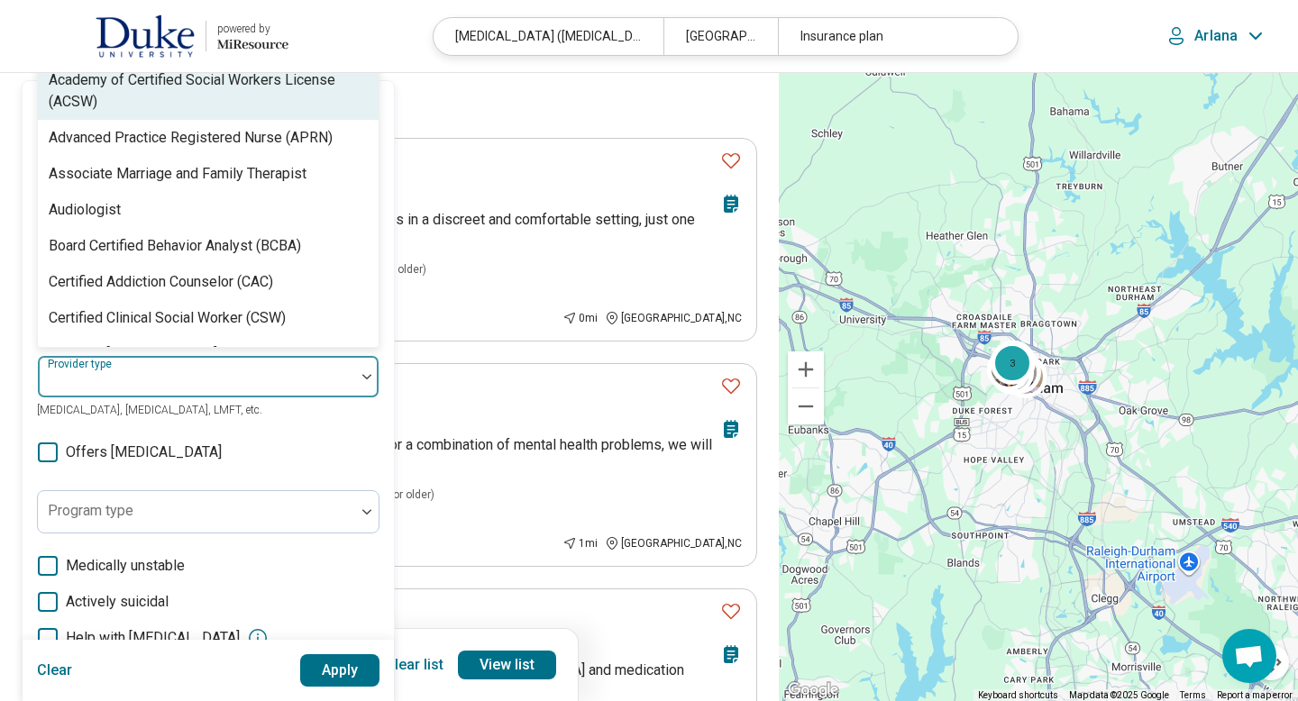
scroll to position [105, 0]
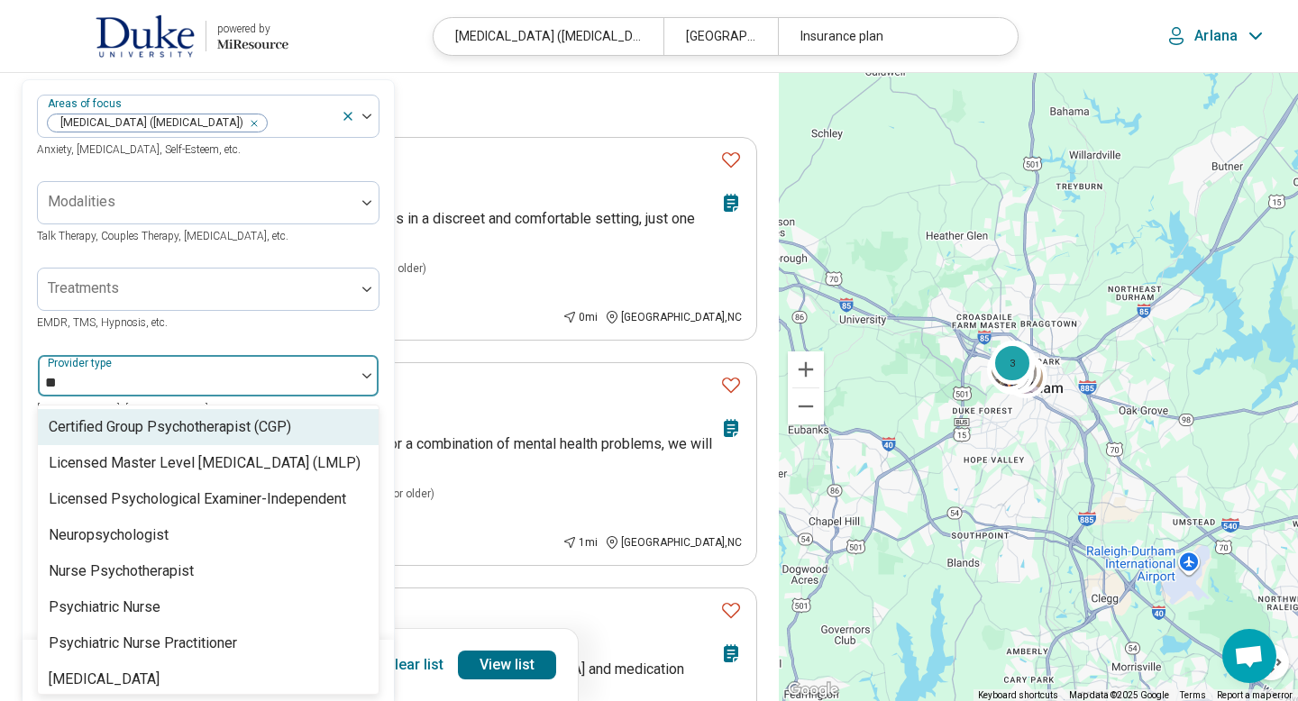
type input "***"
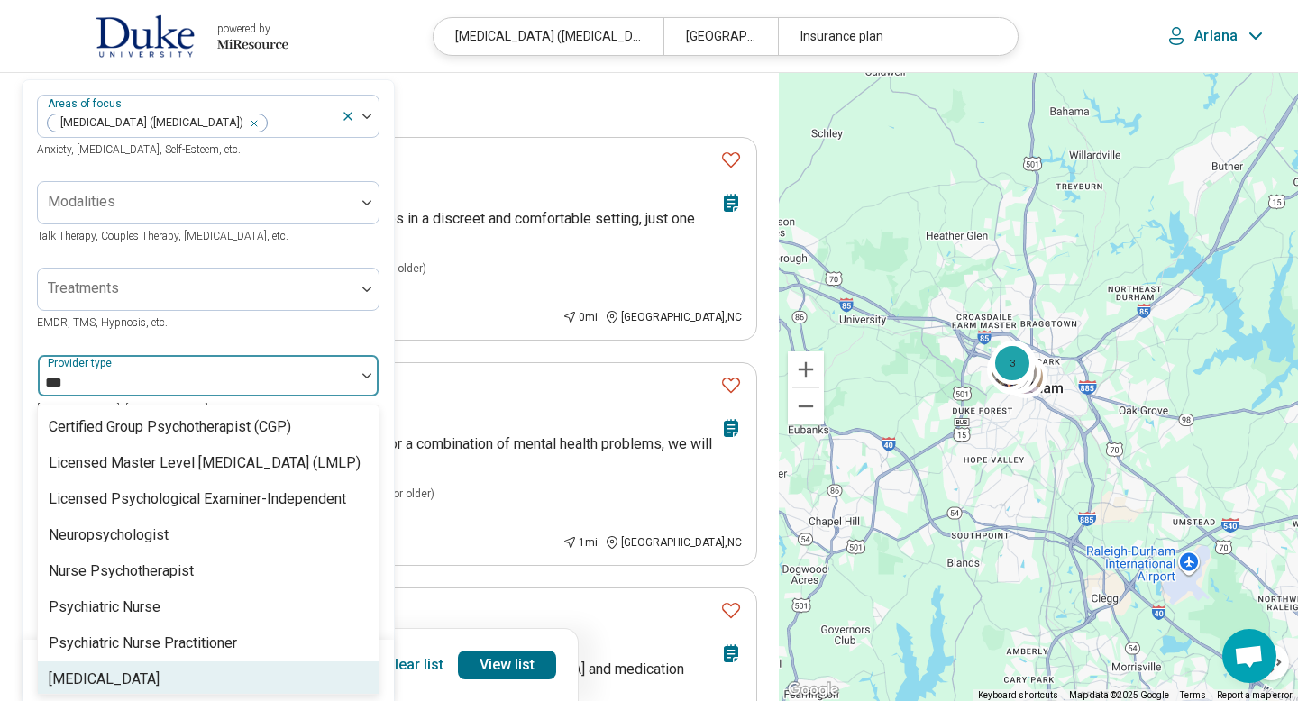
click at [86, 671] on div "[MEDICAL_DATA]" at bounding box center [104, 680] width 111 height 22
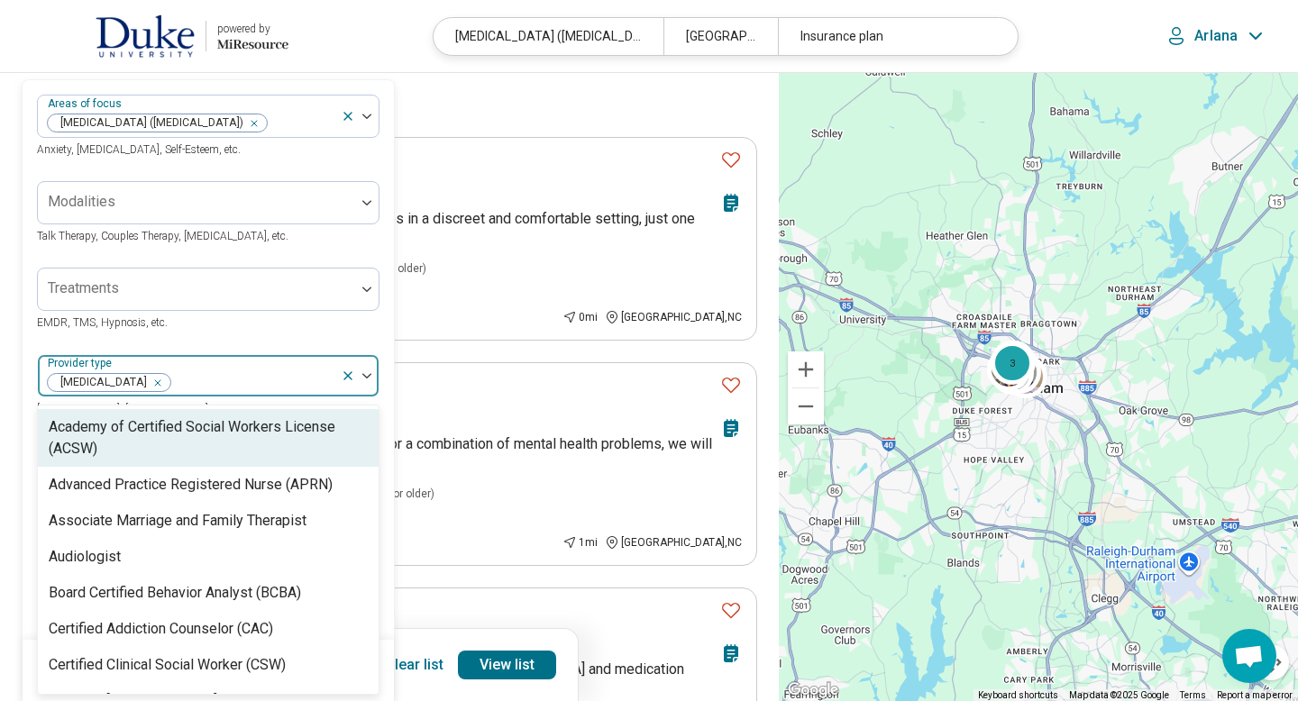
click at [364, 382] on div at bounding box center [360, 375] width 38 height 41
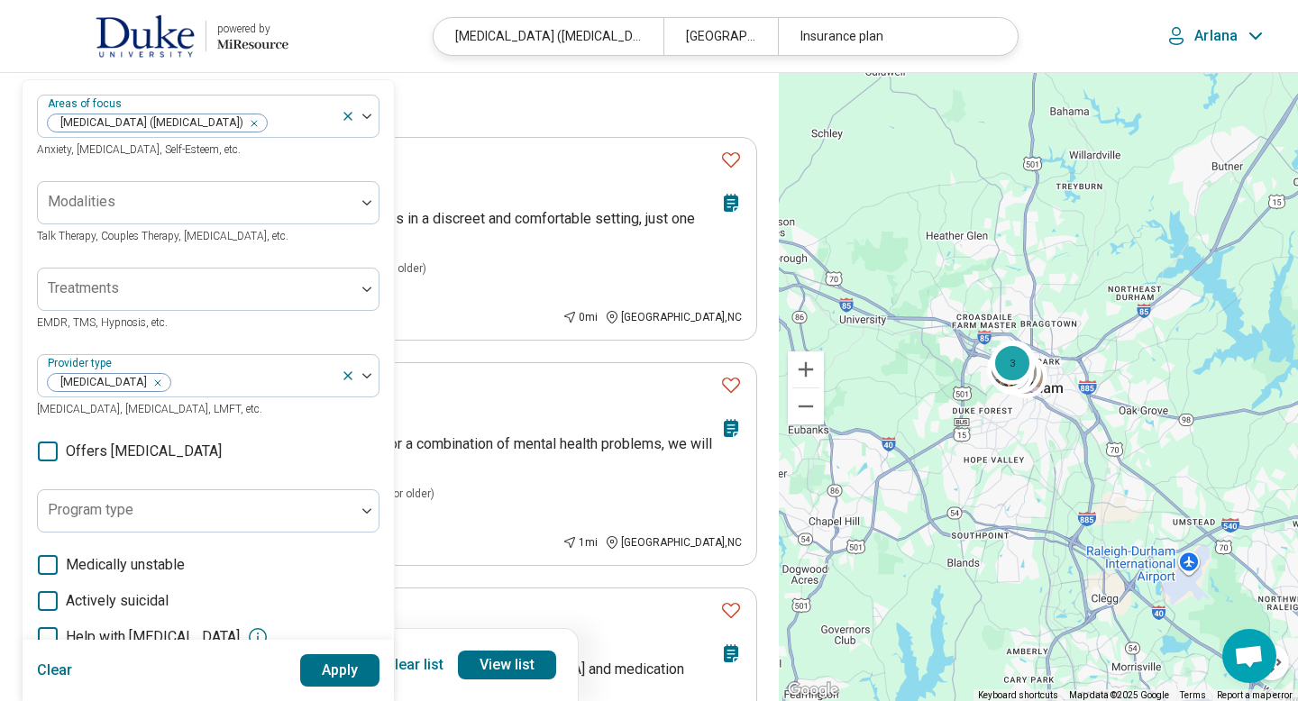
click at [326, 674] on button "Apply" at bounding box center [340, 670] width 80 height 32
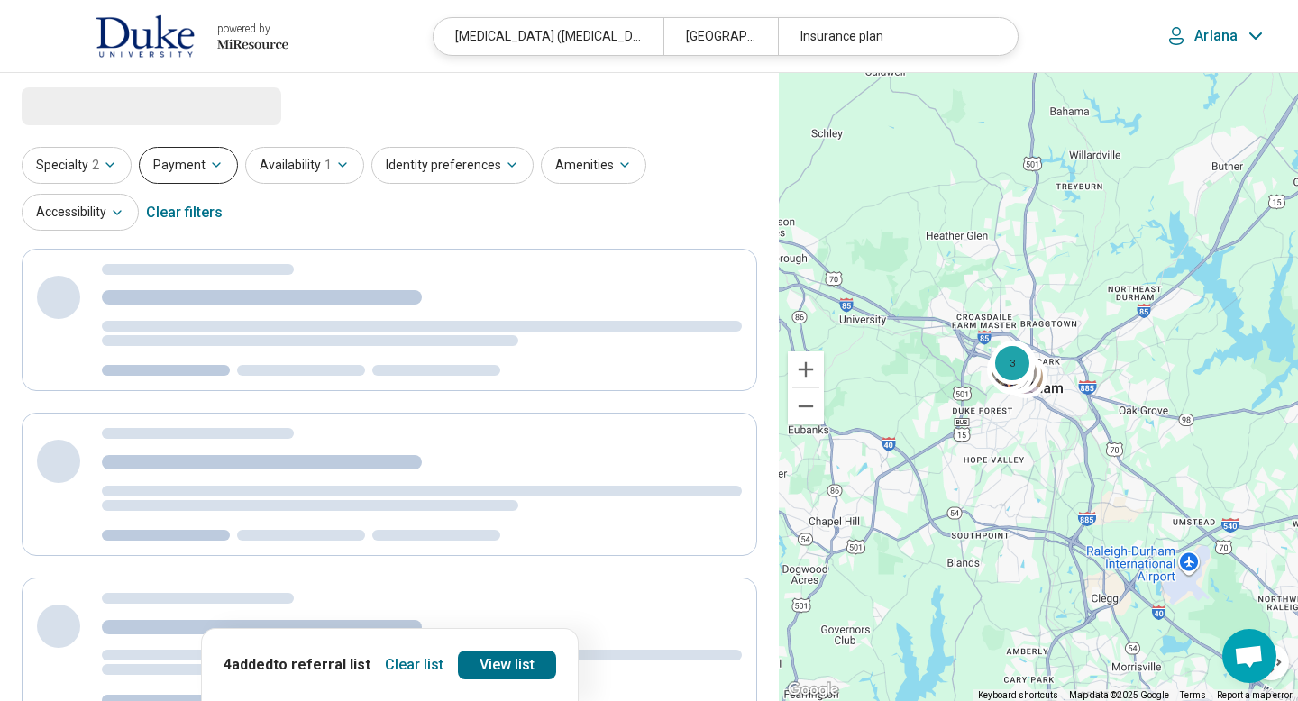
click at [187, 156] on button "Payment" at bounding box center [188, 165] width 99 height 37
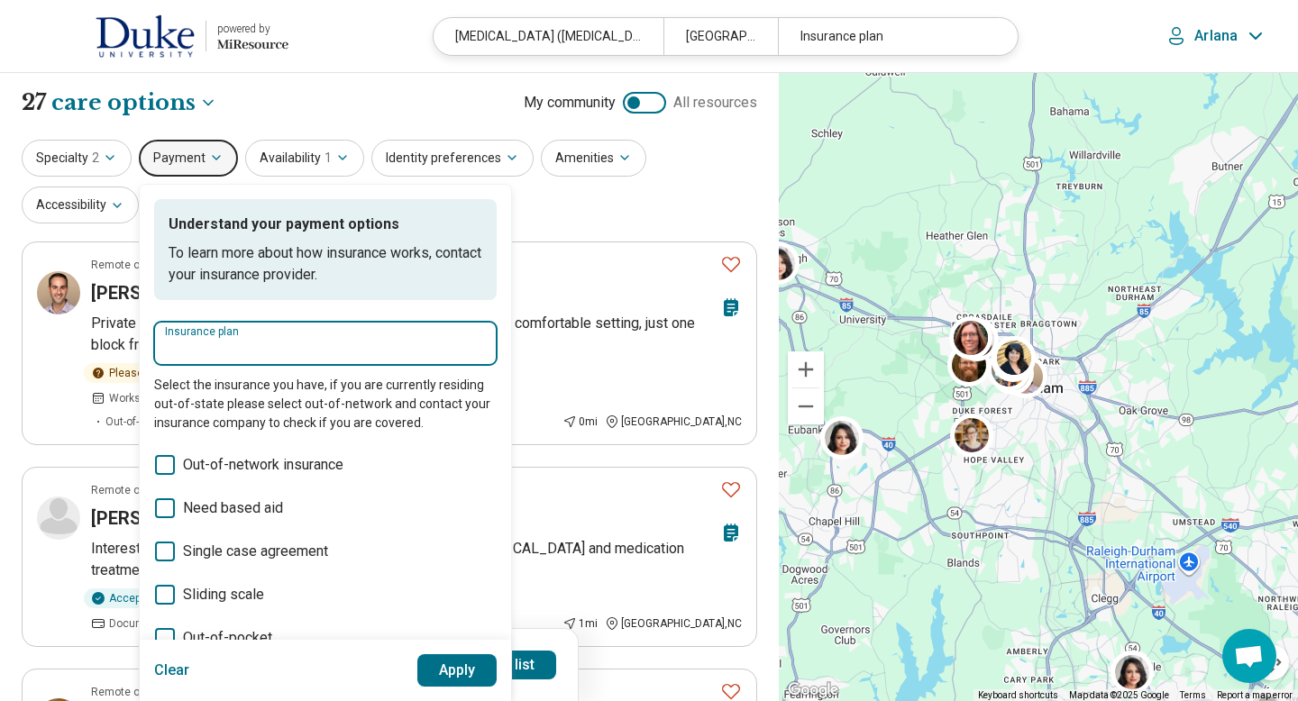
click at [214, 350] on input "Insurance plan" at bounding box center [325, 349] width 321 height 22
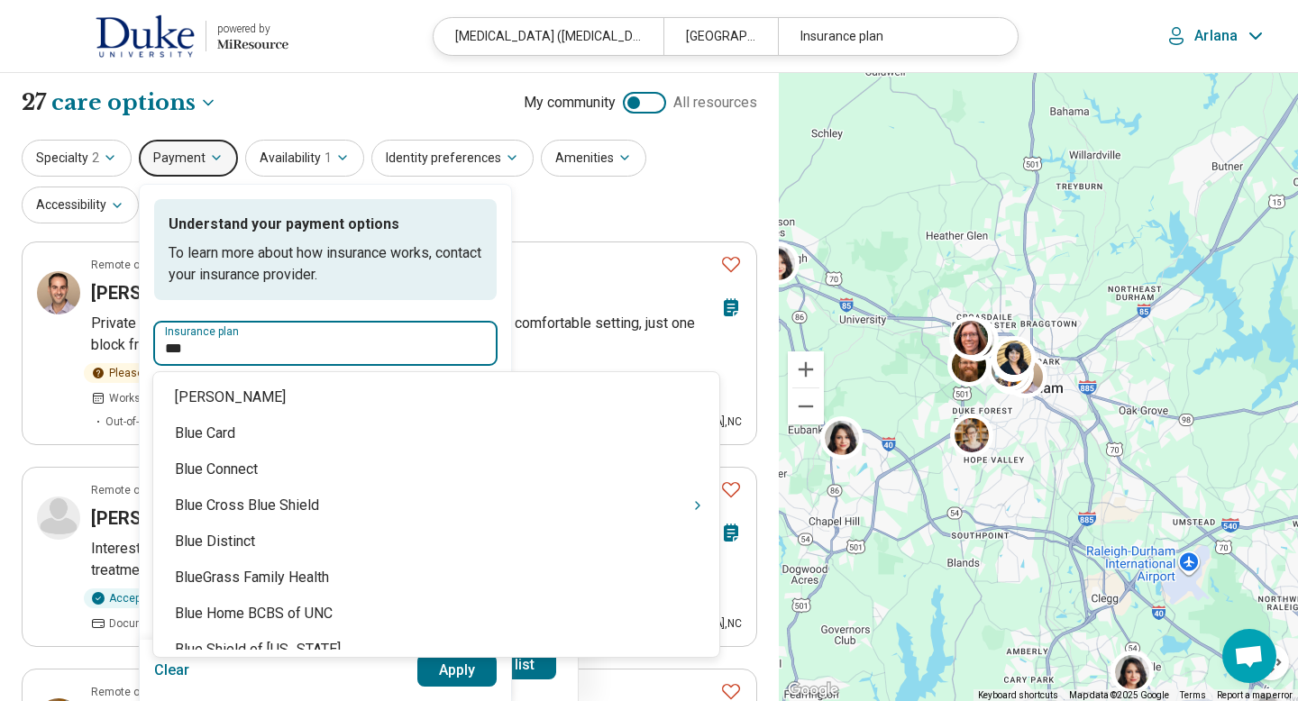
type input "****"
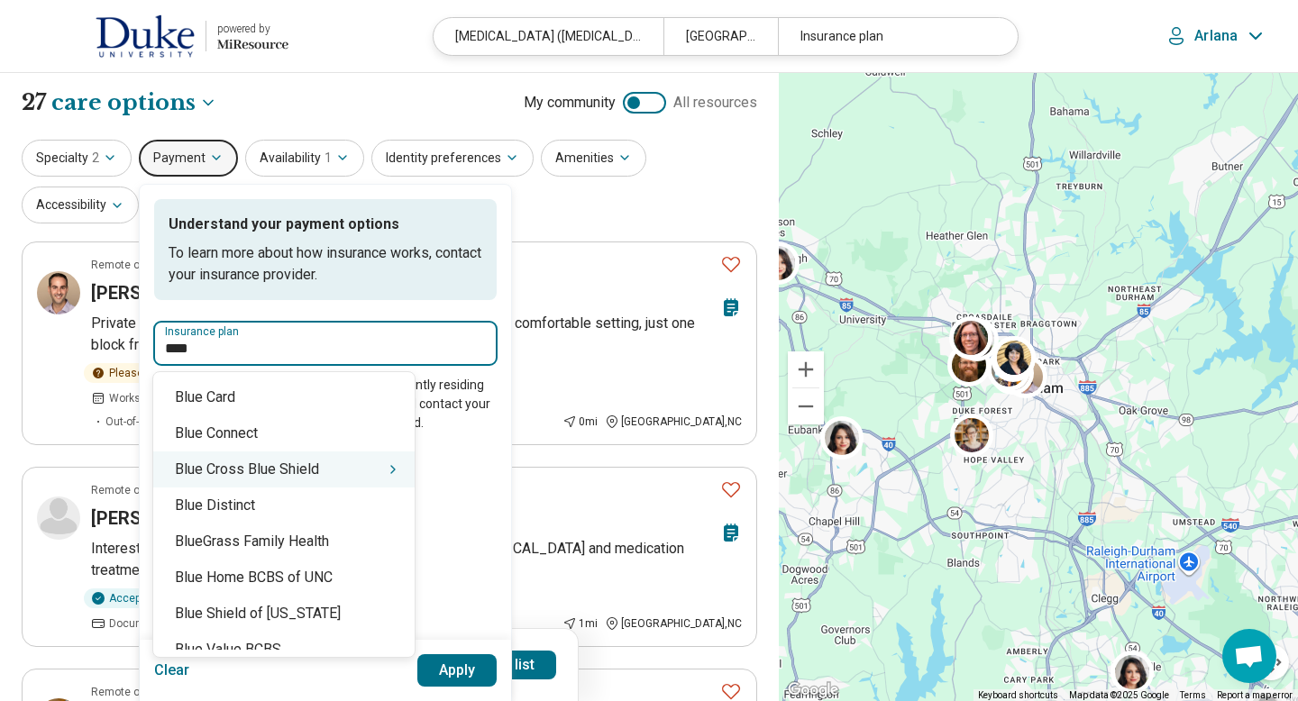
click at [364, 465] on div "Blue Cross Blue Shield" at bounding box center [283, 470] width 261 height 36
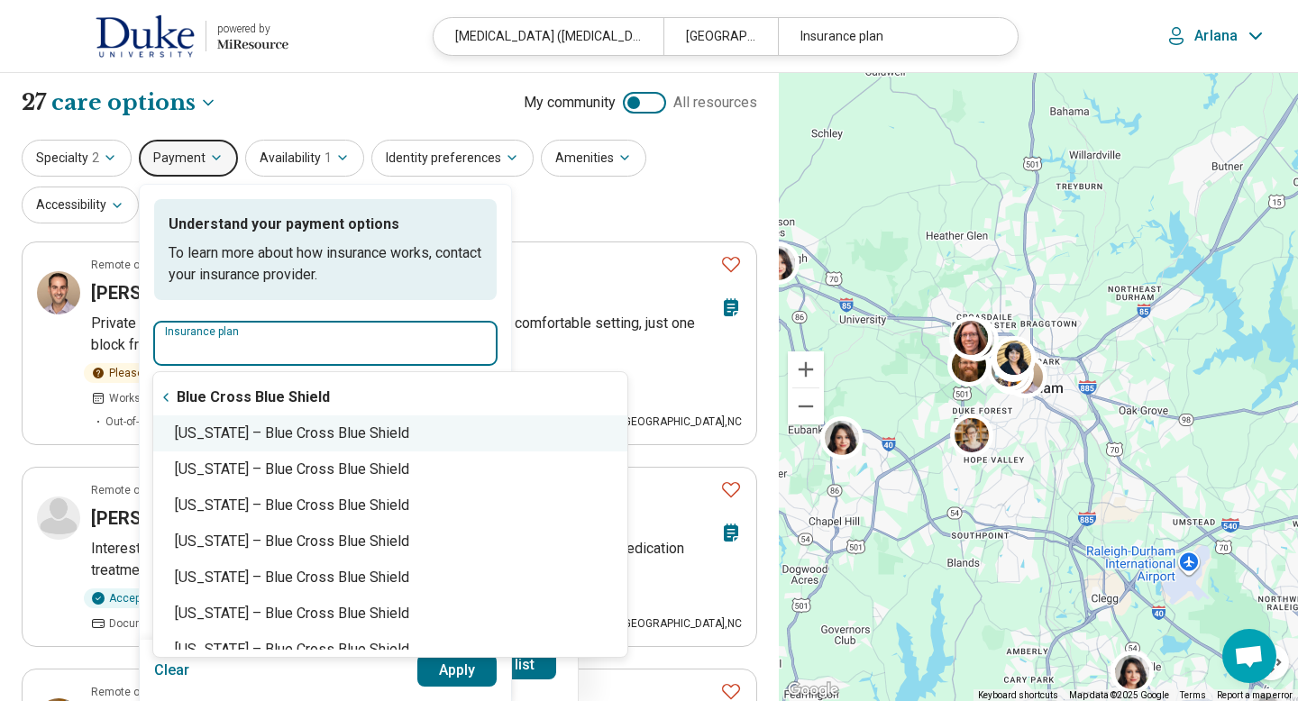
click at [372, 436] on div "[US_STATE] – Blue Cross Blue Shield" at bounding box center [390, 434] width 474 height 36
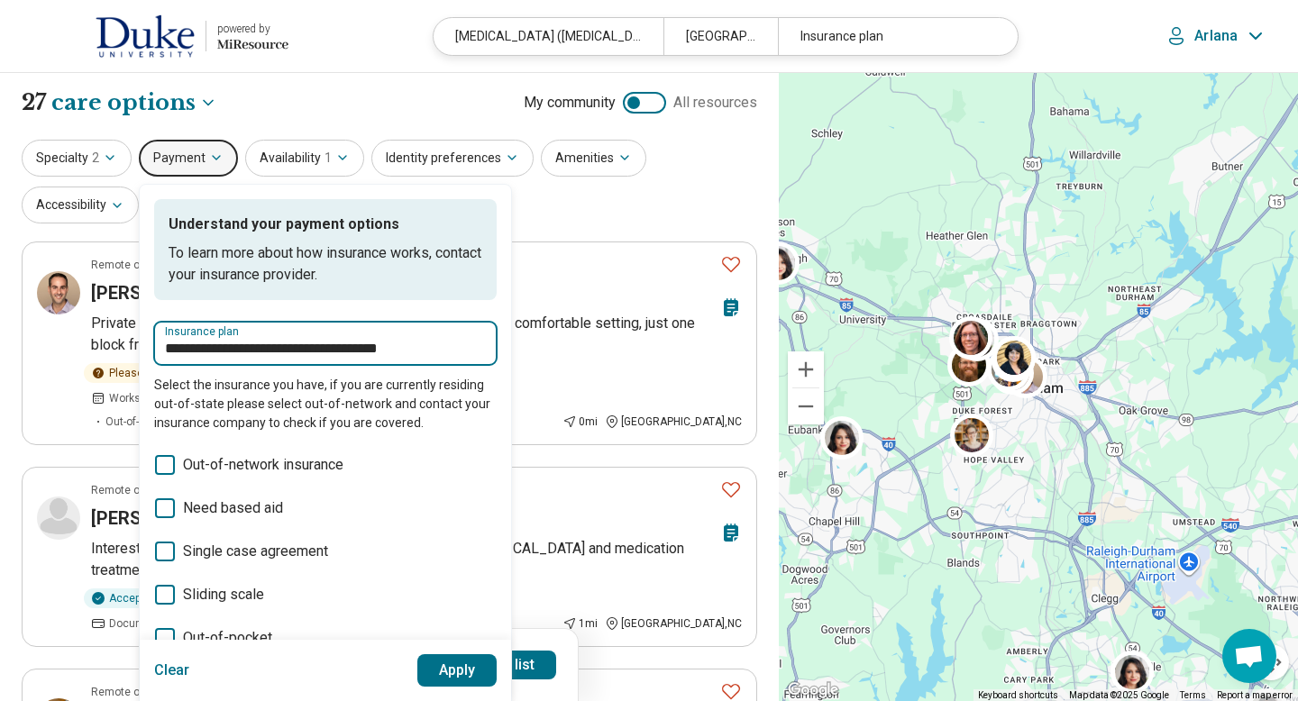
type input "**********"
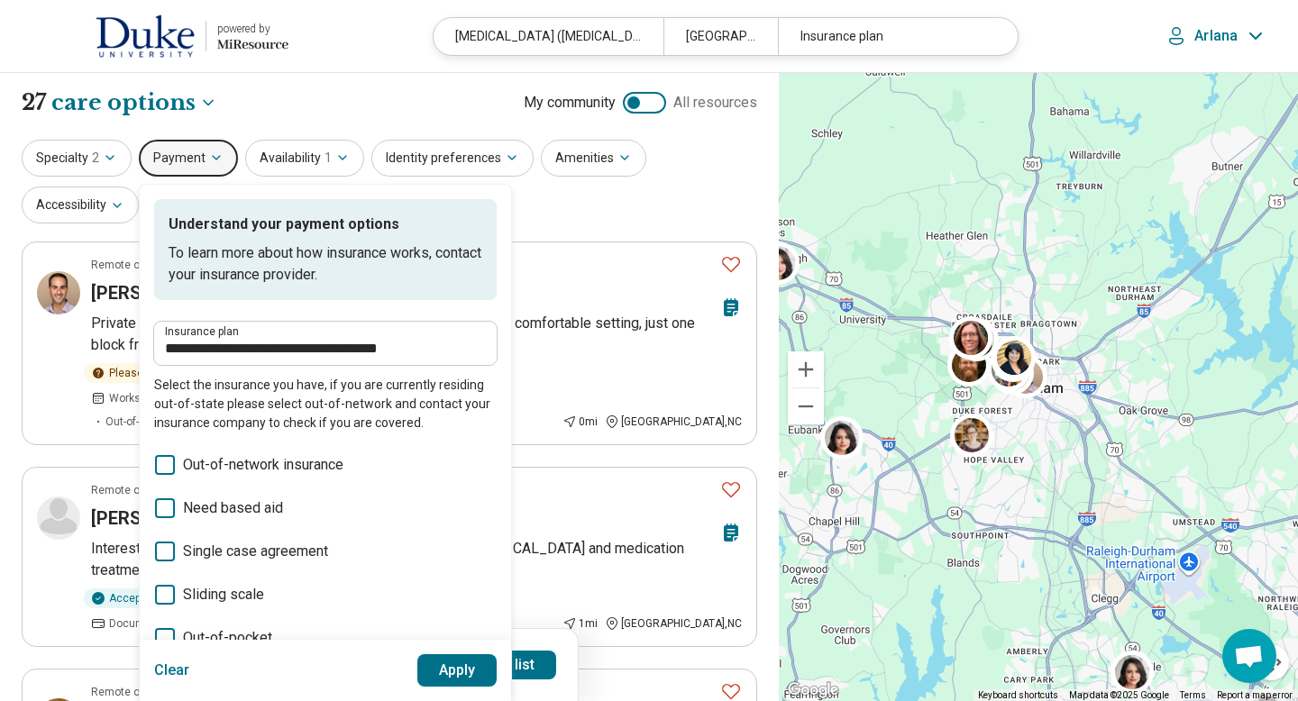
click at [443, 671] on button "Apply" at bounding box center [457, 670] width 80 height 32
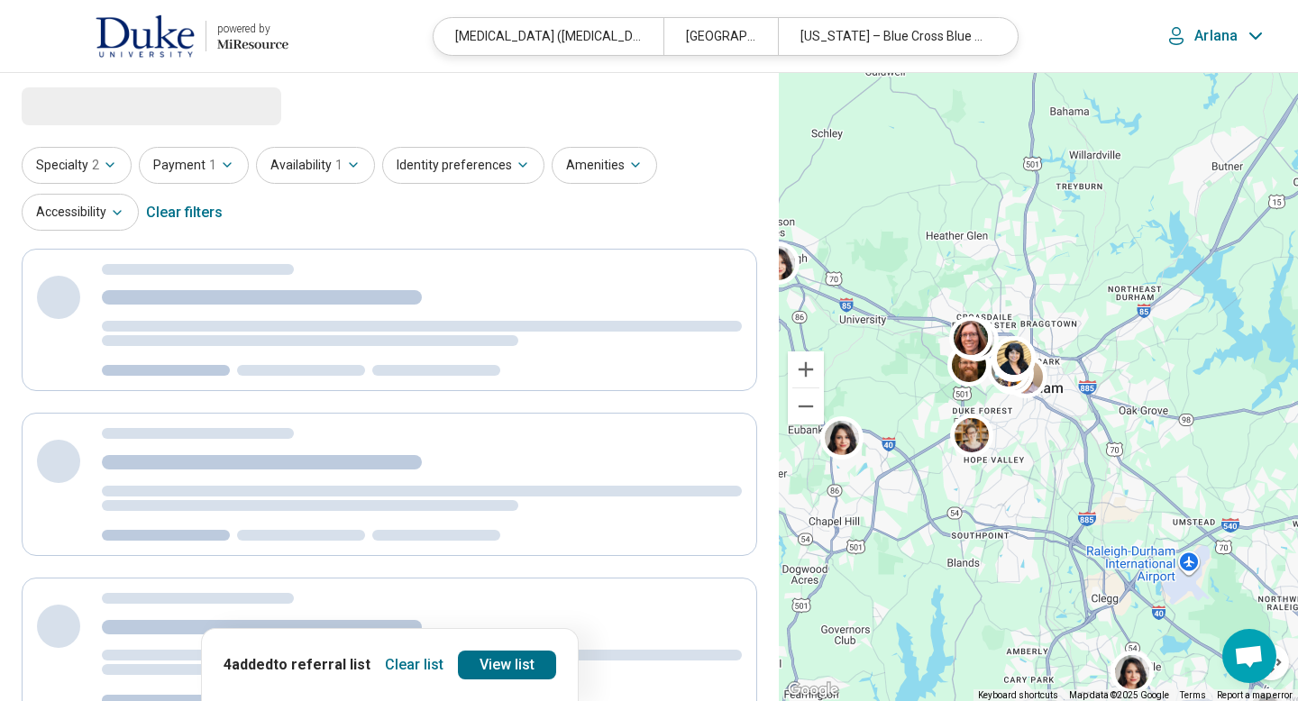
select select "***"
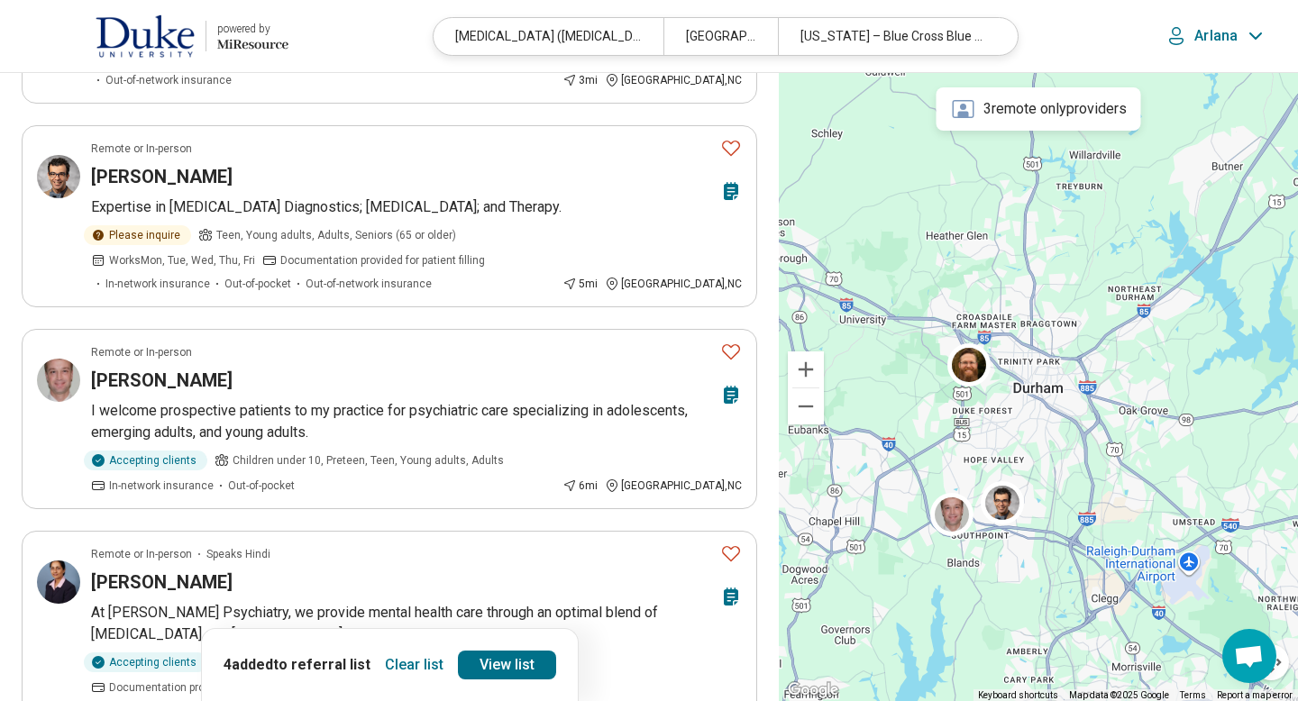
scroll to position [397, 0]
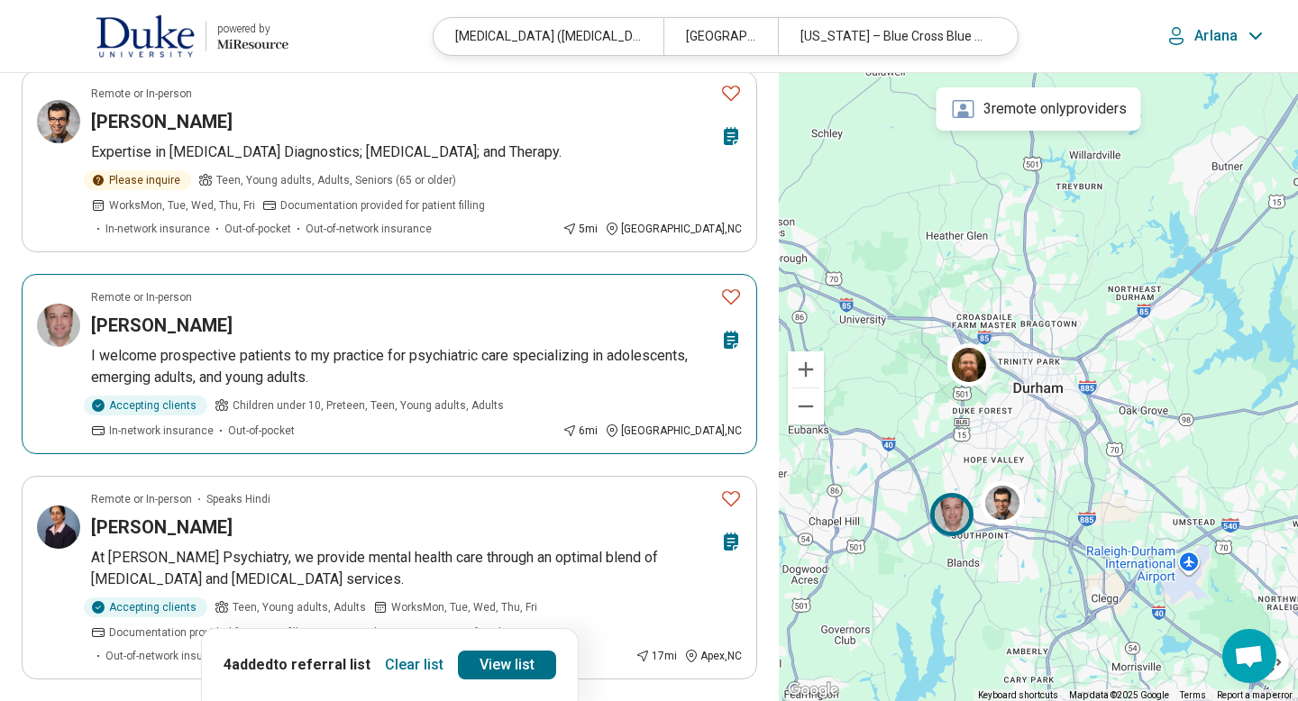
click at [729, 297] on icon "Favorite" at bounding box center [731, 297] width 22 height 22
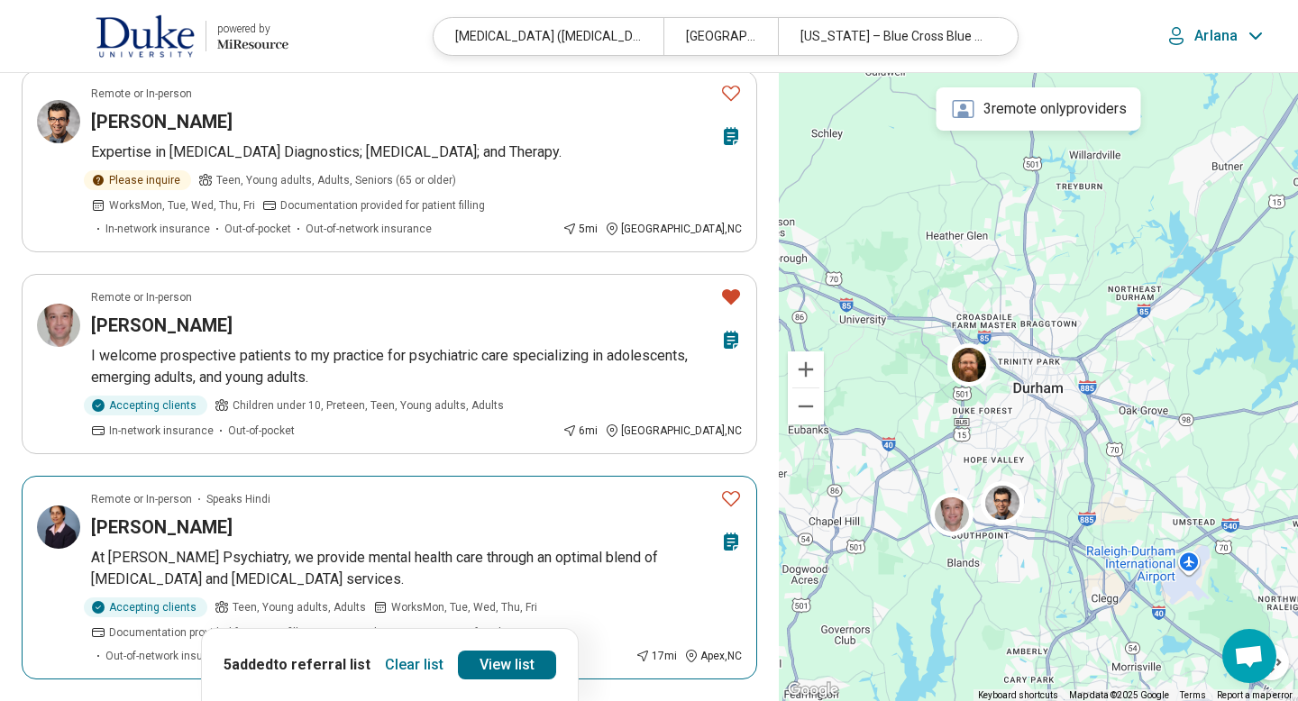
click at [737, 493] on icon "Favorite" at bounding box center [731, 498] width 18 height 15
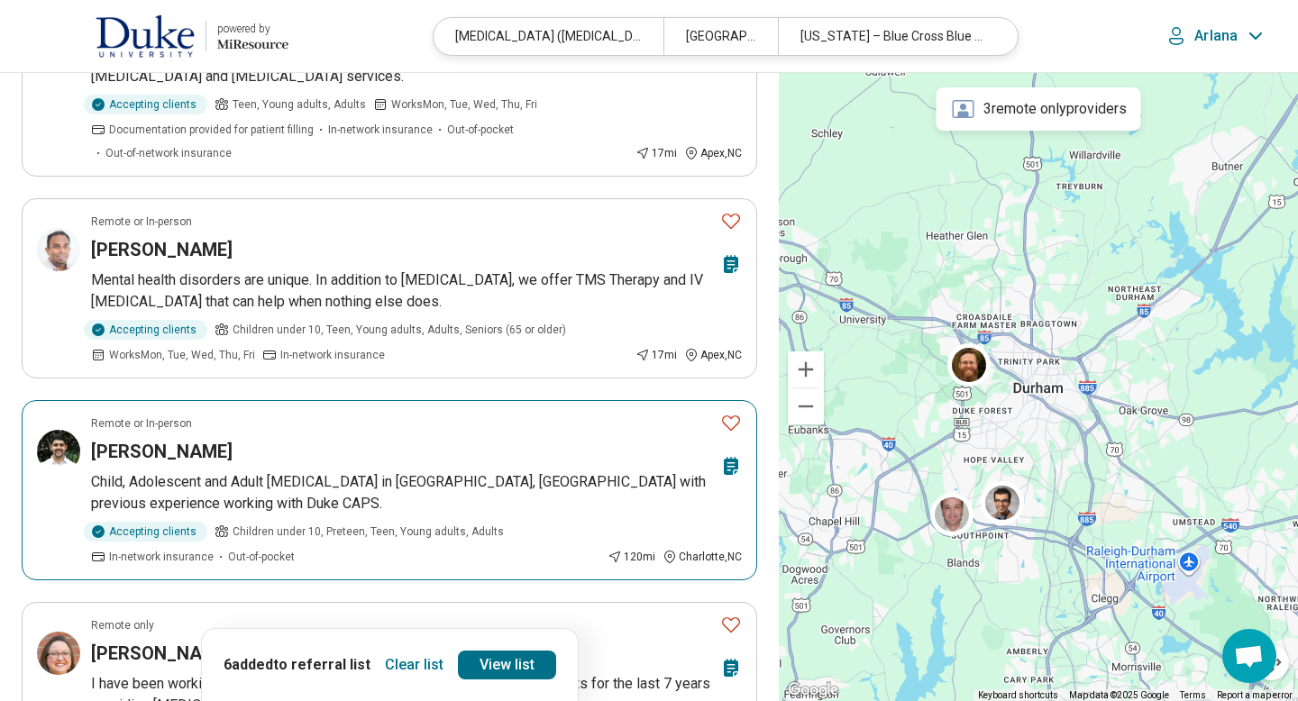
scroll to position [901, 0]
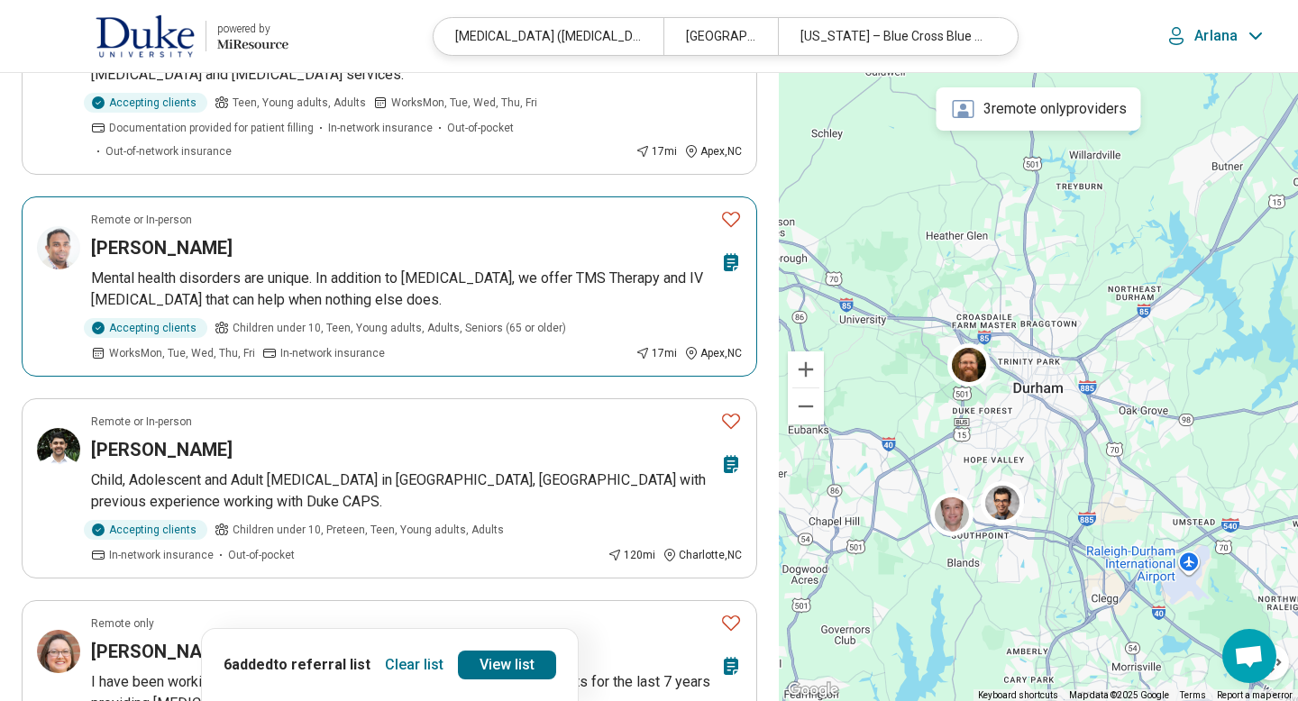
click at [726, 220] on icon "Favorite" at bounding box center [731, 219] width 22 height 22
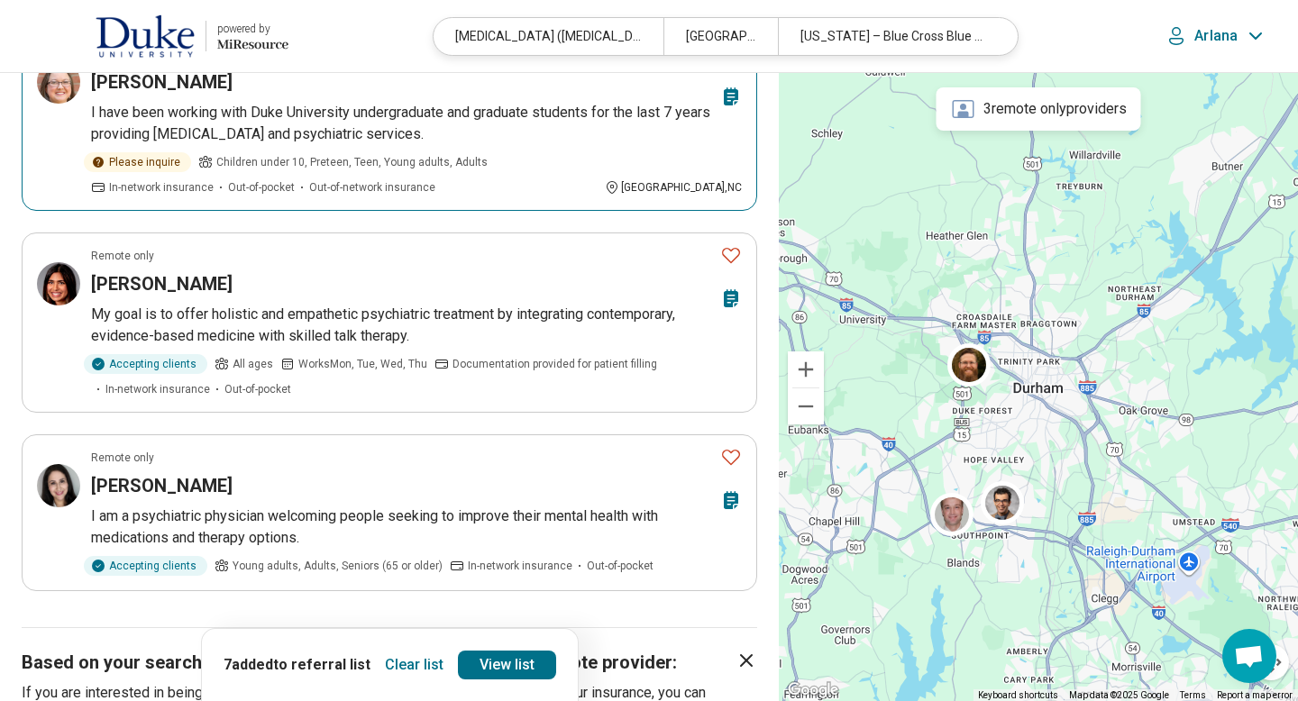
scroll to position [1478, 0]
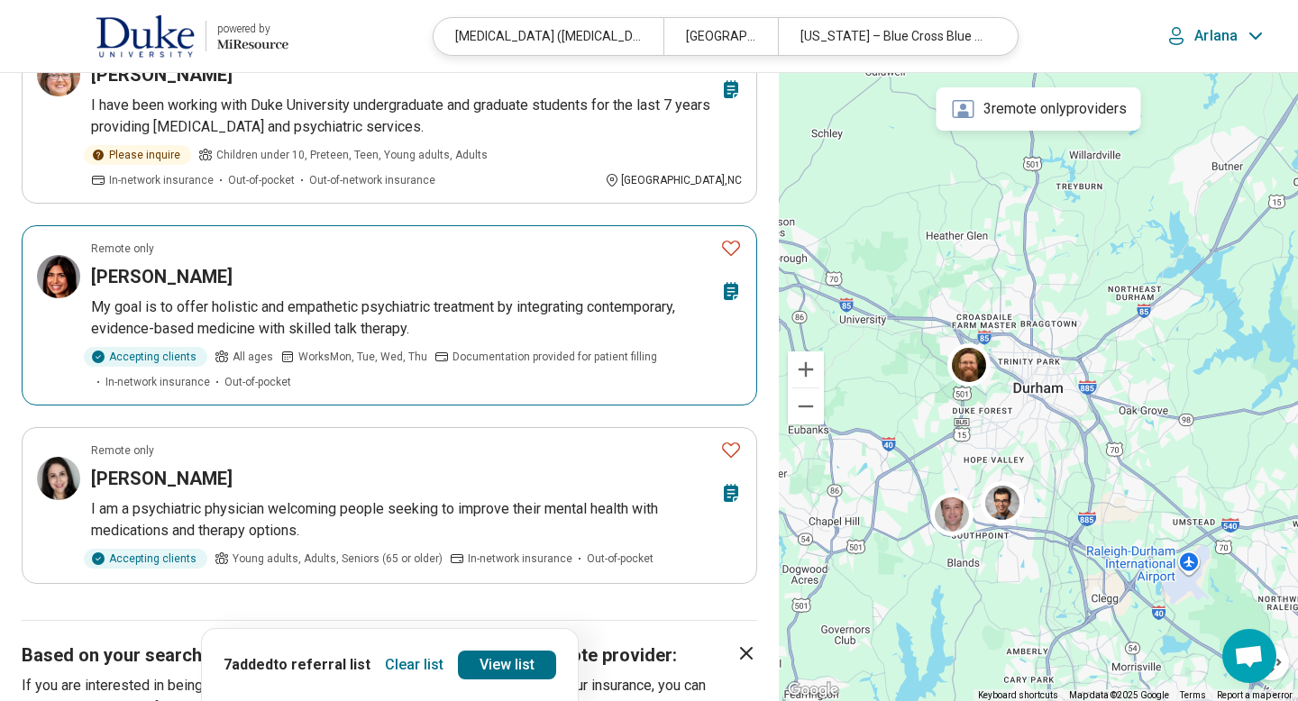
click at [725, 247] on icon "Favorite" at bounding box center [731, 248] width 22 height 22
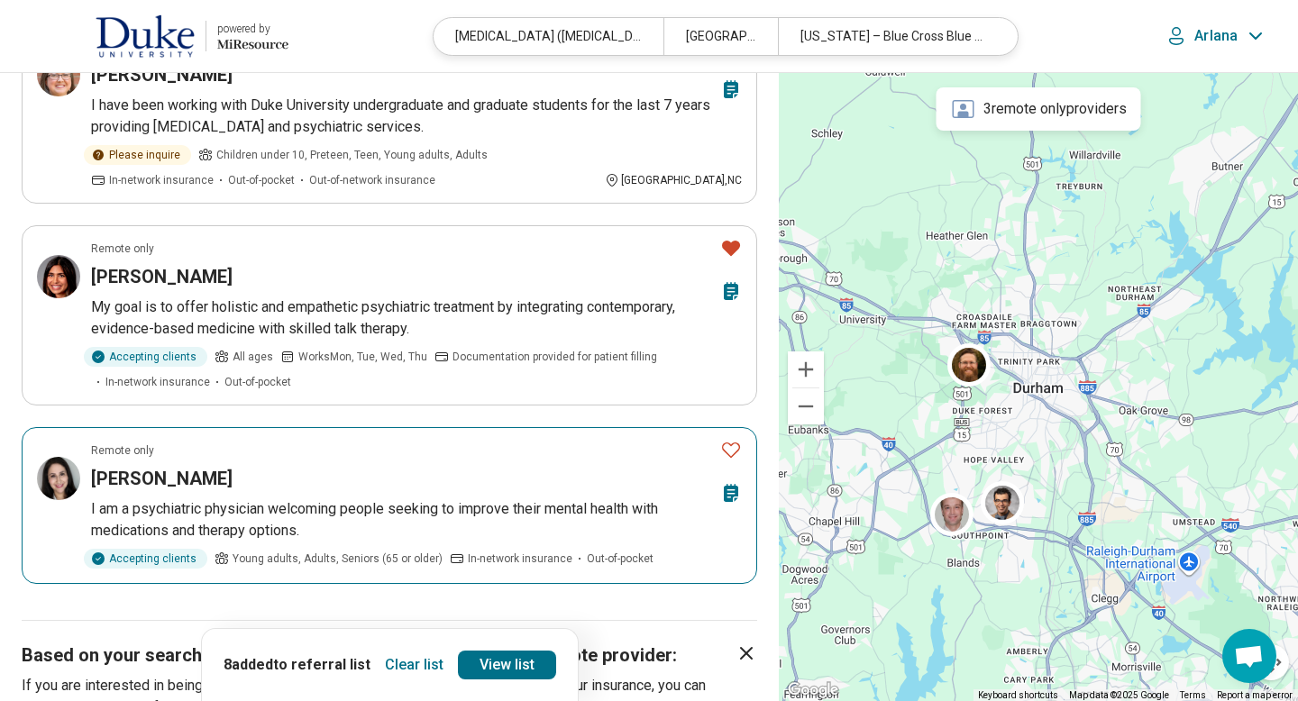
click at [733, 442] on icon "Favorite" at bounding box center [731, 450] width 22 height 22
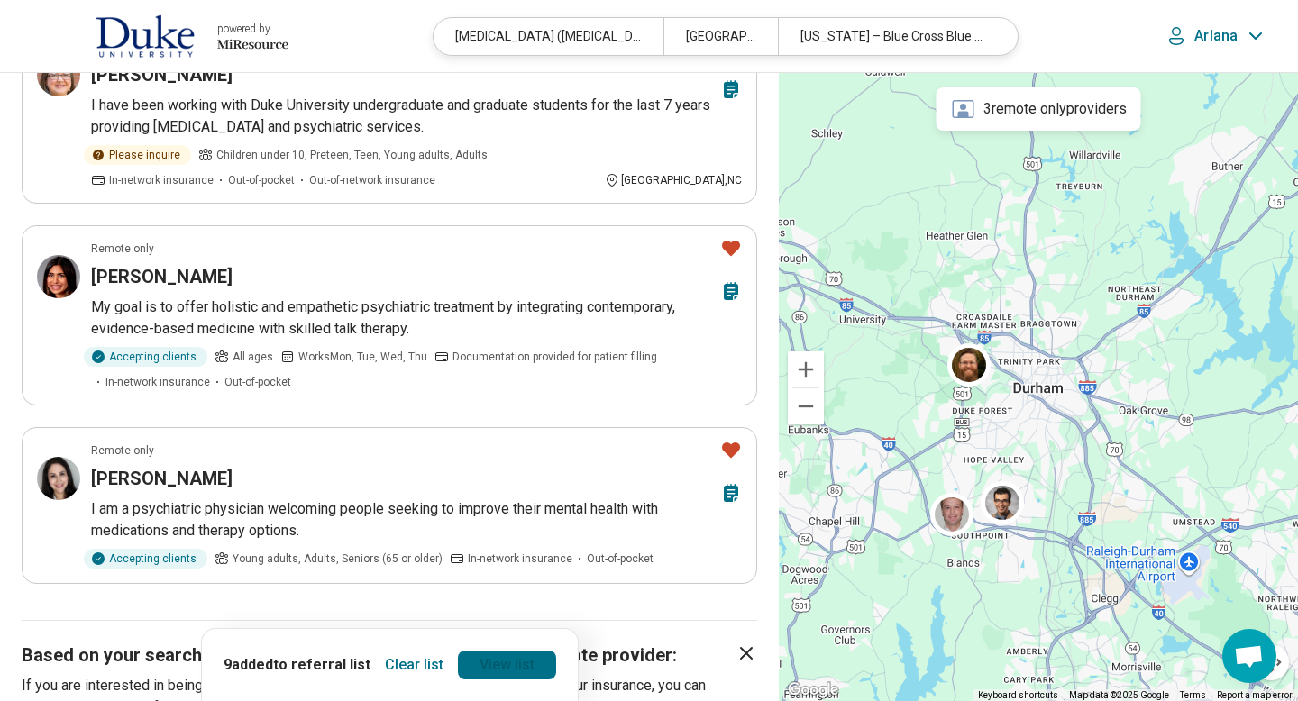
click at [514, 669] on link "View list" at bounding box center [507, 665] width 98 height 29
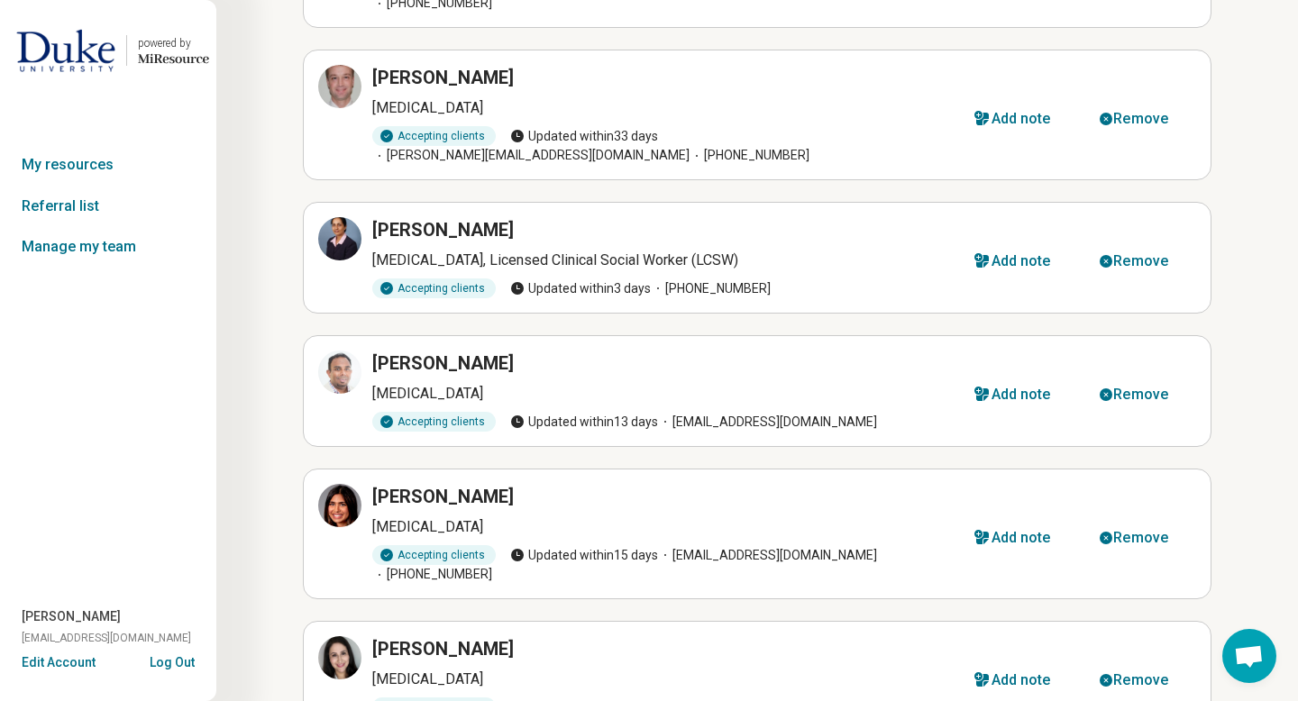
scroll to position [668, 0]
click at [1130, 672] on div "Remove" at bounding box center [1140, 679] width 55 height 14
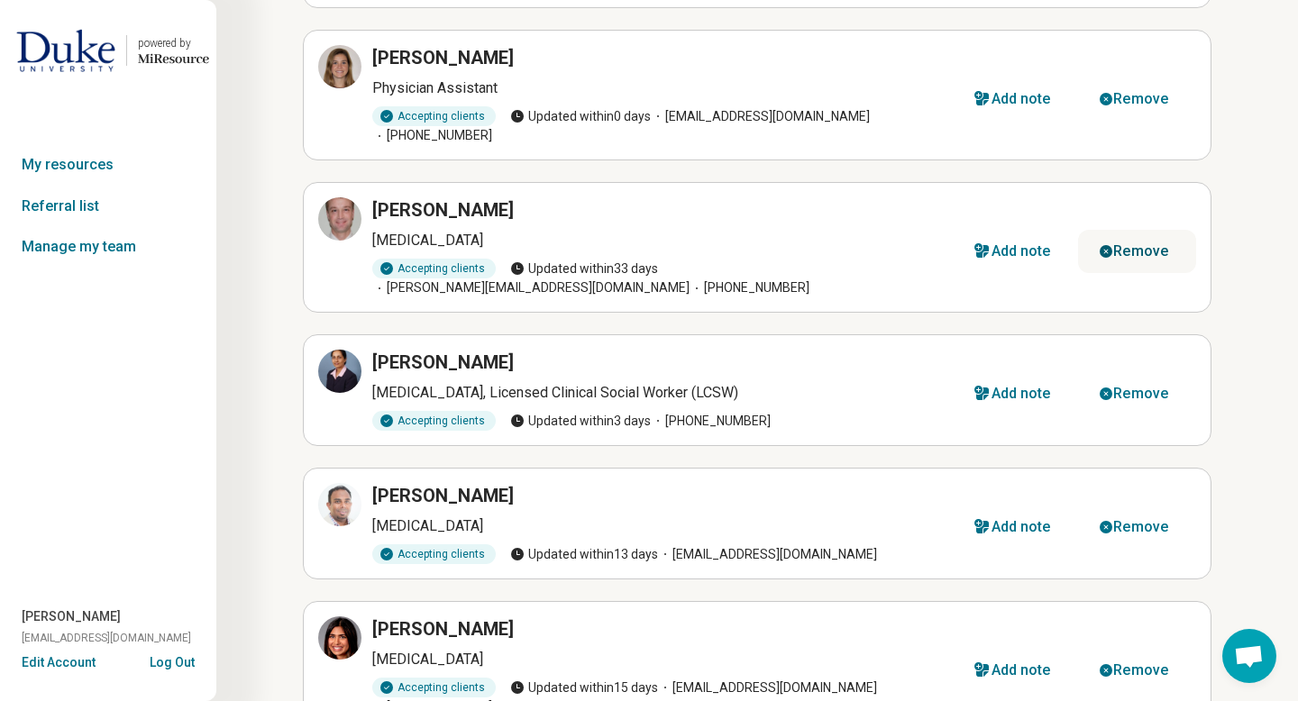
click at [1131, 244] on div "Remove" at bounding box center [1140, 251] width 55 height 14
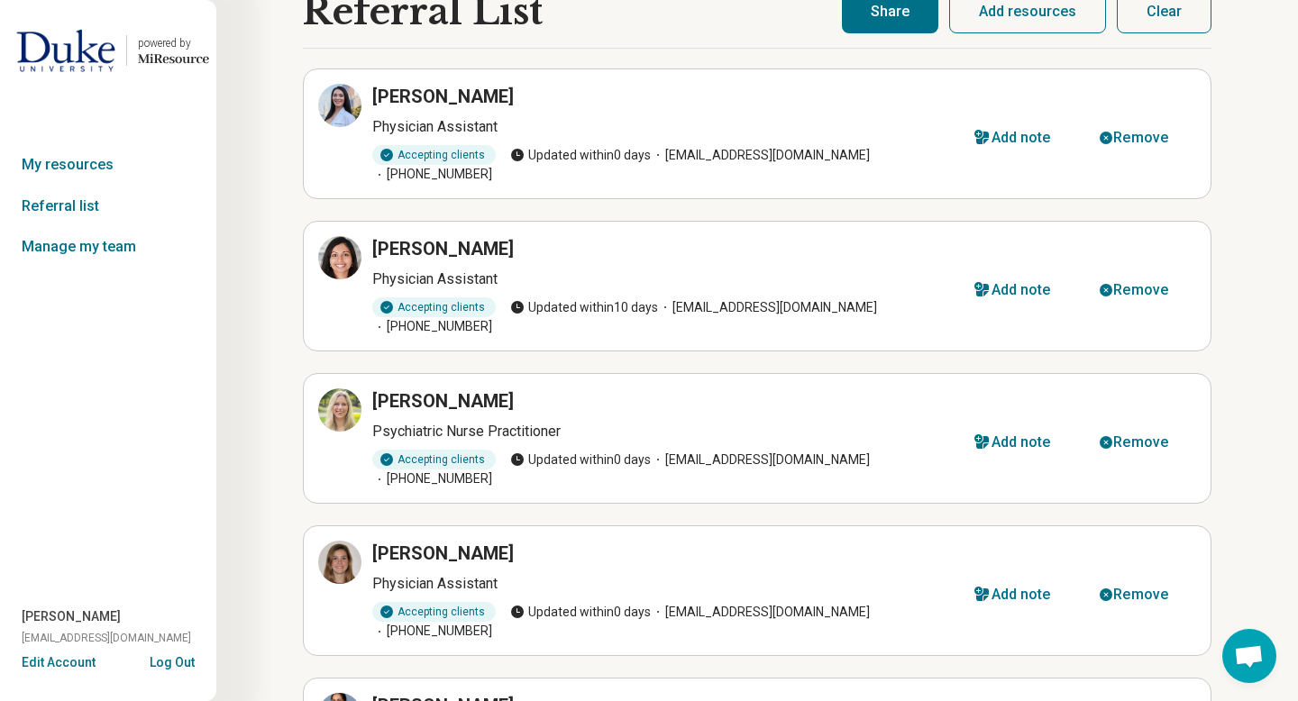
scroll to position [0, 0]
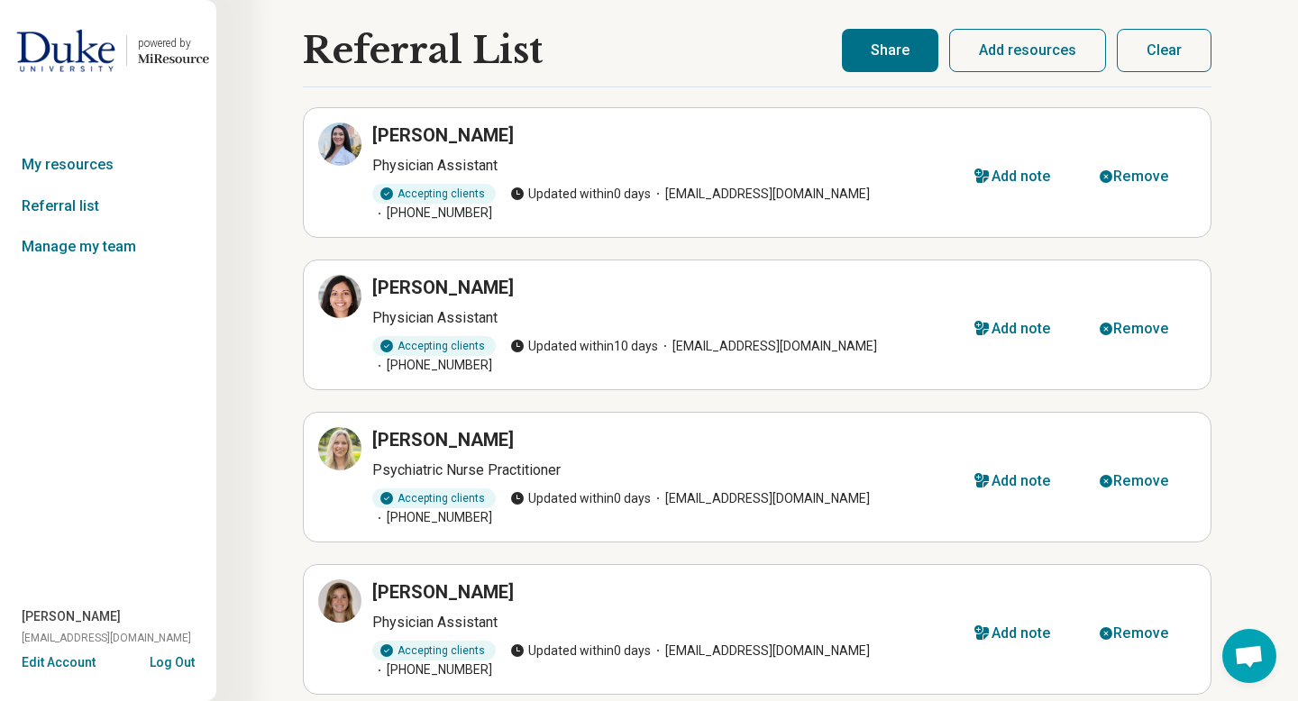
click at [890, 53] on button "Share" at bounding box center [890, 50] width 96 height 43
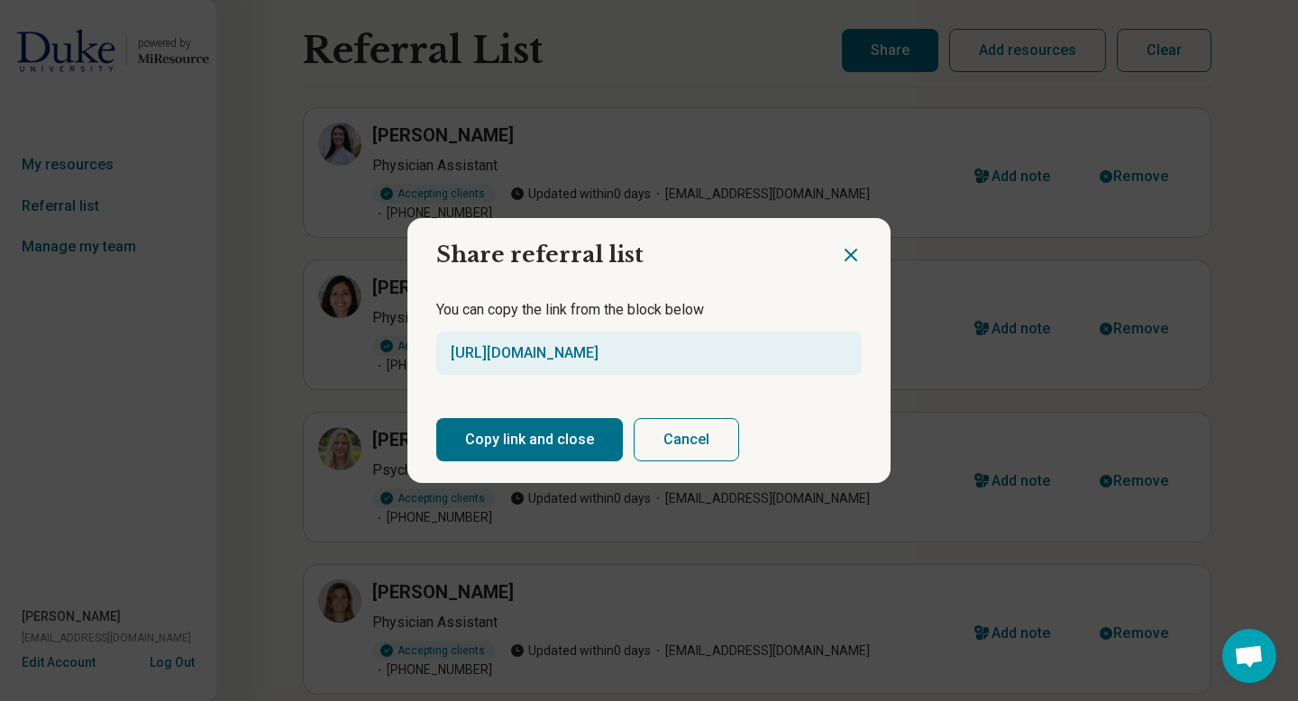
click at [486, 443] on button "Copy link and close" at bounding box center [529, 439] width 187 height 43
